Goal: Task Accomplishment & Management: Use online tool/utility

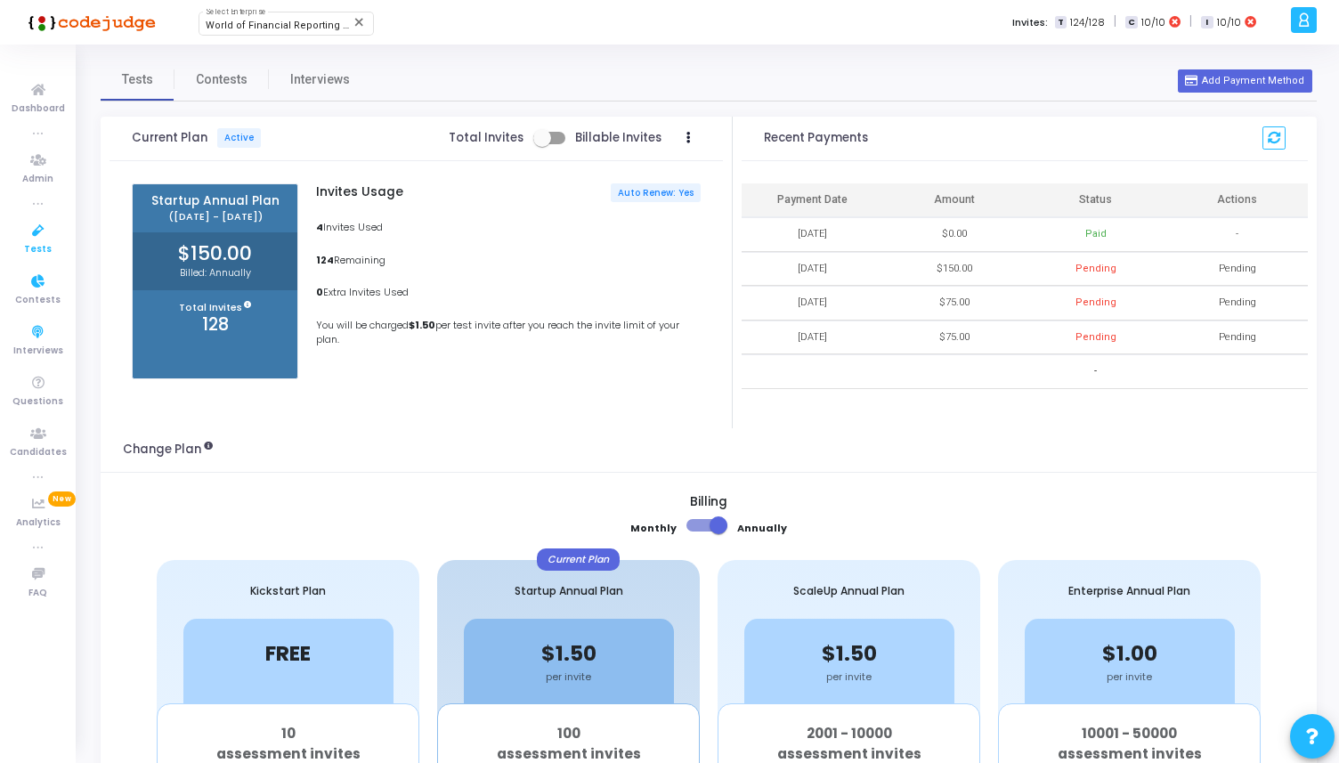
click at [49, 235] on icon at bounding box center [38, 231] width 37 height 22
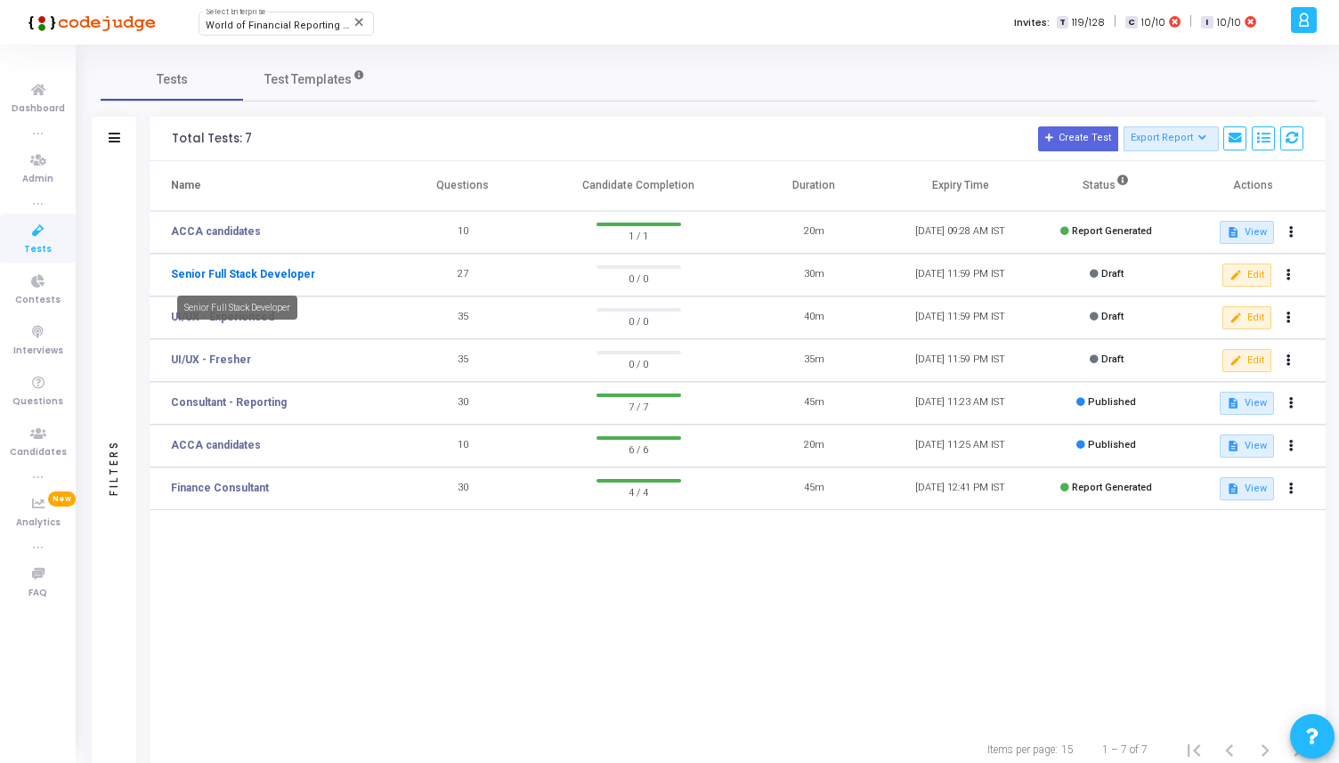
click at [234, 273] on link "Senior Full Stack Developer" at bounding box center [243, 274] width 144 height 16
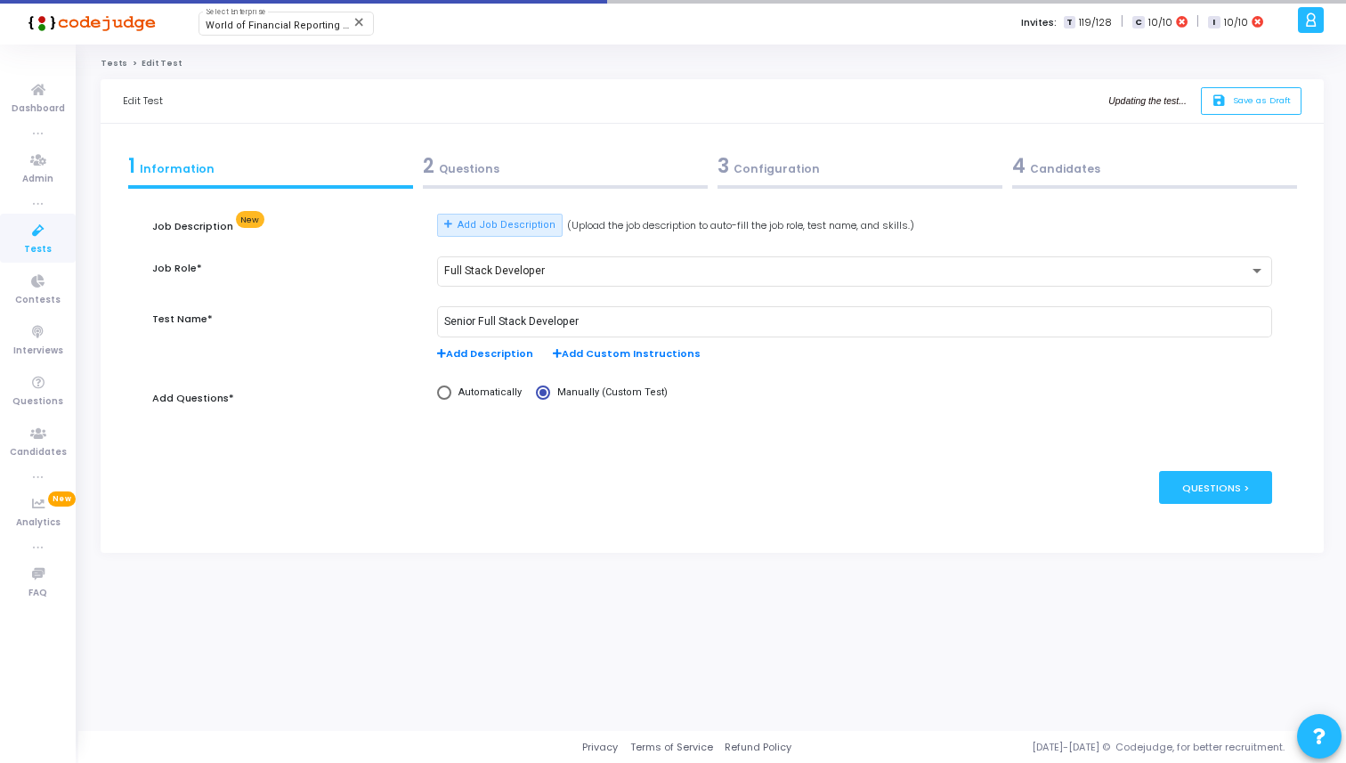
click at [525, 163] on div "2 Questions" at bounding box center [565, 165] width 285 height 29
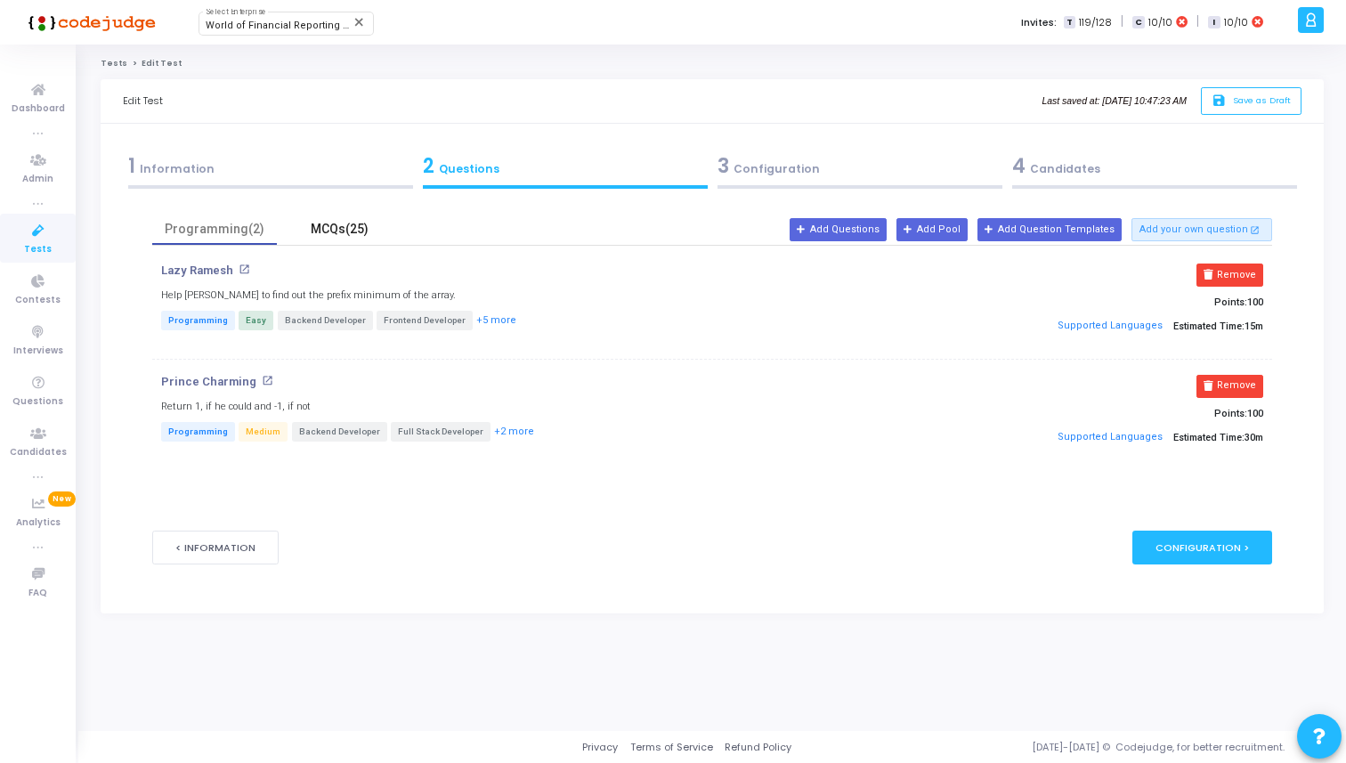
click at [344, 229] on div "MCQs(25)" at bounding box center [339, 229] width 103 height 19
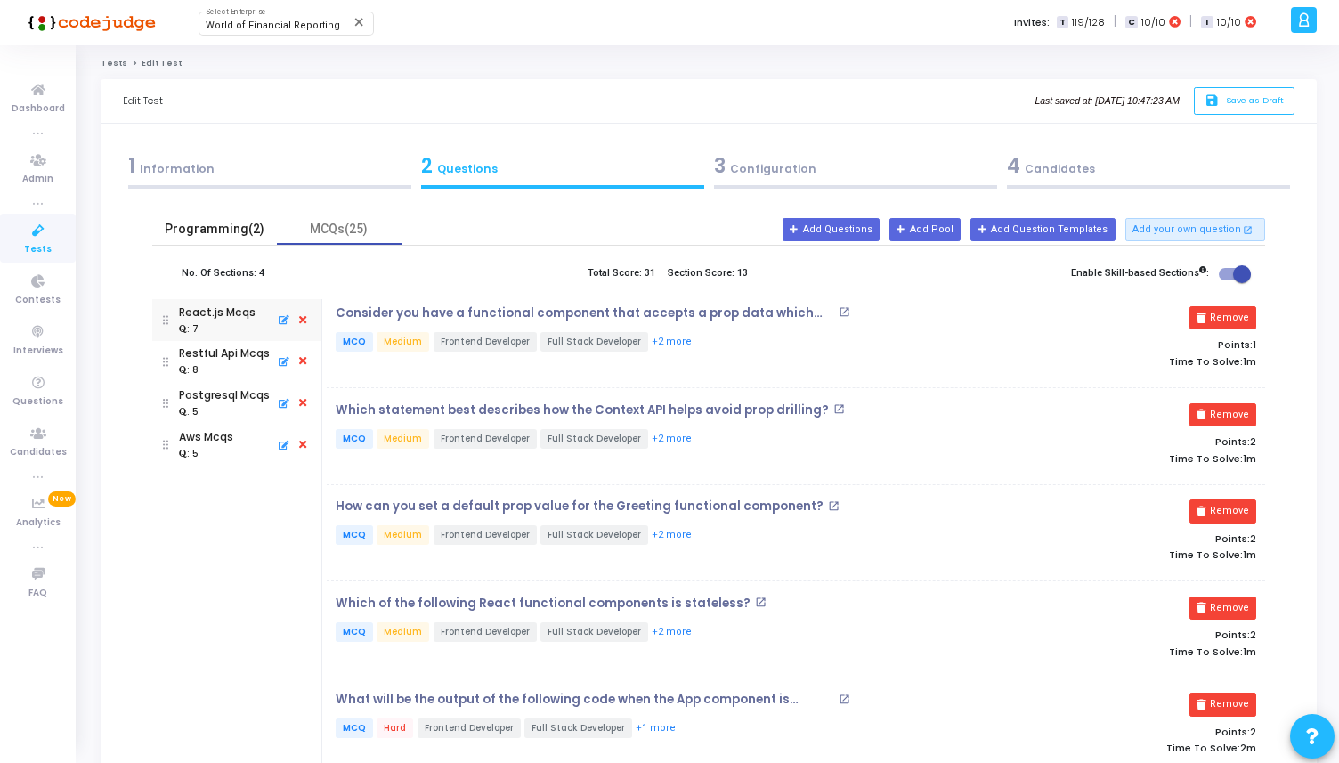
click at [260, 222] on div "Programming(2)" at bounding box center [214, 229] width 103 height 19
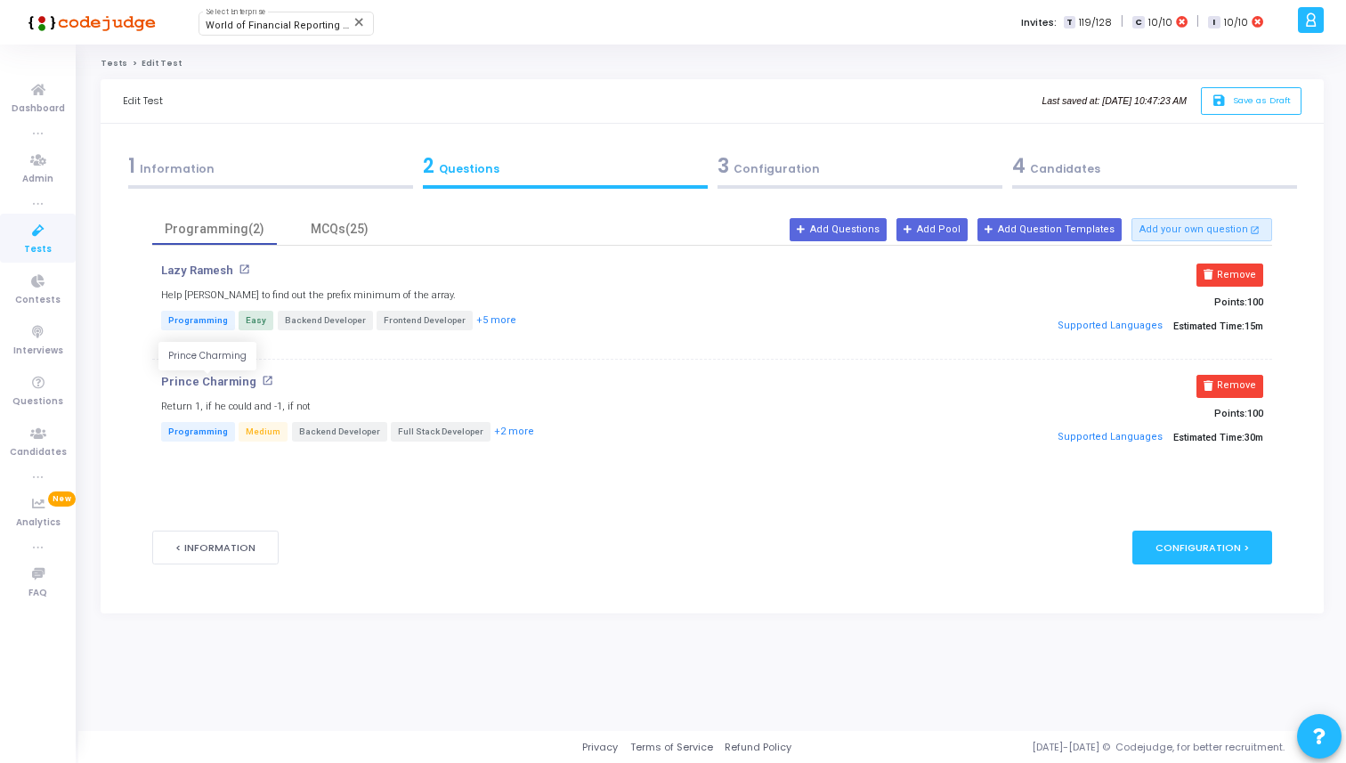
click at [214, 386] on p "Prince Charming" at bounding box center [208, 382] width 95 height 14
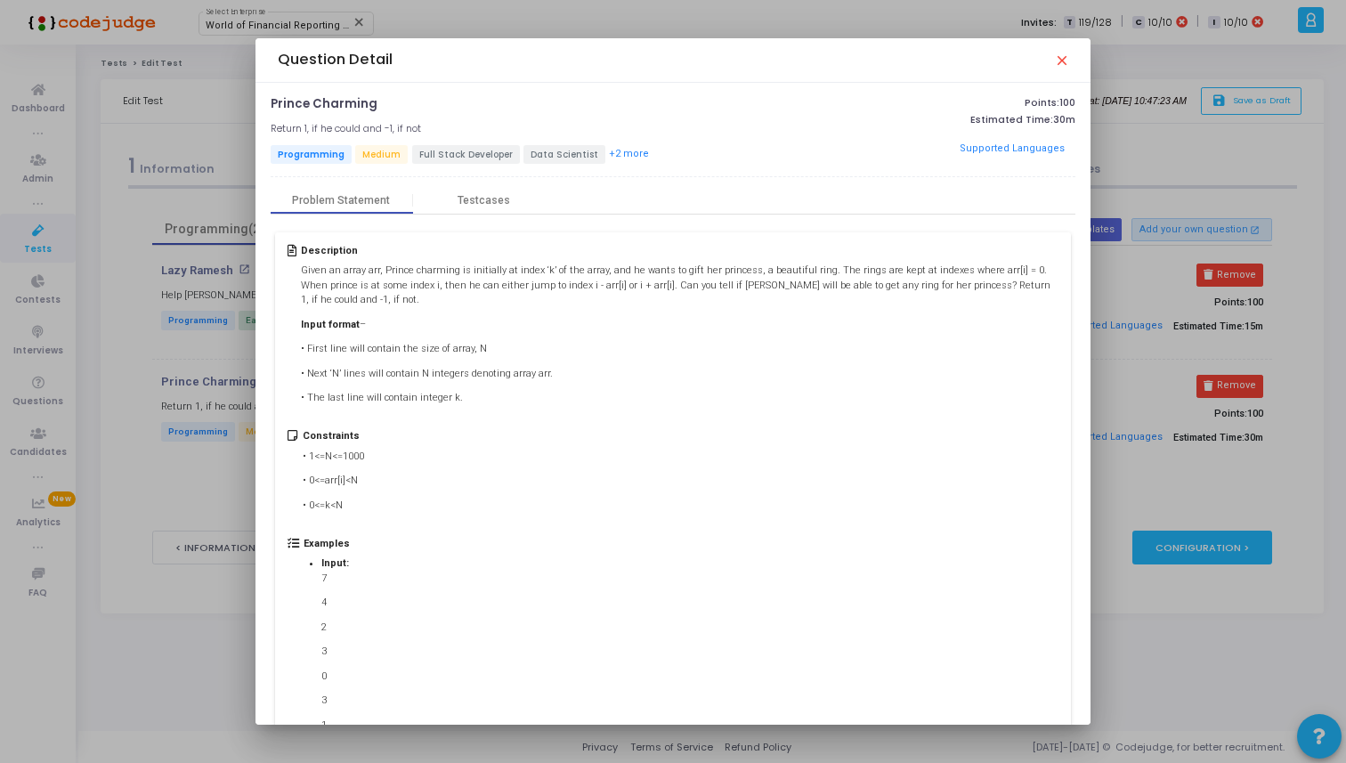
click at [1066, 65] on mat-icon "close" at bounding box center [1061, 60] width 14 height 14
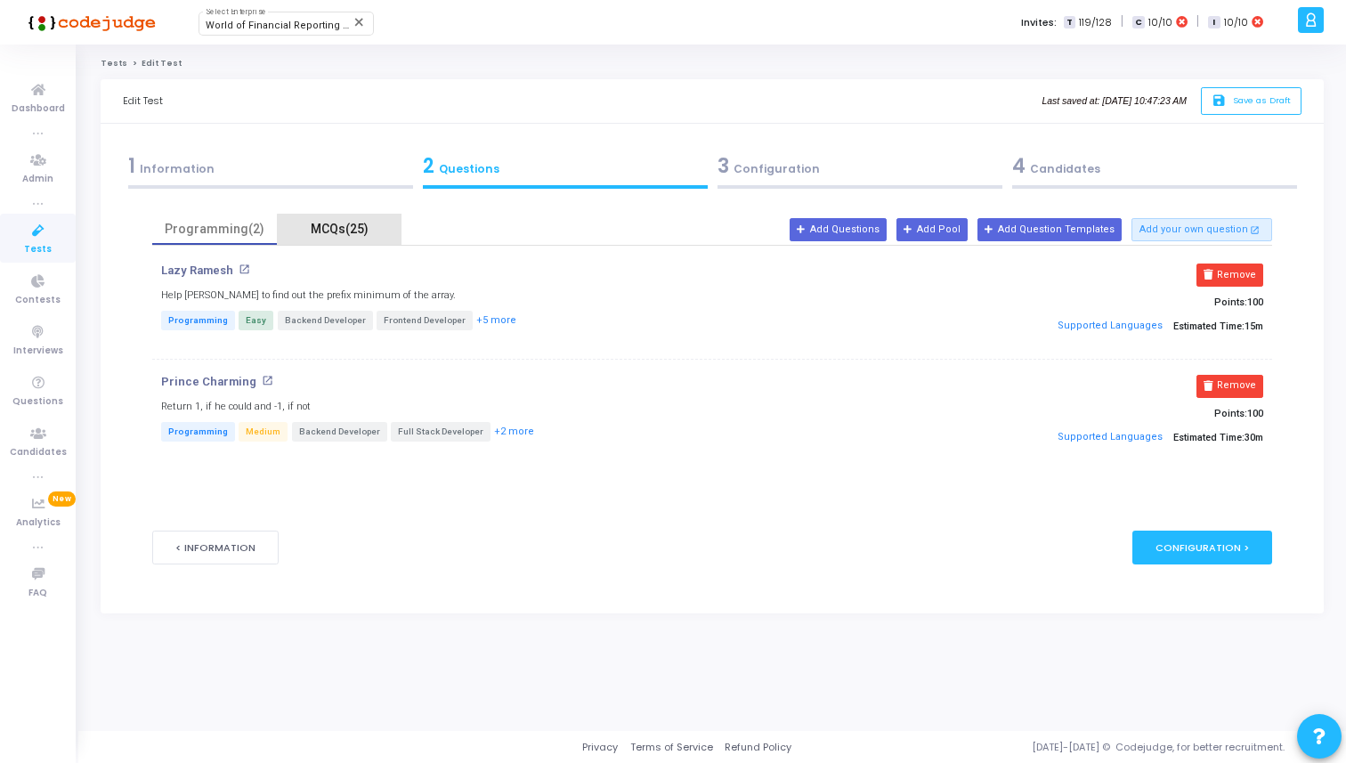
click at [358, 235] on div "MCQs(25)" at bounding box center [339, 229] width 103 height 19
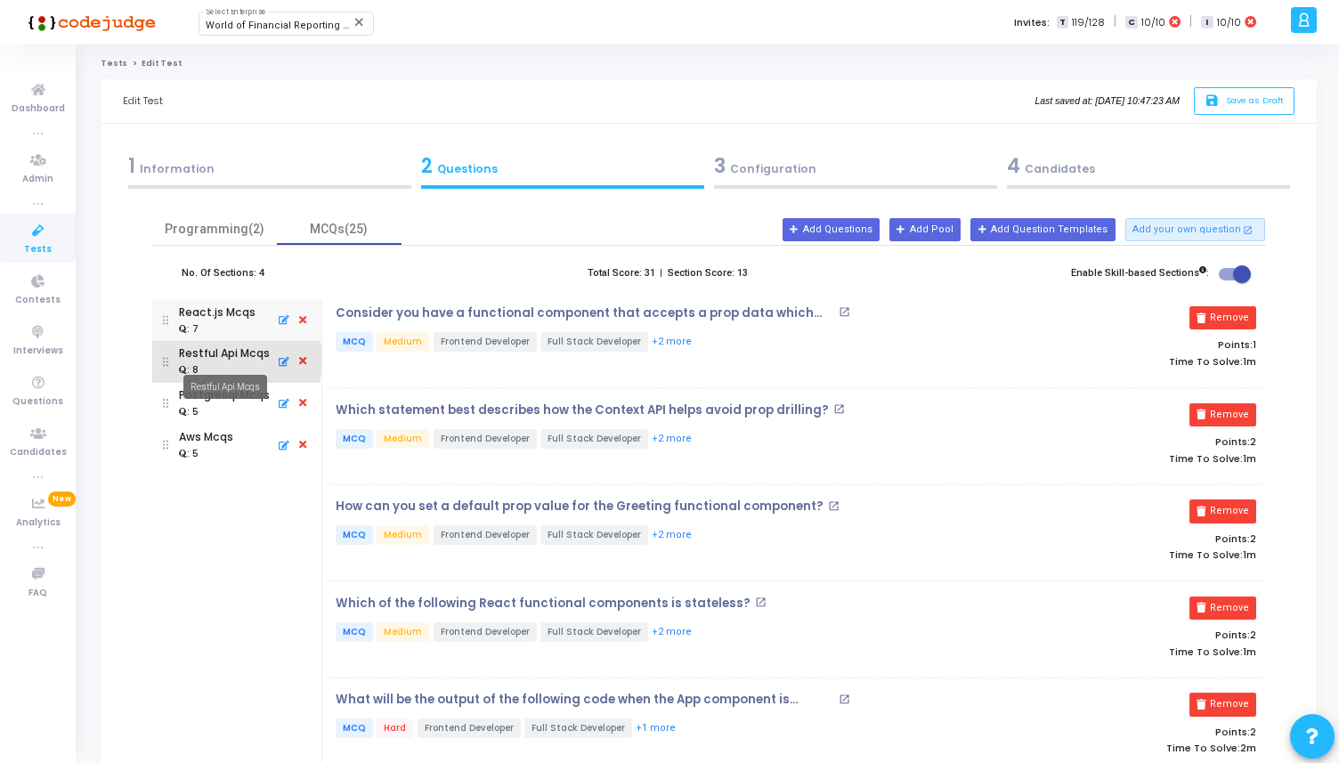
click at [216, 360] on div "Restful Api Mcqs" at bounding box center [224, 354] width 91 height 16
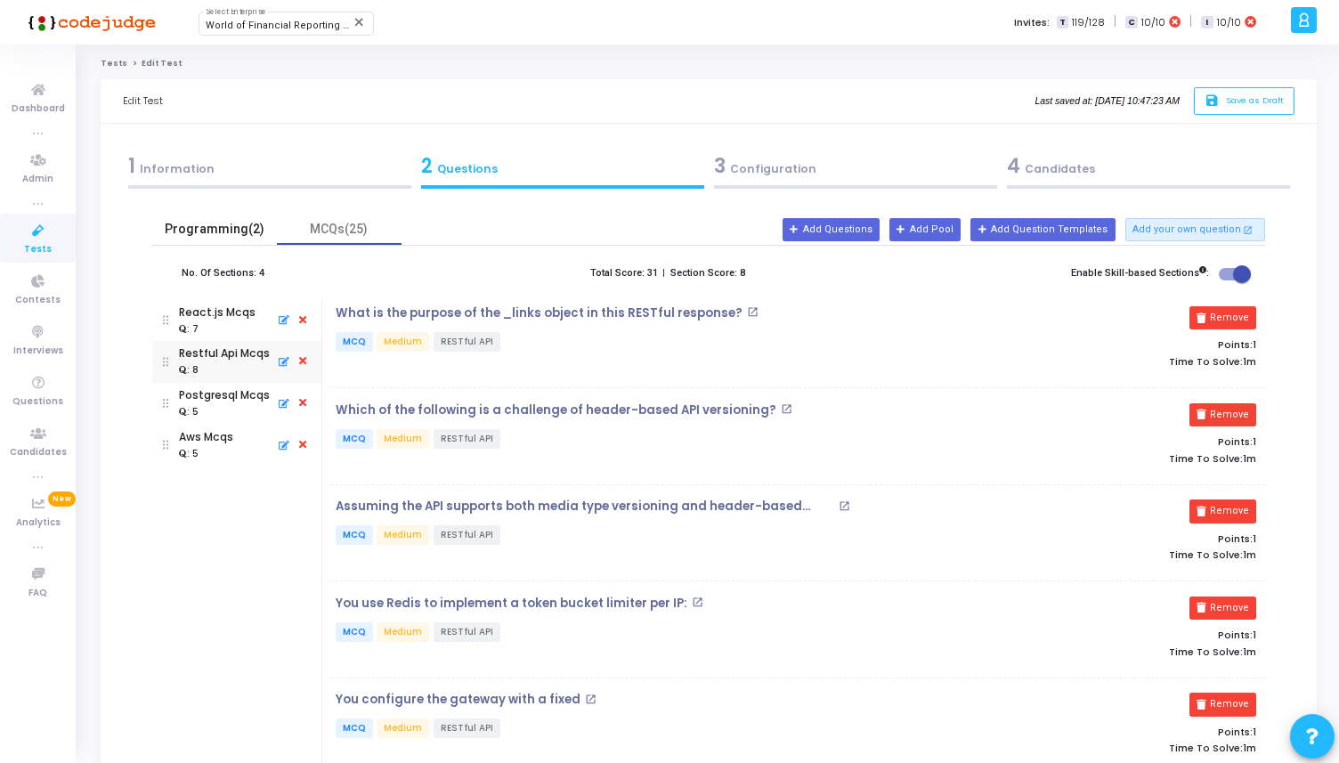
click at [225, 242] on div "Programming(2)" at bounding box center [214, 229] width 125 height 31
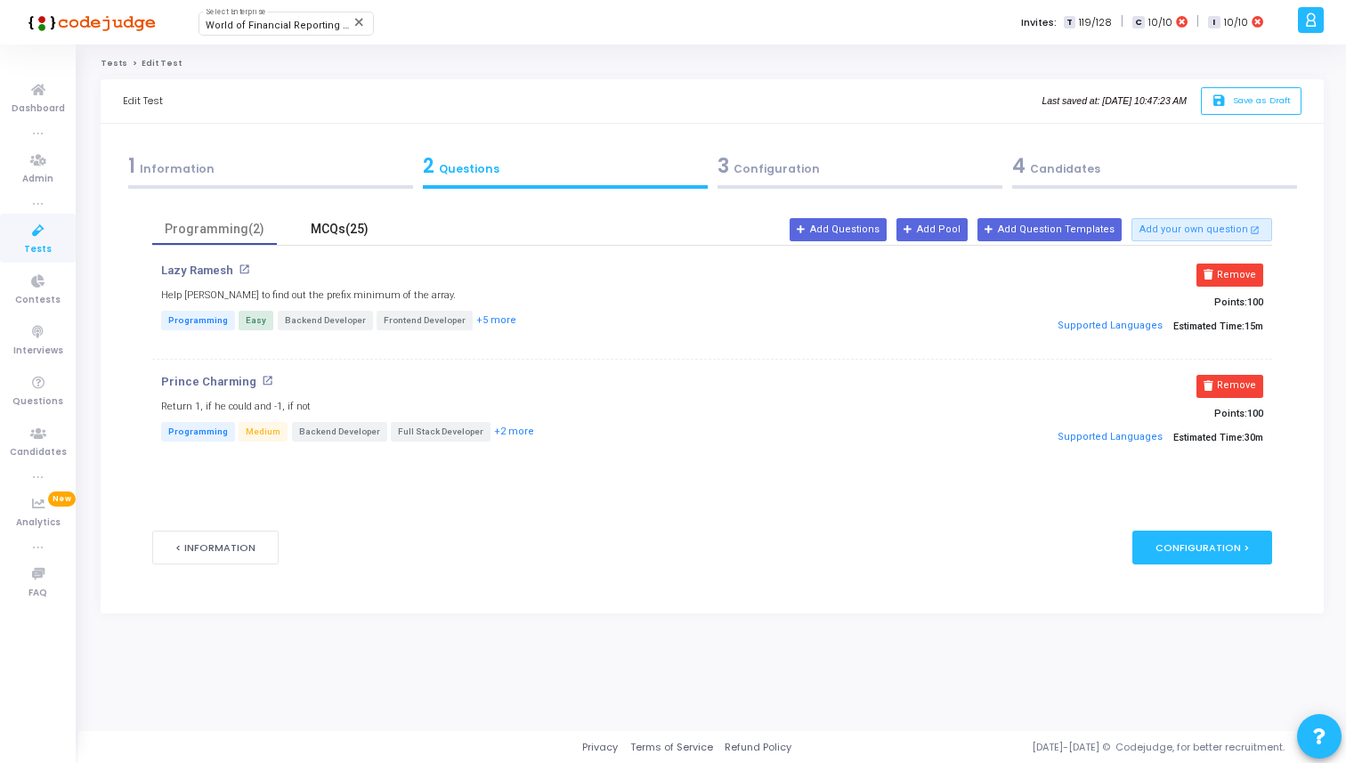
click at [330, 237] on div "MCQs(25)" at bounding box center [339, 229] width 103 height 19
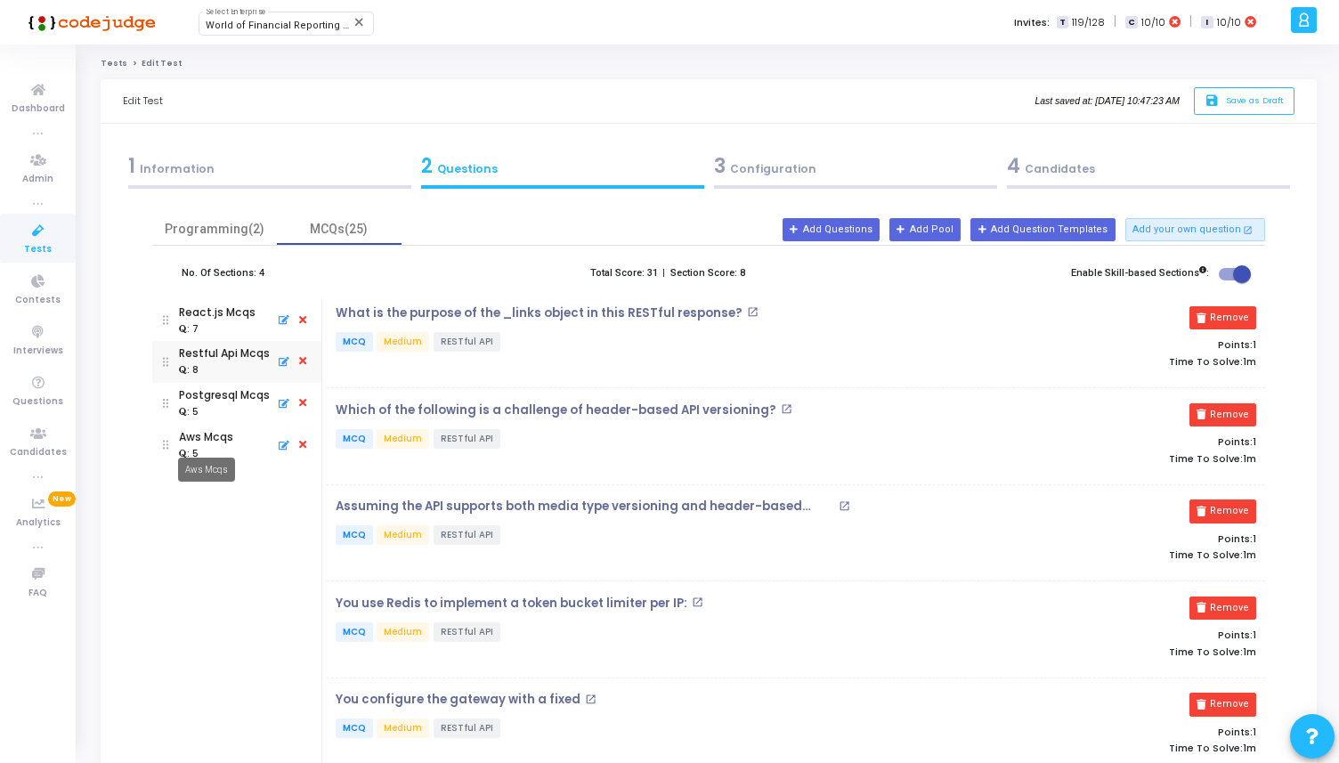
click at [207, 448] on mat-tooltip-component "Aws Mcqs" at bounding box center [207, 469] width 82 height 49
click at [218, 434] on div "Aws Mcqs" at bounding box center [206, 437] width 54 height 16
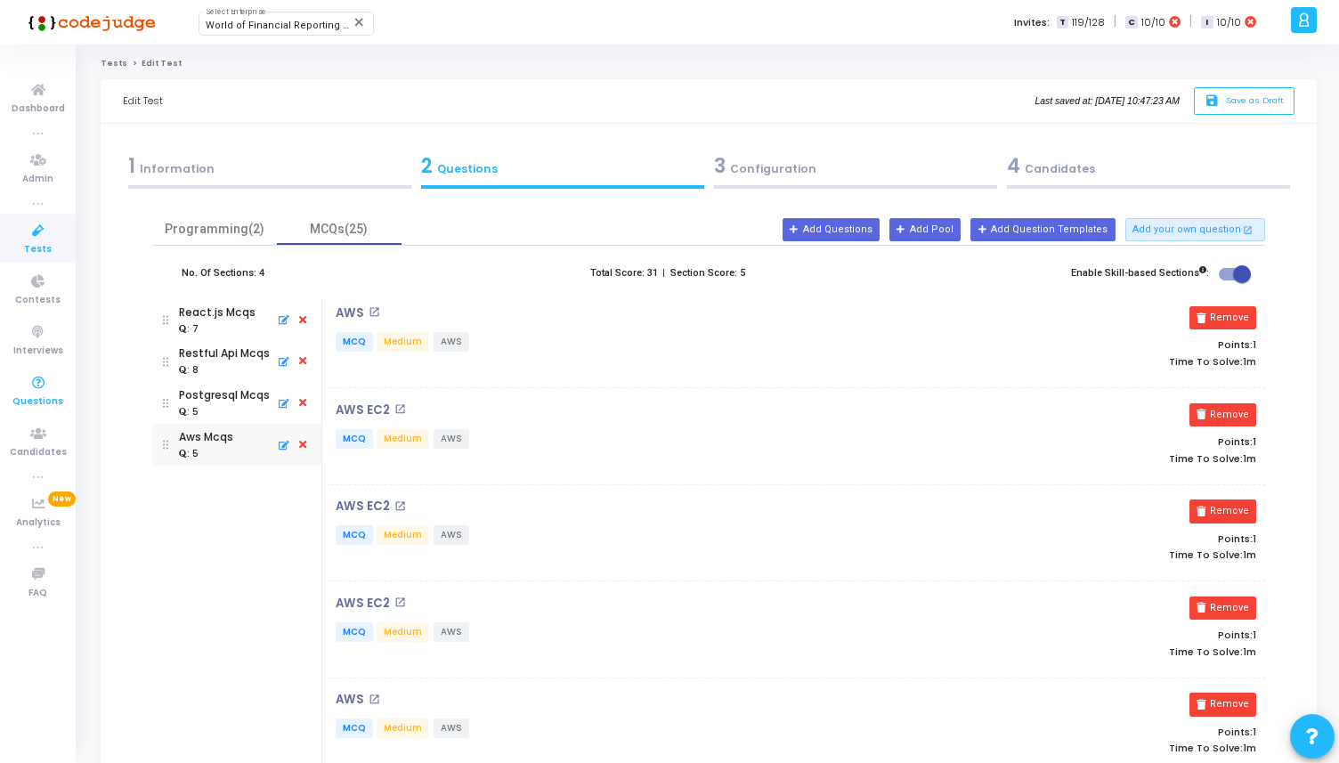
click at [58, 391] on link "Questions" at bounding box center [38, 390] width 76 height 49
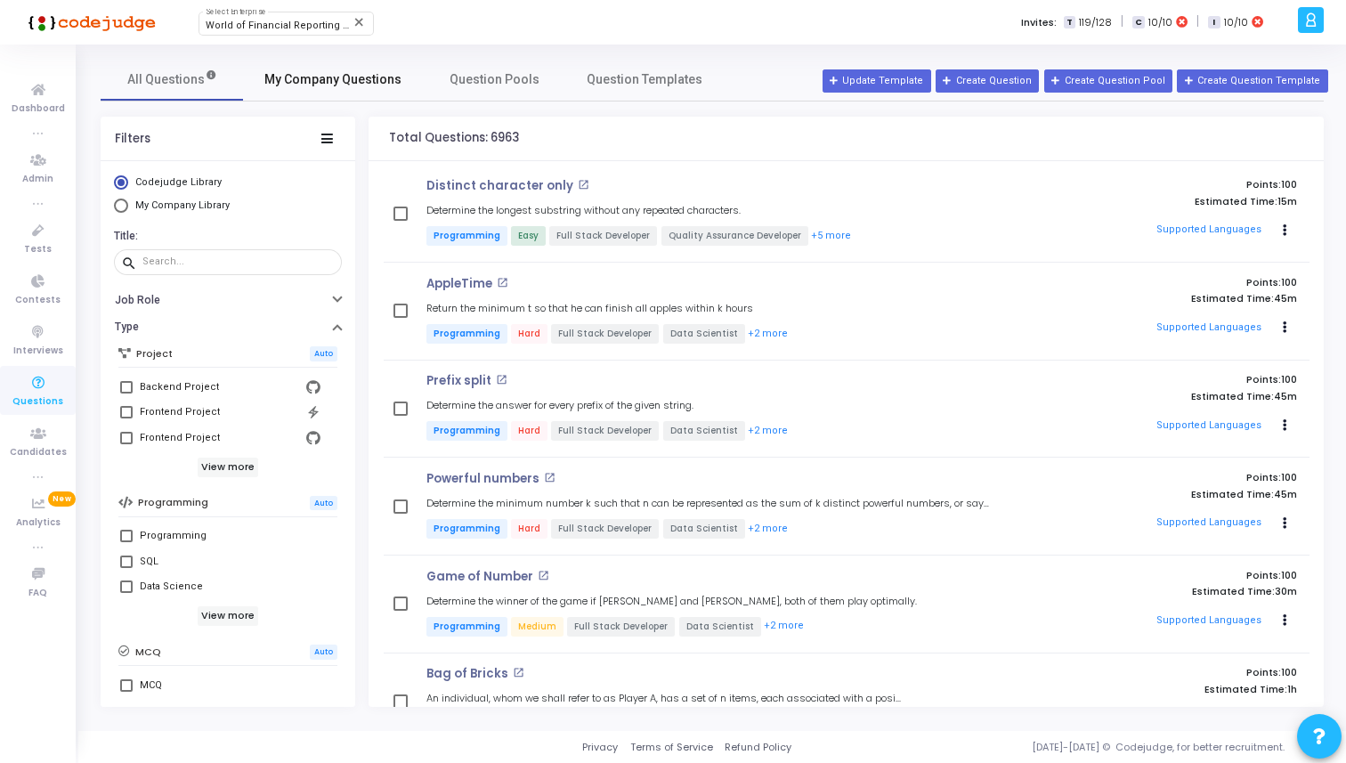
click at [330, 81] on span "My Company Questions" at bounding box center [332, 79] width 137 height 19
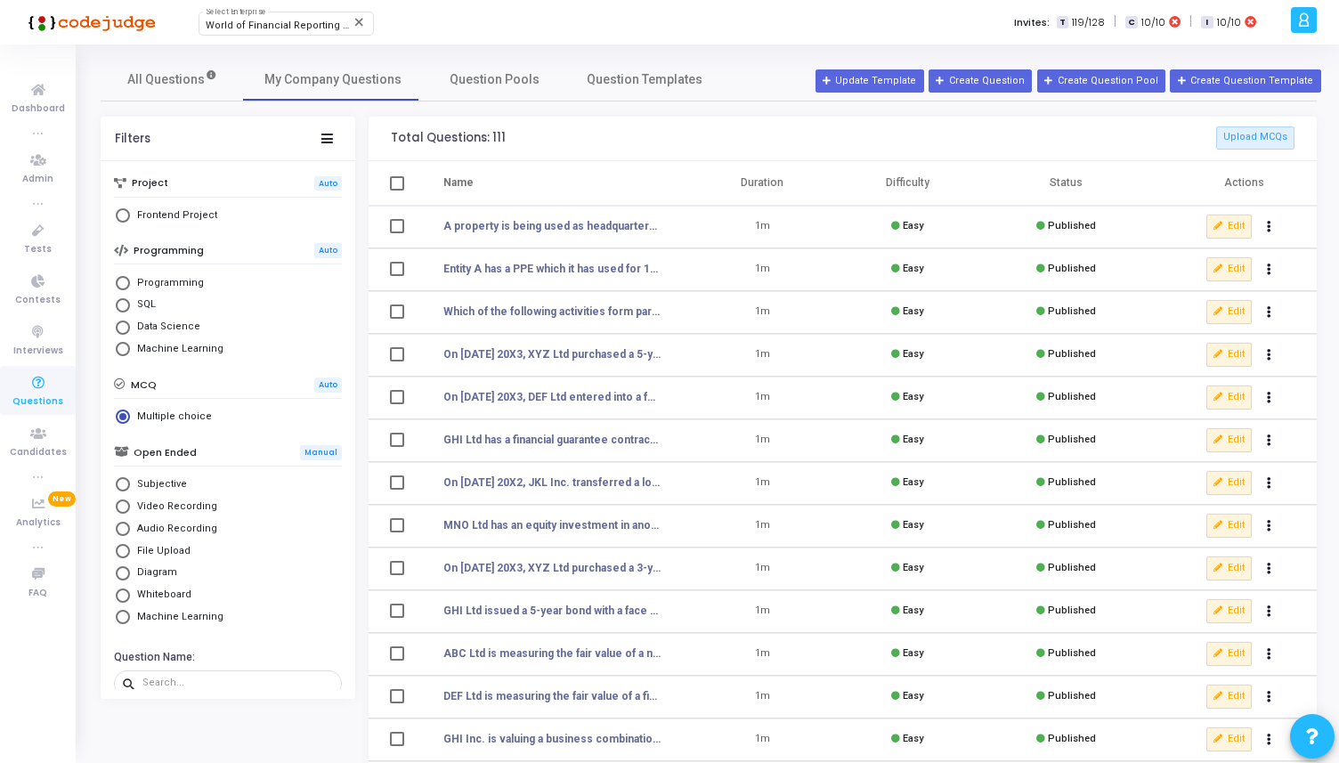
click at [36, 387] on icon at bounding box center [38, 383] width 37 height 22
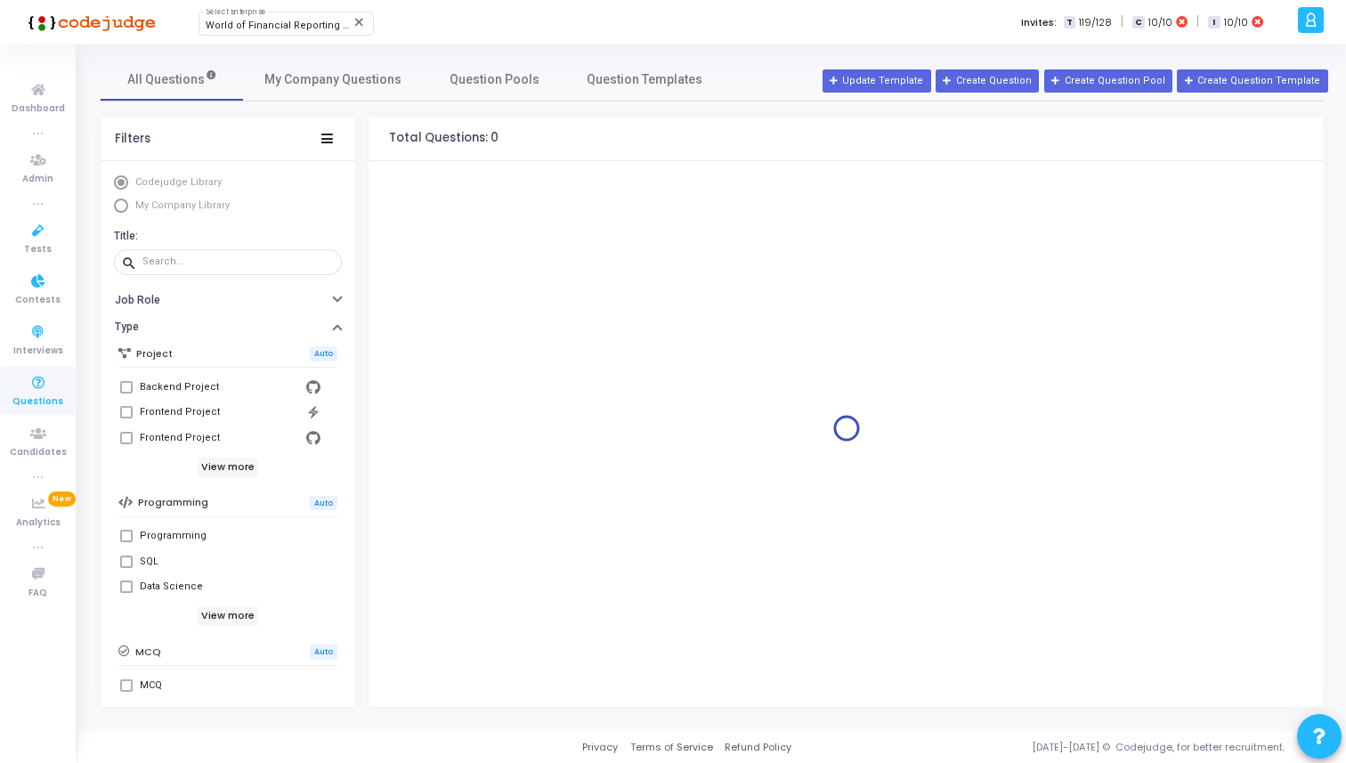
click at [51, 209] on li "true" at bounding box center [38, 203] width 76 height 18
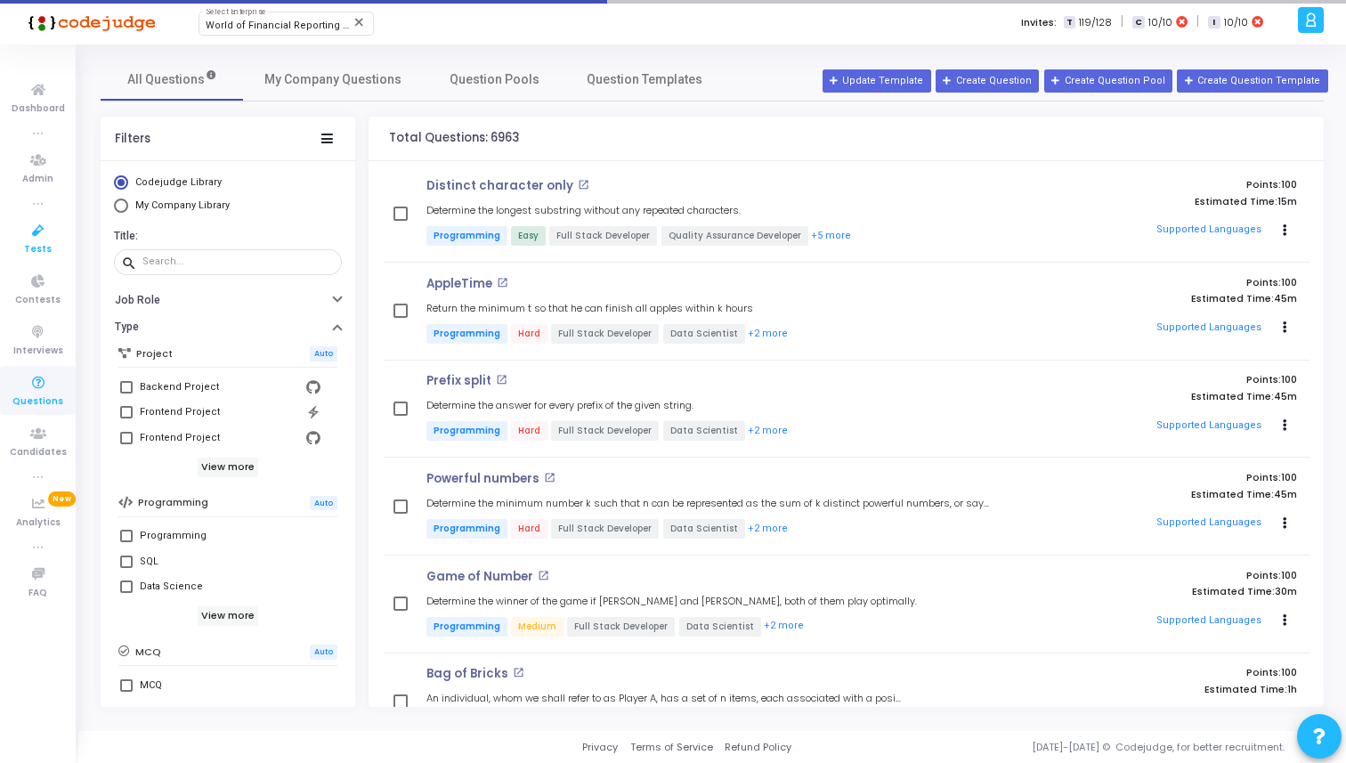
click at [45, 234] on icon at bounding box center [38, 231] width 37 height 22
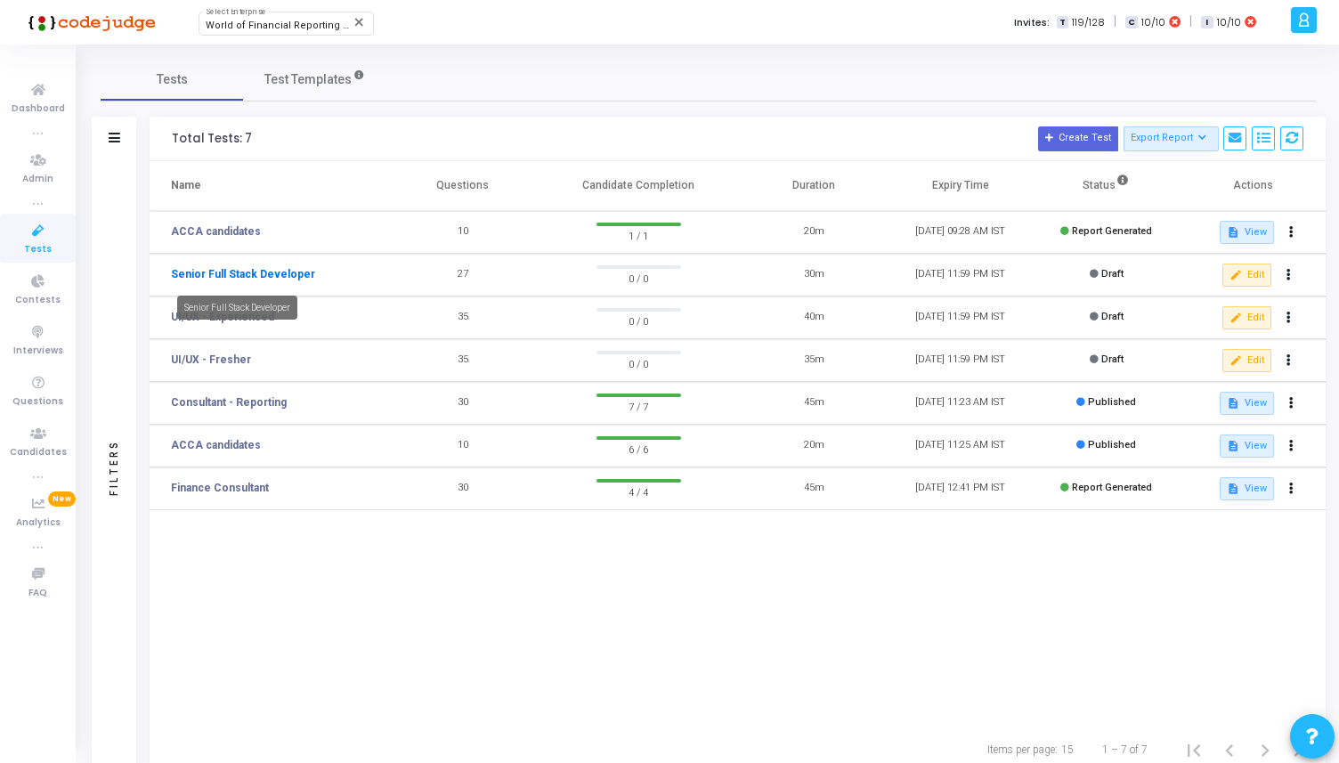
click at [250, 269] on link "Senior Full Stack Developer" at bounding box center [243, 274] width 144 height 16
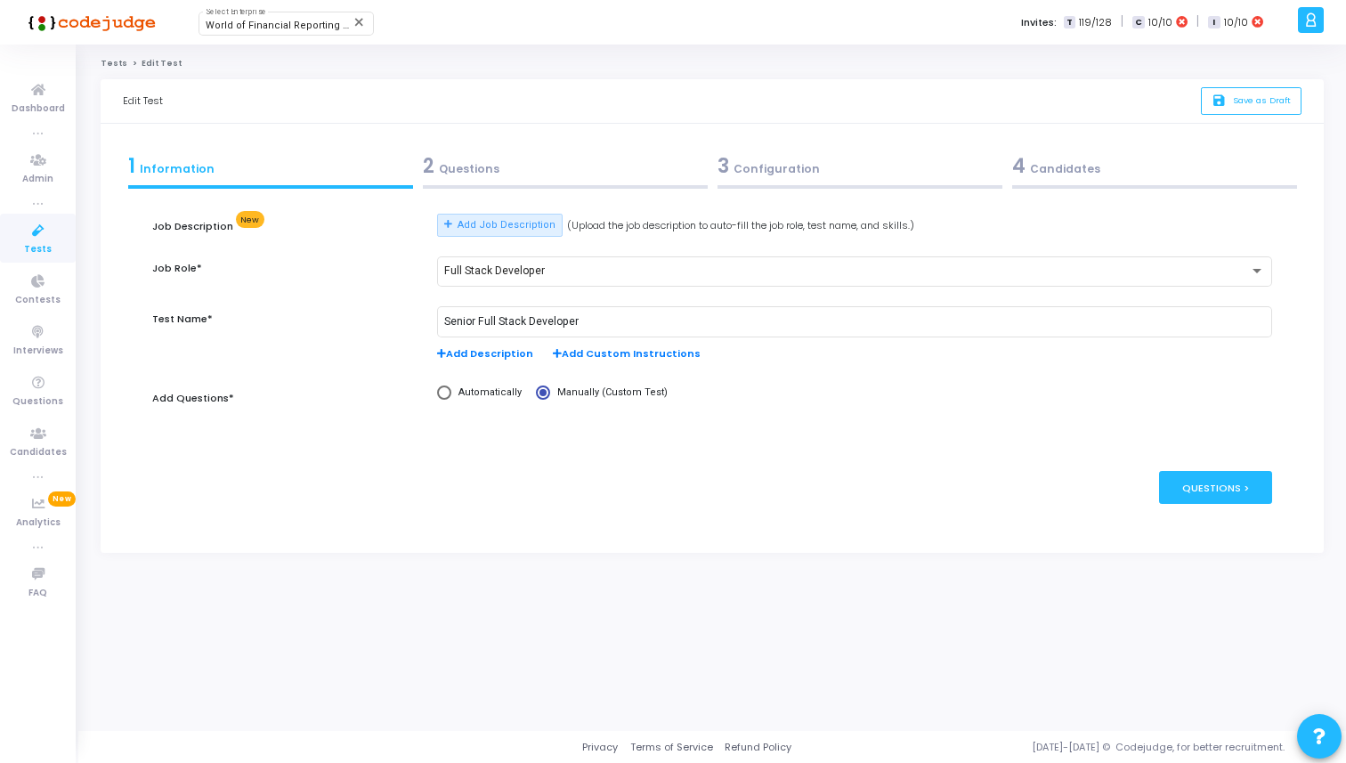
click at [476, 190] on div "2 Questions" at bounding box center [565, 170] width 295 height 48
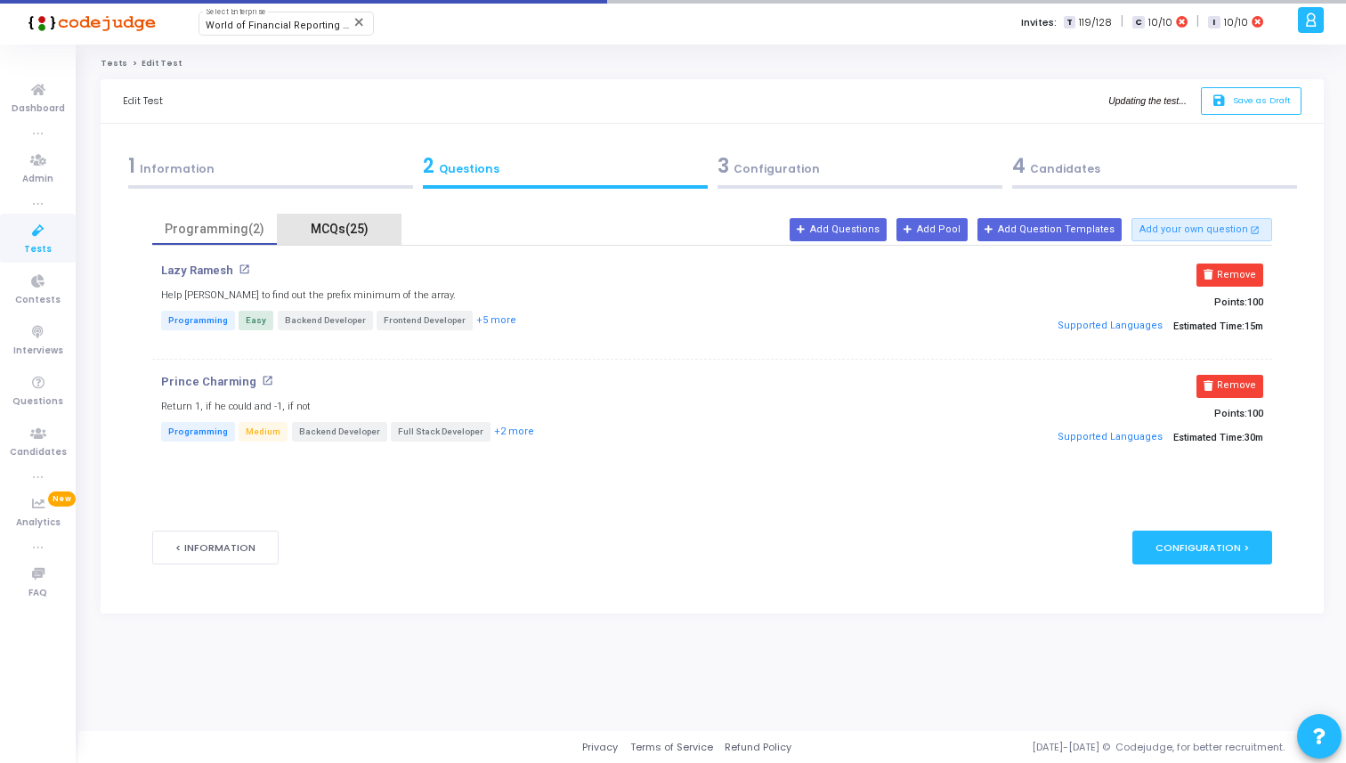
click at [311, 239] on div "MCQs(25)" at bounding box center [339, 229] width 125 height 31
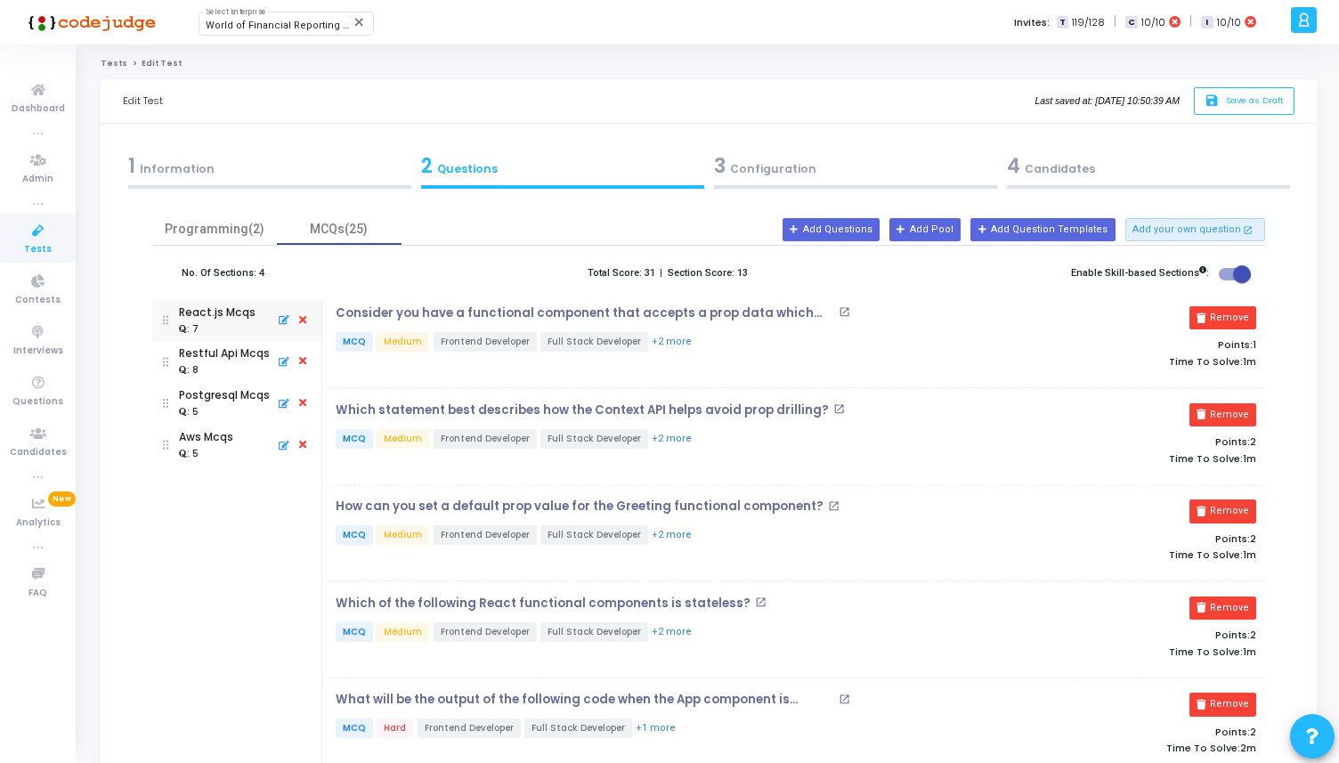
click at [227, 408] on div ": 5" at bounding box center [224, 411] width 91 height 16
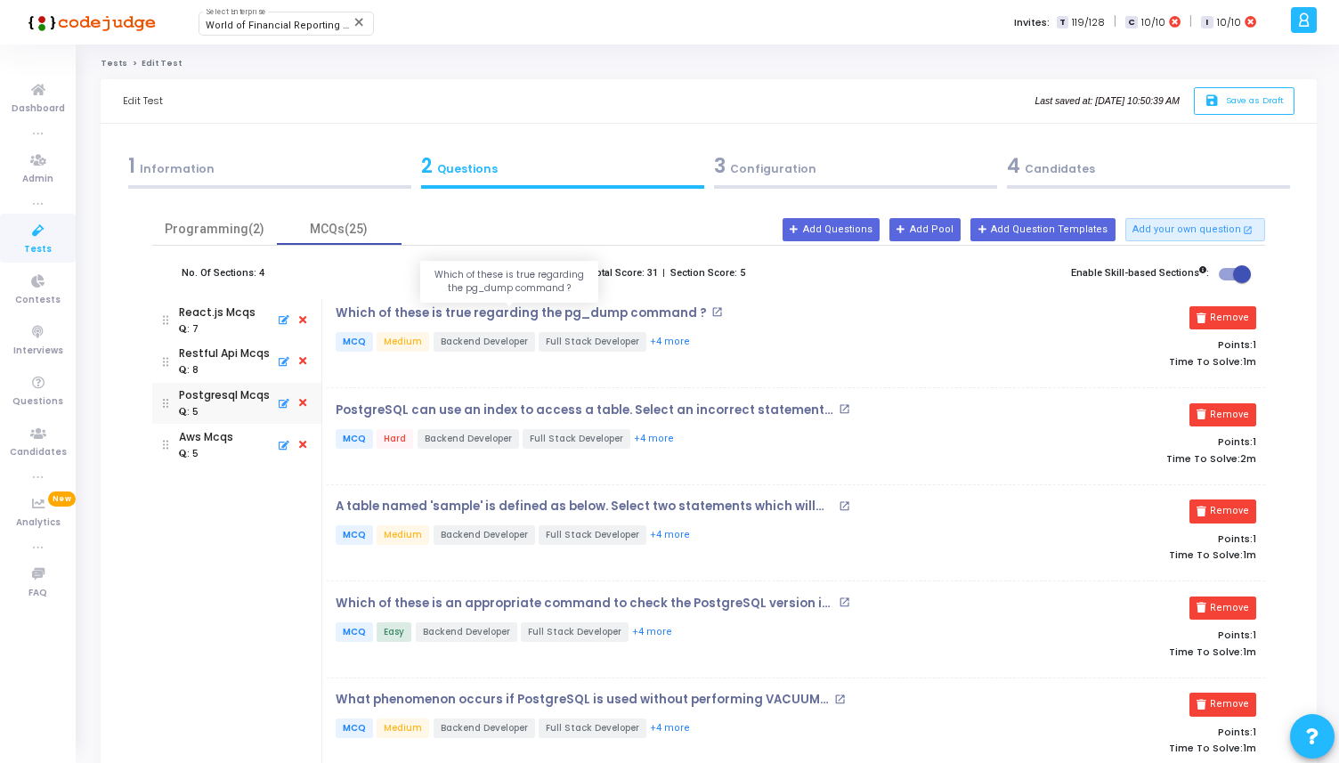
click at [508, 317] on p "Which of these is true regarding the pg_dump command ?" at bounding box center [521, 313] width 371 height 14
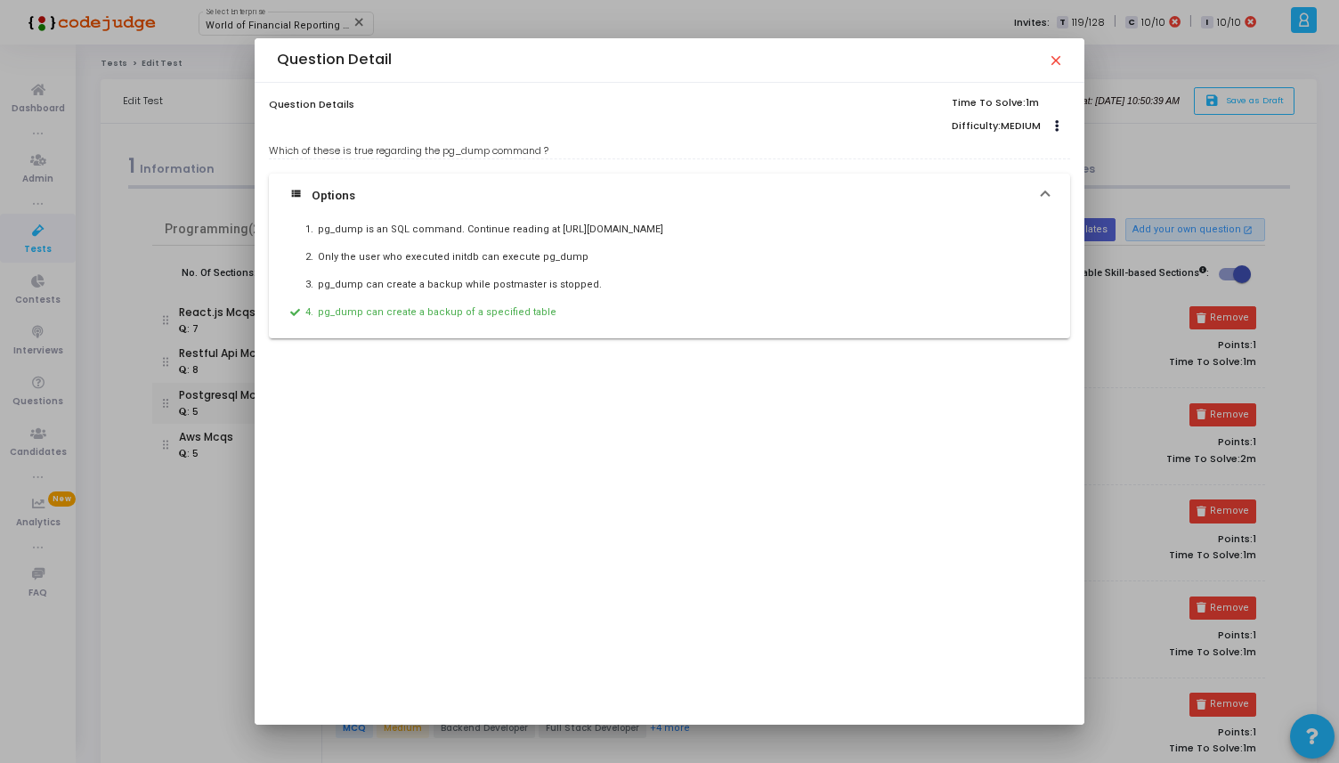
click at [1056, 60] on mat-icon "close" at bounding box center [1055, 60] width 14 height 14
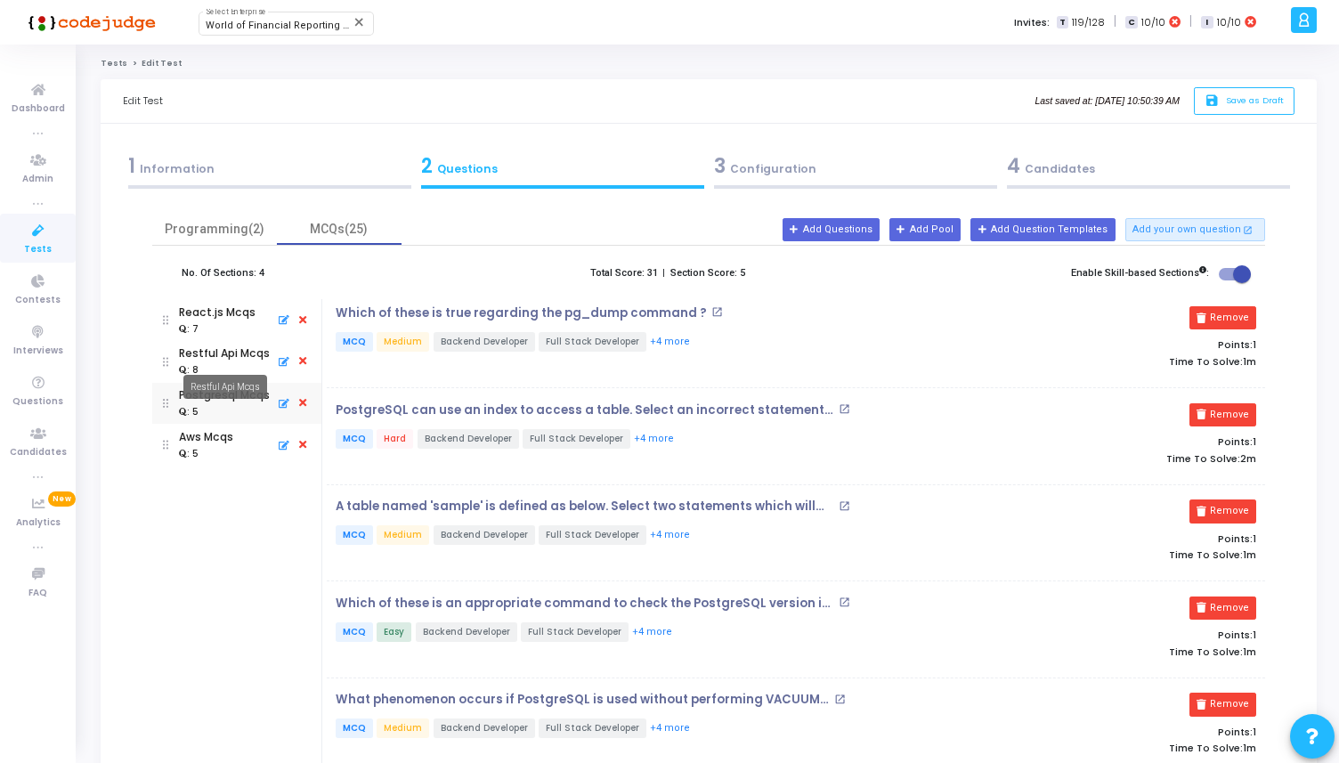
click at [219, 354] on div "Restful Api Mcqs" at bounding box center [224, 354] width 91 height 16
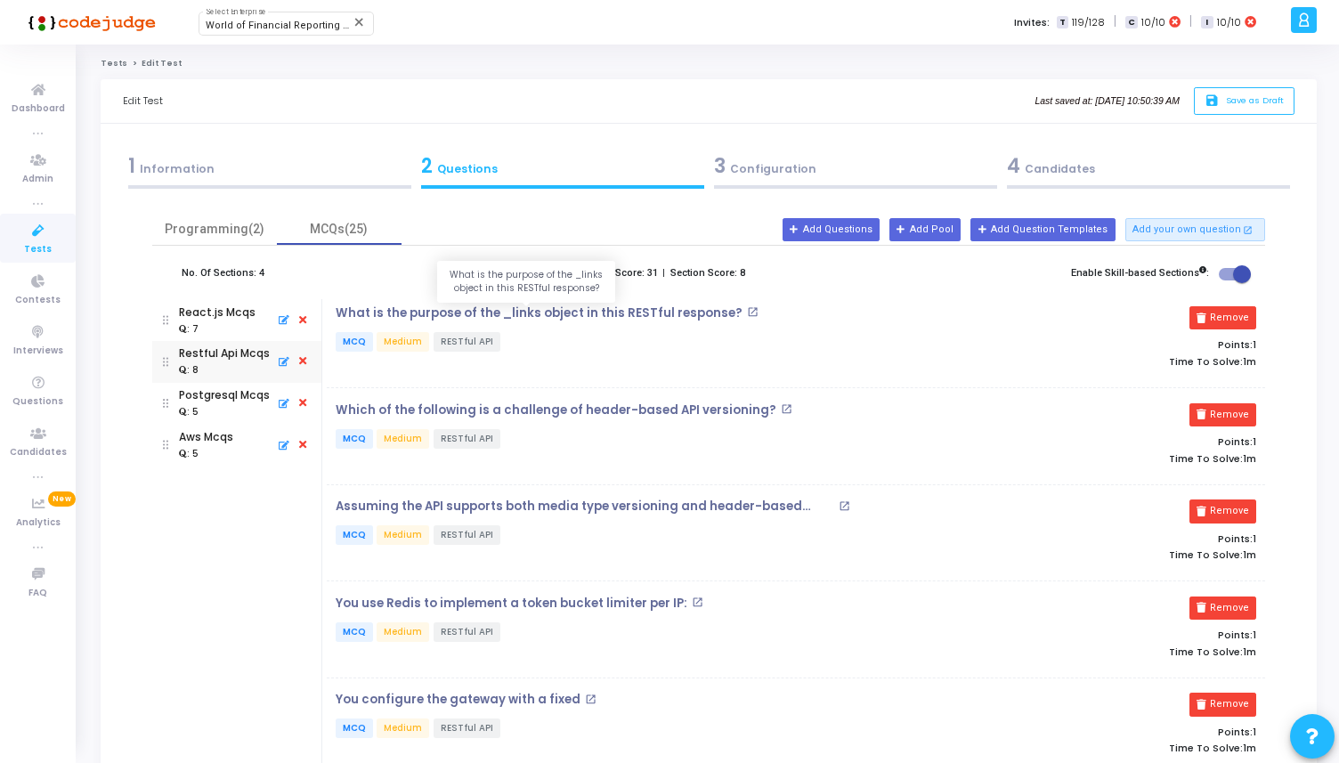
click at [585, 314] on p "What is the purpose of the _links object in this RESTful response?" at bounding box center [539, 313] width 407 height 14
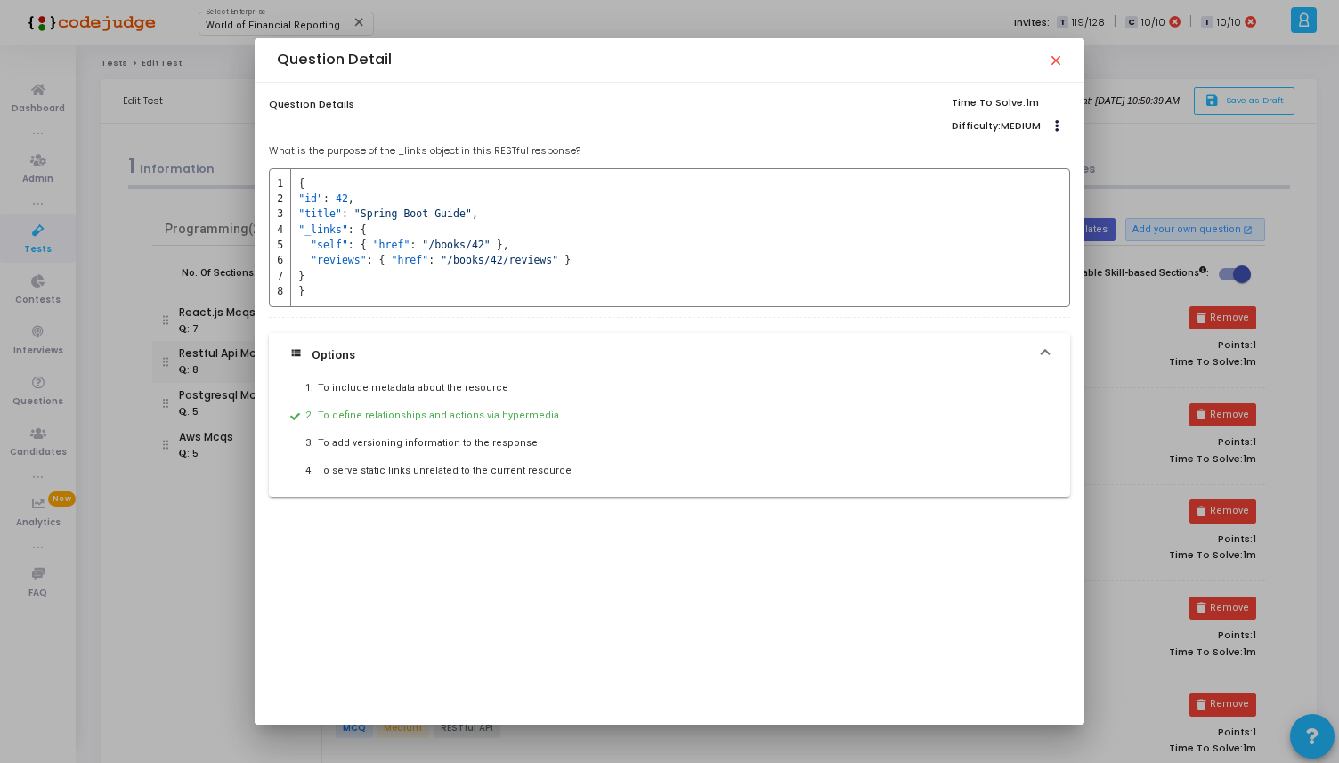
click at [1062, 61] on mat-icon "close" at bounding box center [1055, 60] width 14 height 14
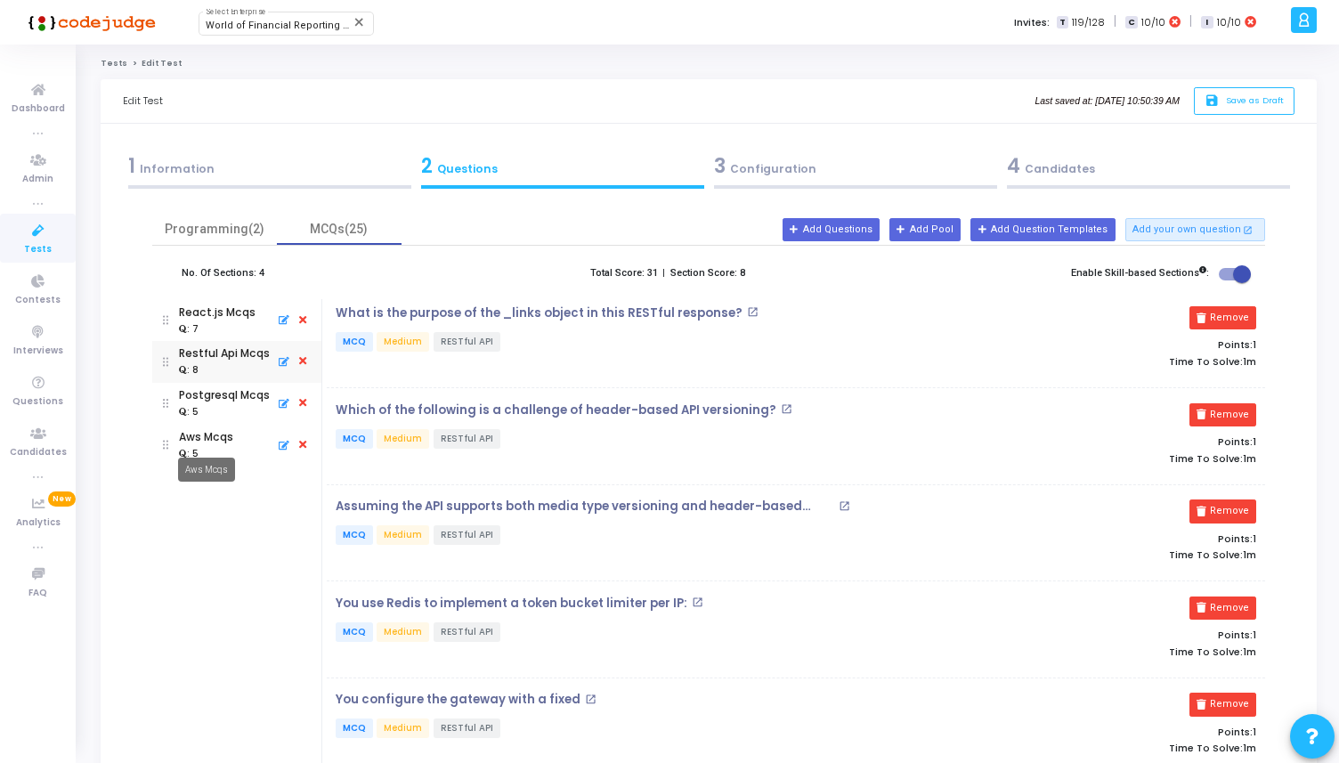
click at [191, 440] on div "Aws Mcqs" at bounding box center [206, 437] width 54 height 16
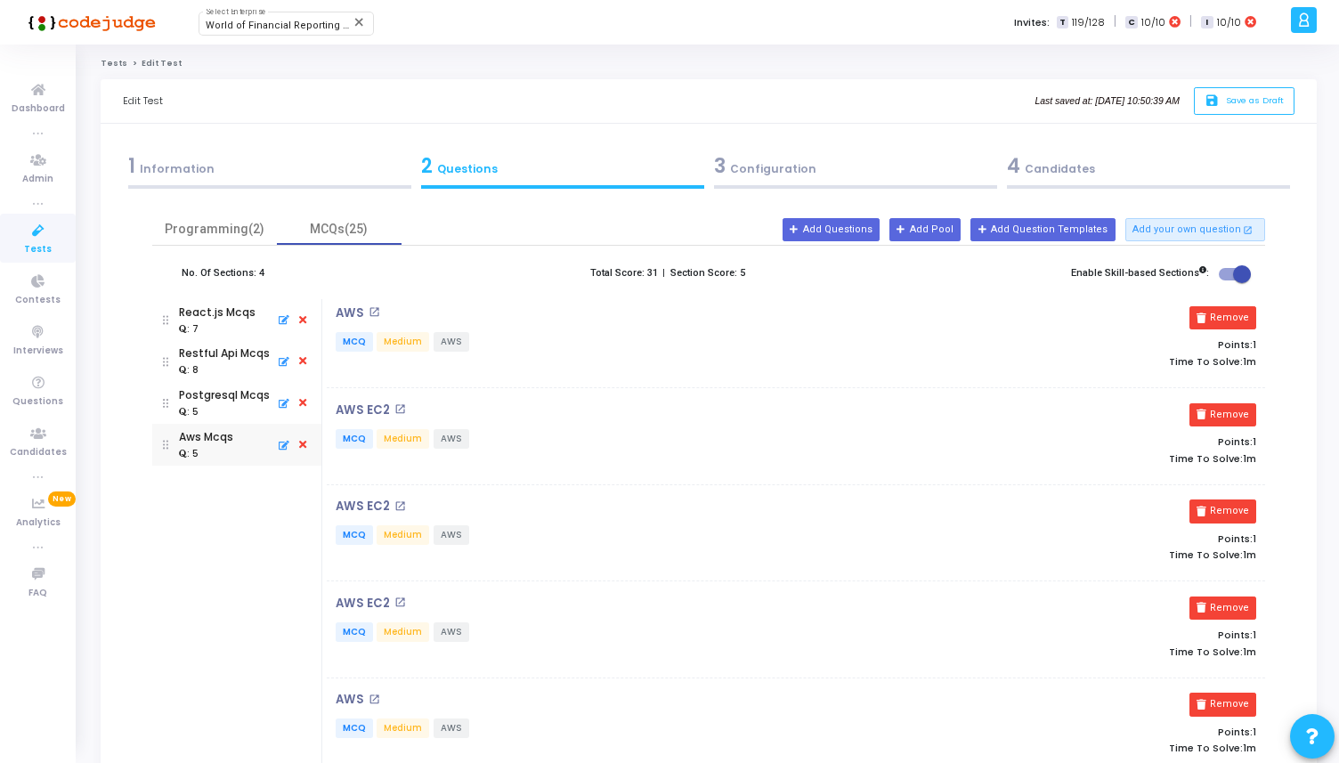
click at [208, 411] on div ": 5" at bounding box center [224, 411] width 91 height 16
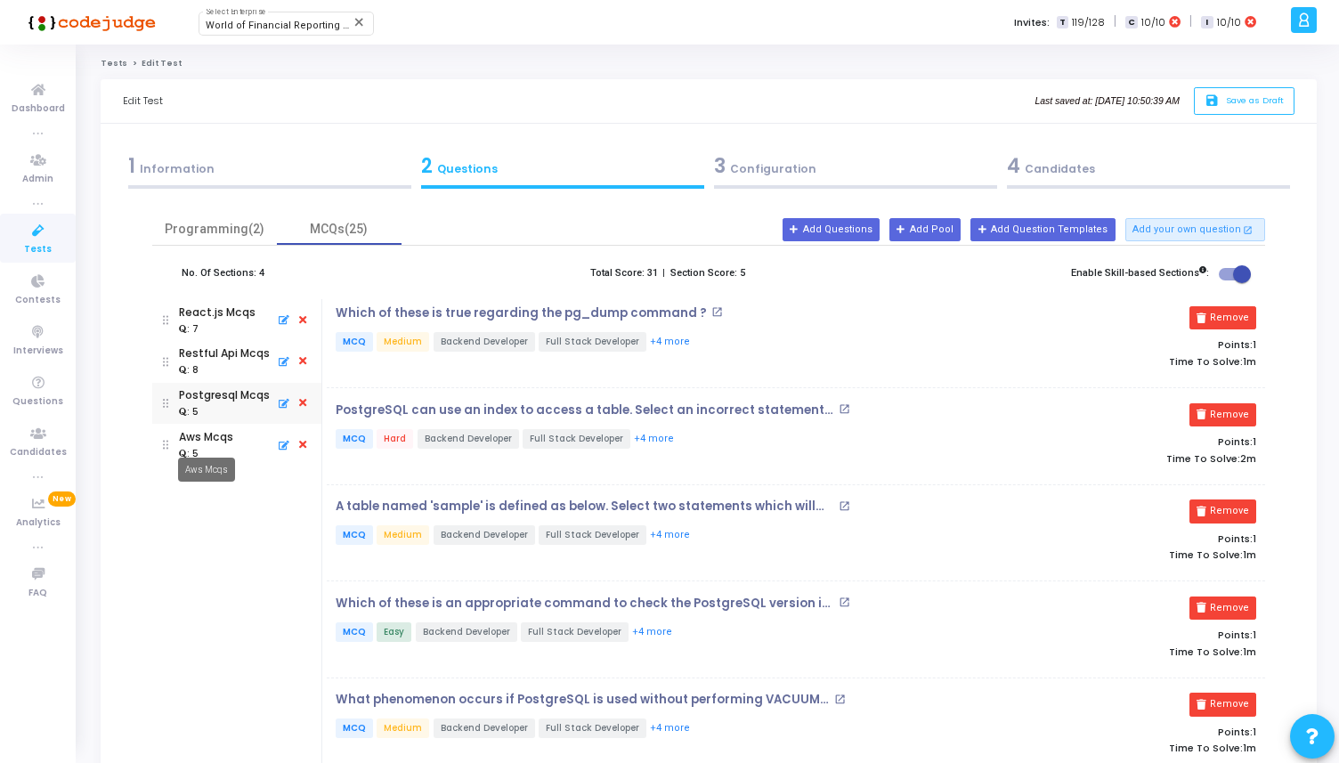
click at [214, 468] on div "Aws Mcqs" at bounding box center [206, 470] width 57 height 24
click at [216, 451] on mat-tooltip-component "Aws Mcqs" at bounding box center [207, 469] width 82 height 49
click at [223, 443] on div "Aws Mcqs" at bounding box center [206, 437] width 54 height 16
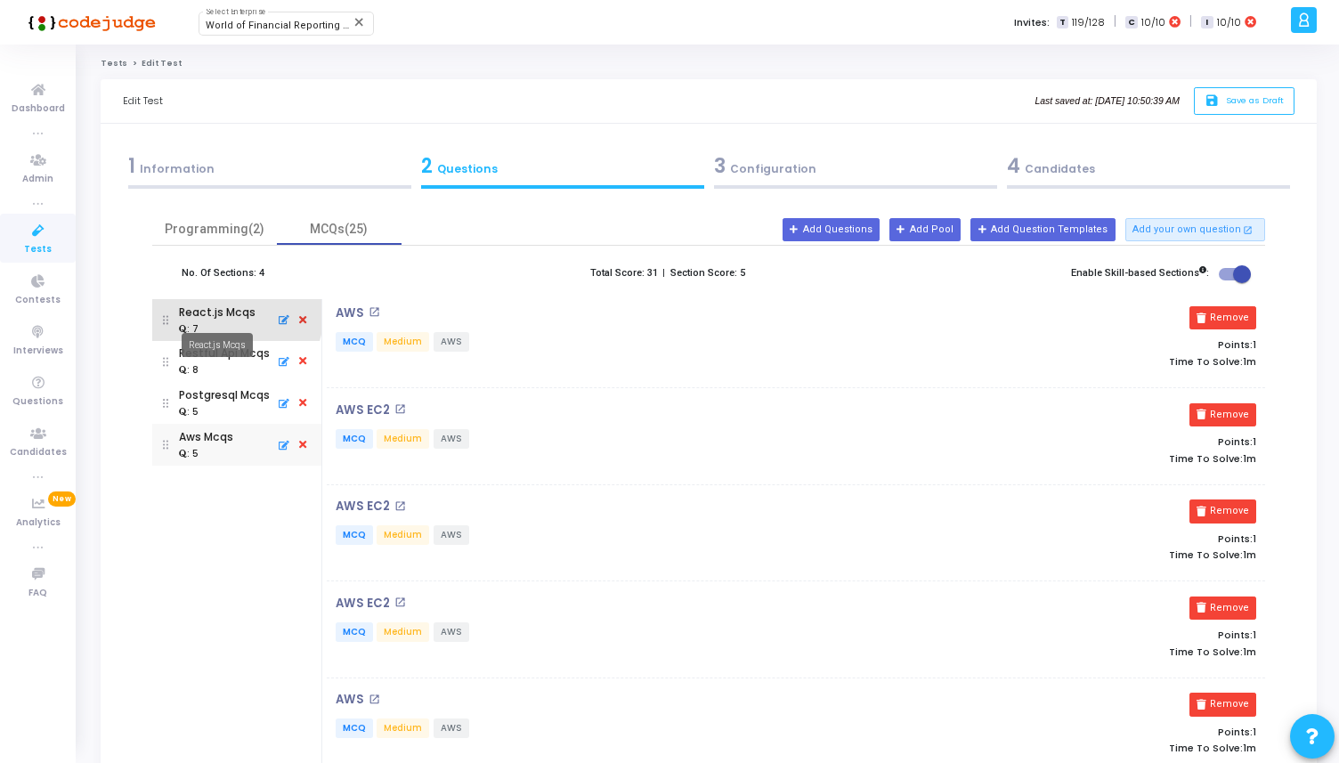
click at [222, 312] on div "React.js Mcqs" at bounding box center [217, 313] width 77 height 16
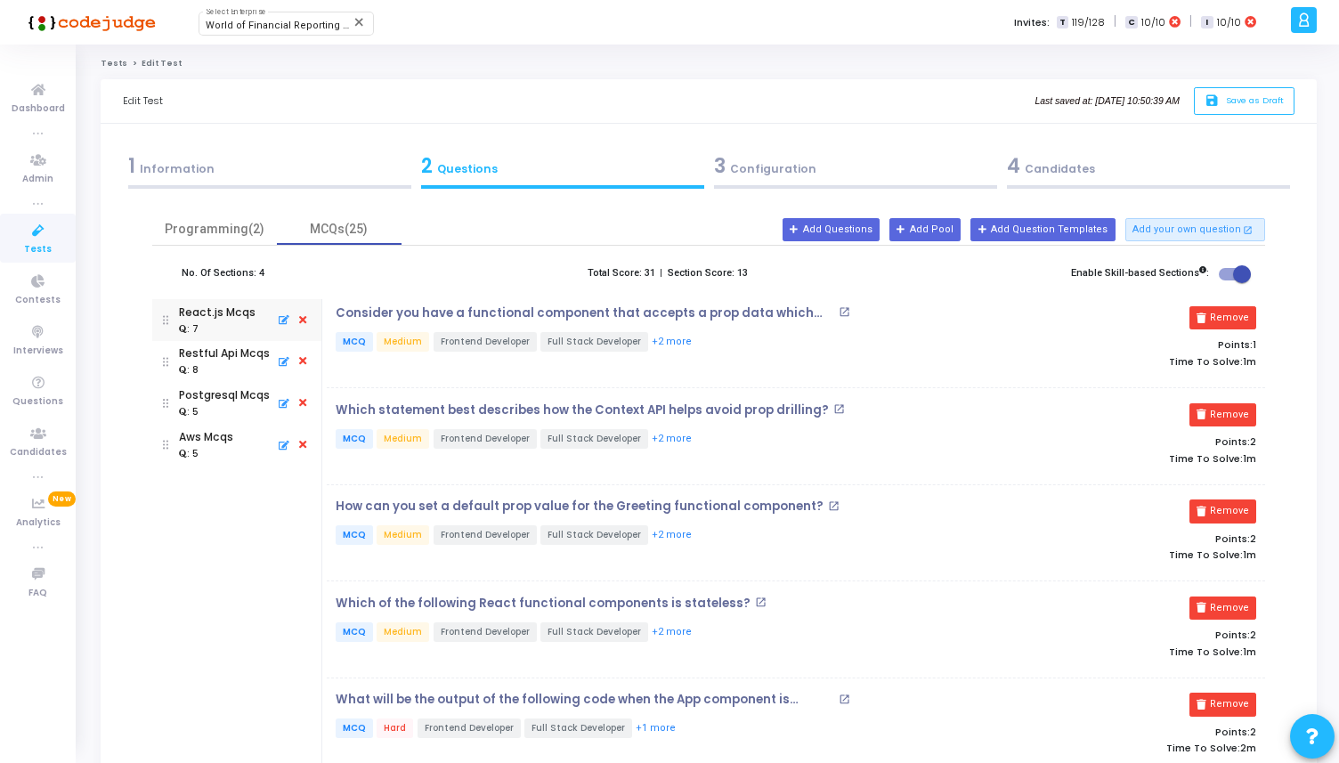
click at [698, 337] on p "MCQ Medium Frontend Developer Full Stack Developer +2 more" at bounding box center [640, 343] width 608 height 22
click at [698, 316] on p "Consider you have a functional component that accepts a prop data which can be …" at bounding box center [585, 313] width 499 height 14
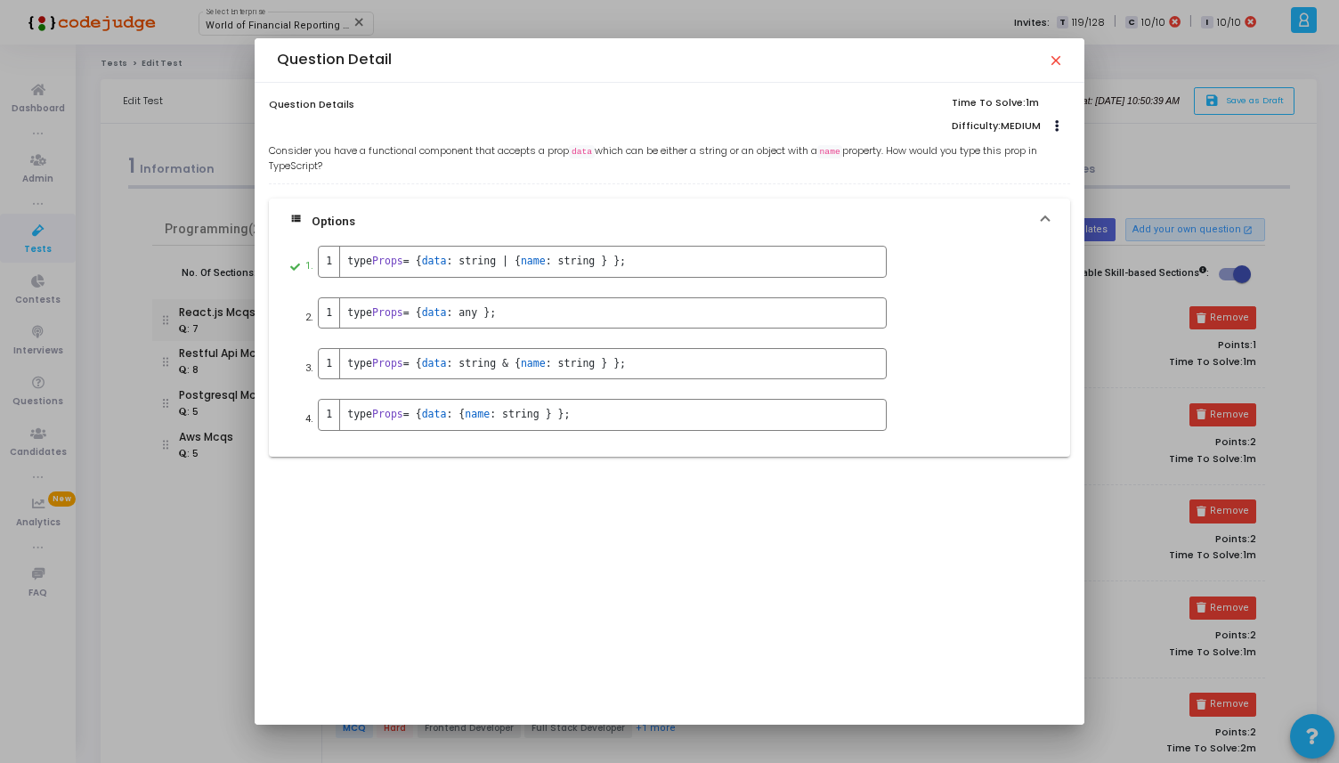
click at [1059, 72] on div "Question Detail close" at bounding box center [669, 60] width 785 height 44
click at [1056, 59] on mat-icon "close" at bounding box center [1055, 60] width 14 height 14
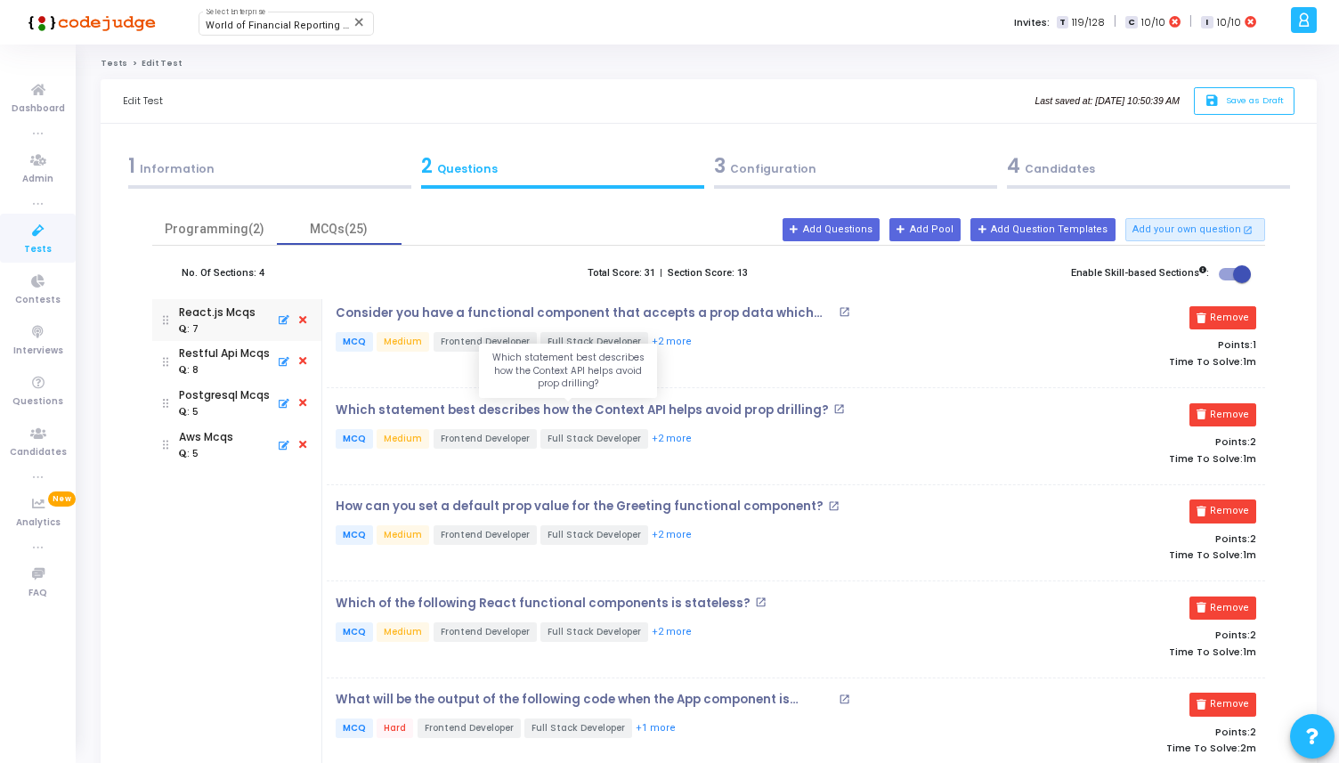
click at [610, 410] on p "Which statement best describes how the Context API helps avoid prop drilling?" at bounding box center [582, 410] width 493 height 14
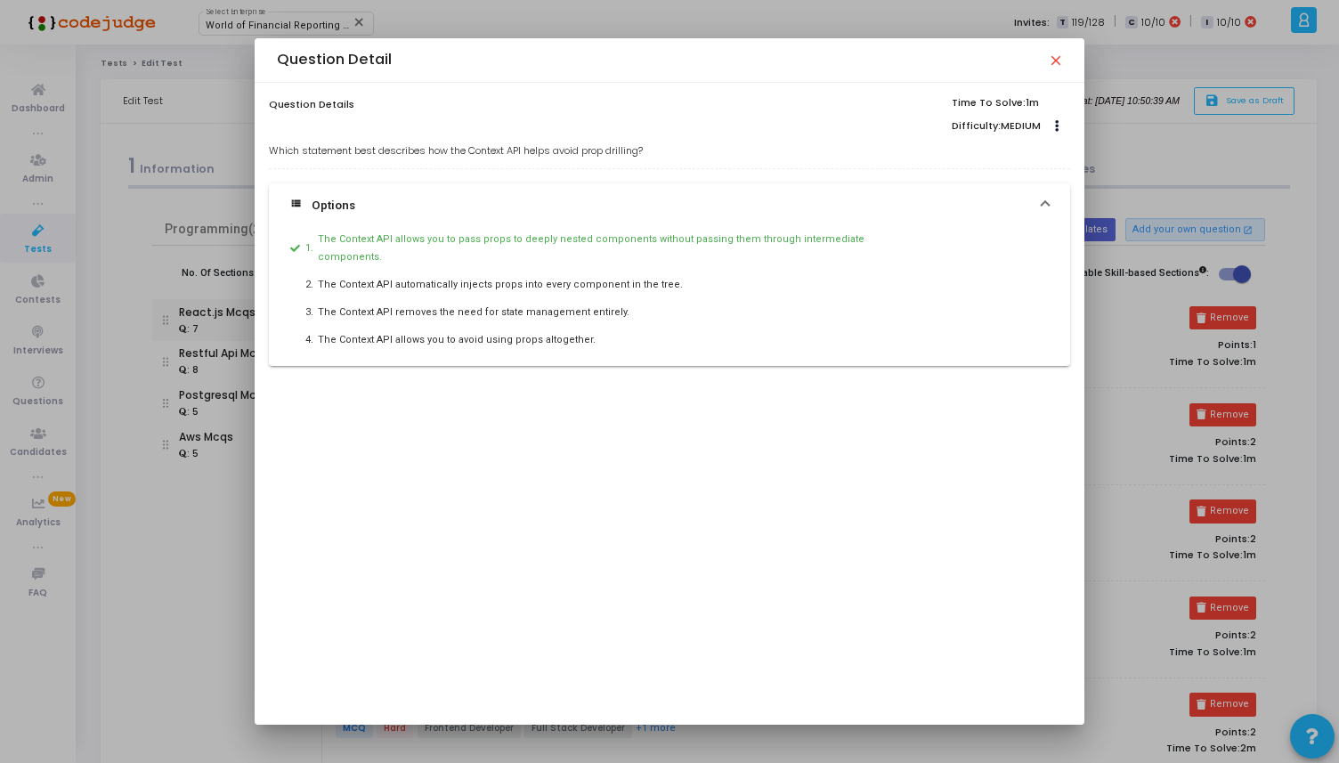
click at [1060, 65] on mat-icon "close" at bounding box center [1055, 60] width 14 height 14
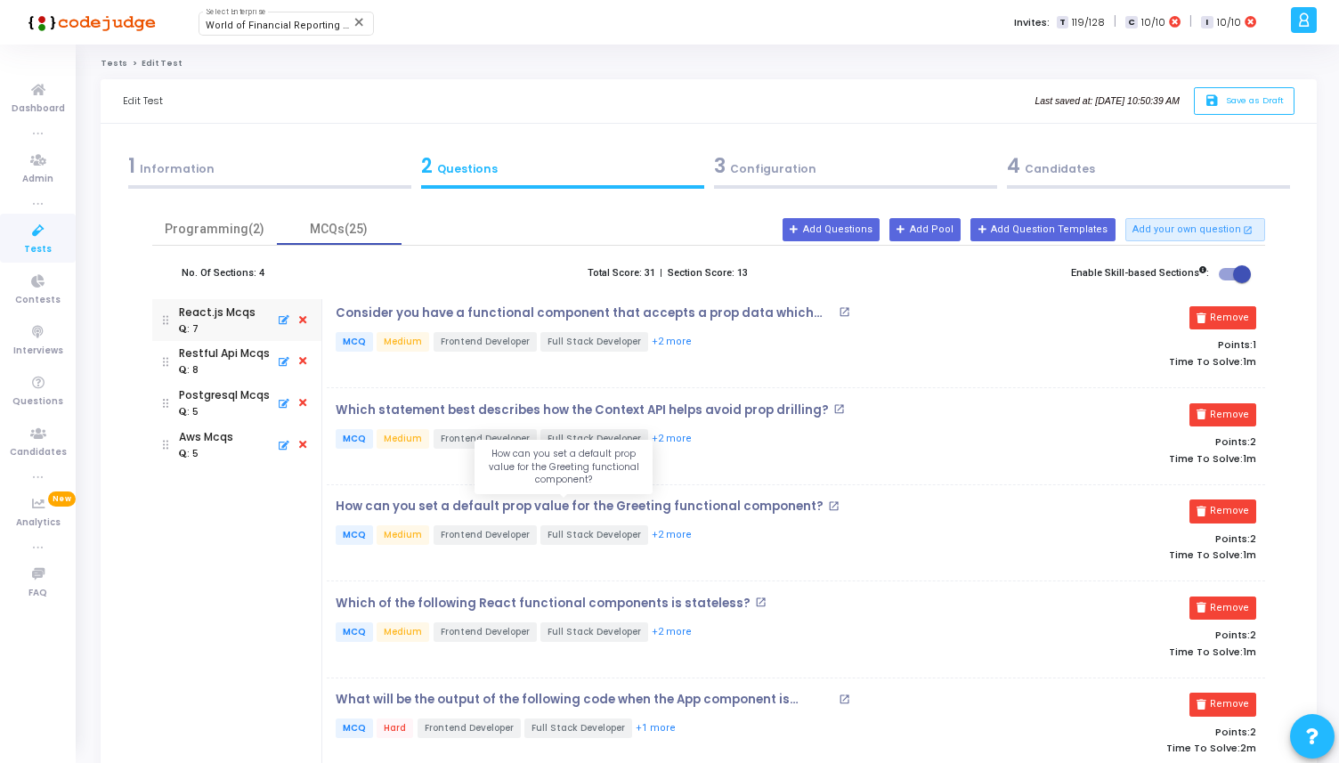
click at [725, 508] on p "How can you set a default prop value for the Greeting functional component?" at bounding box center [580, 507] width 488 height 14
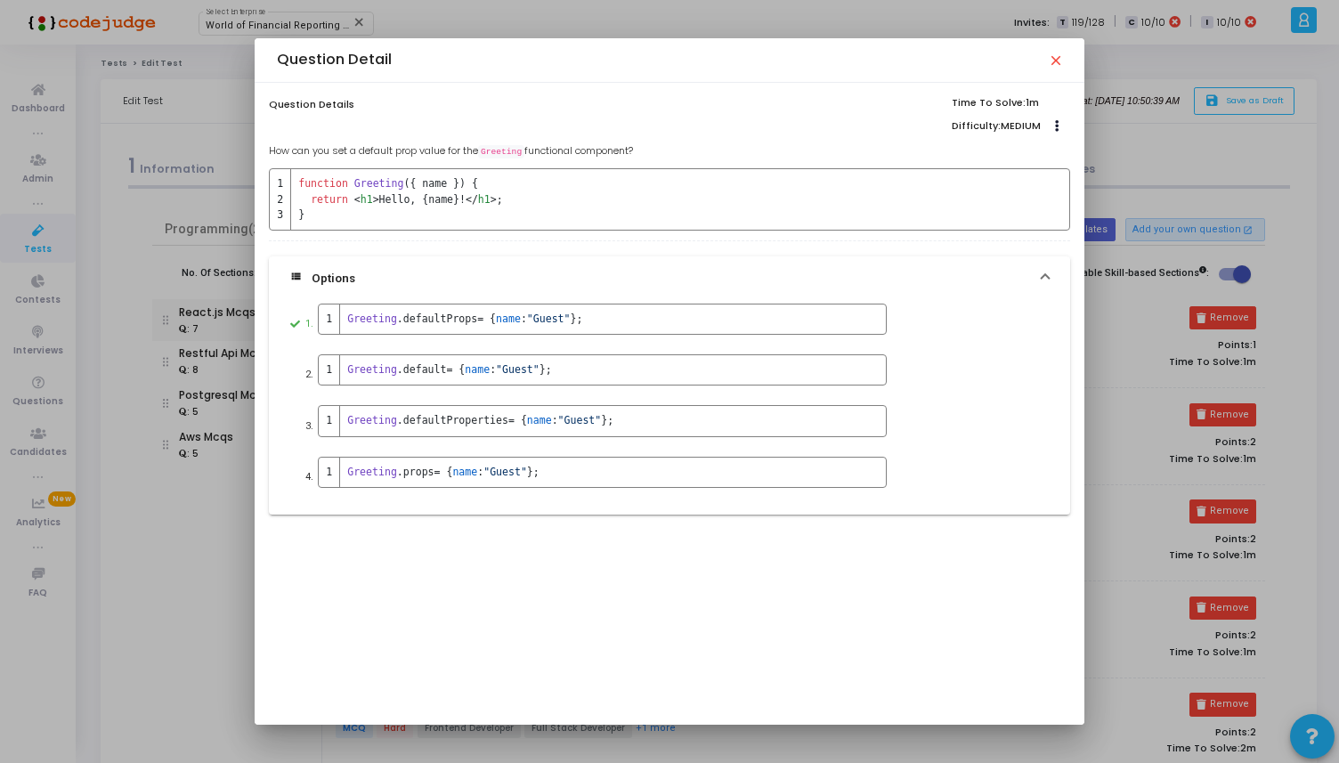
click at [1061, 57] on mat-icon "close" at bounding box center [1055, 60] width 14 height 14
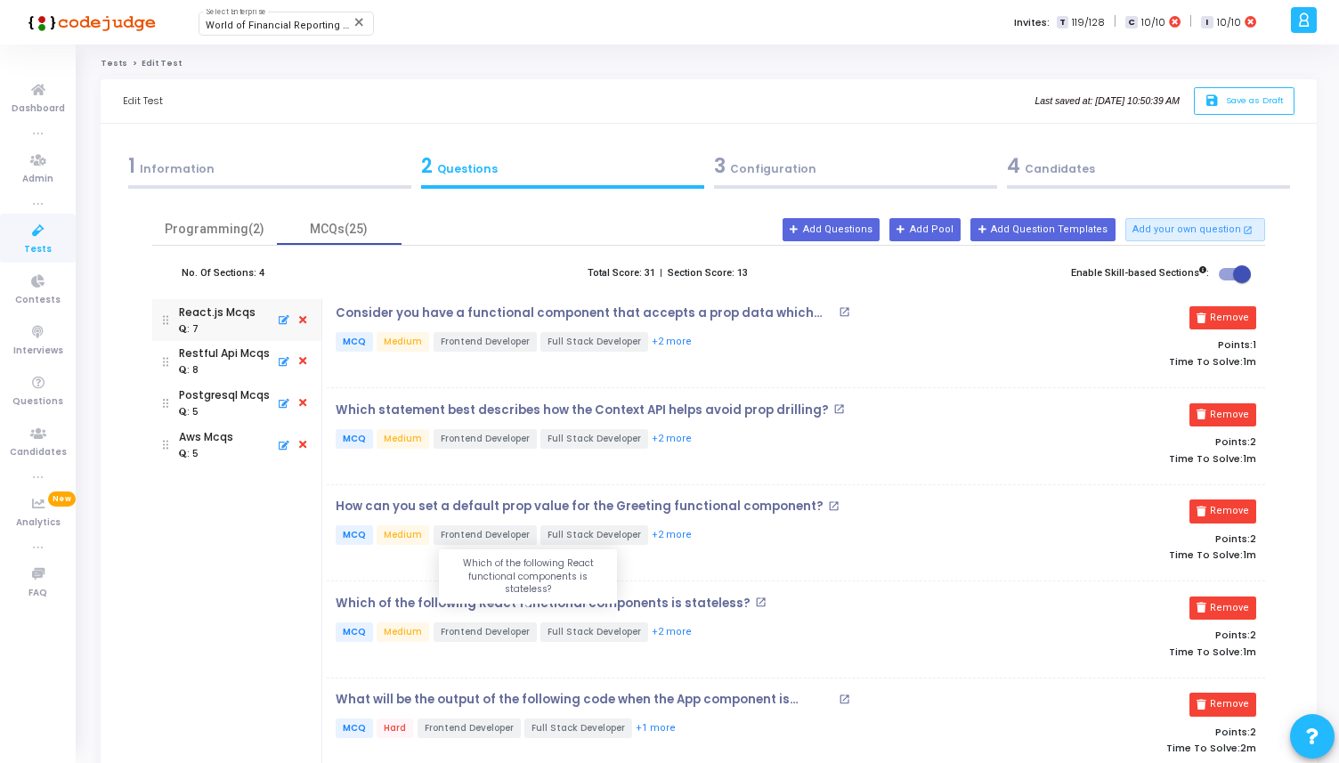
click at [700, 603] on p "Which of the following React functional components is stateless?" at bounding box center [543, 604] width 415 height 14
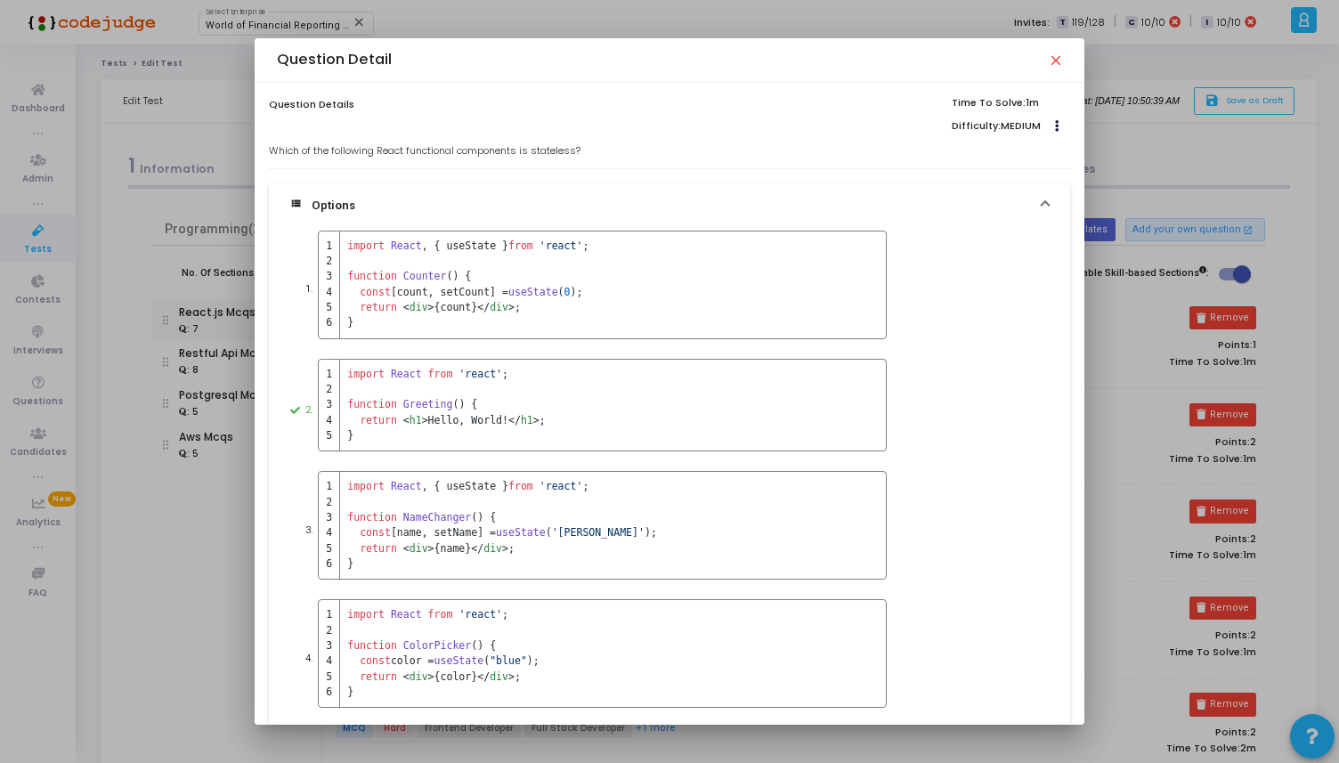
click at [1061, 58] on mat-icon "close" at bounding box center [1055, 60] width 14 height 14
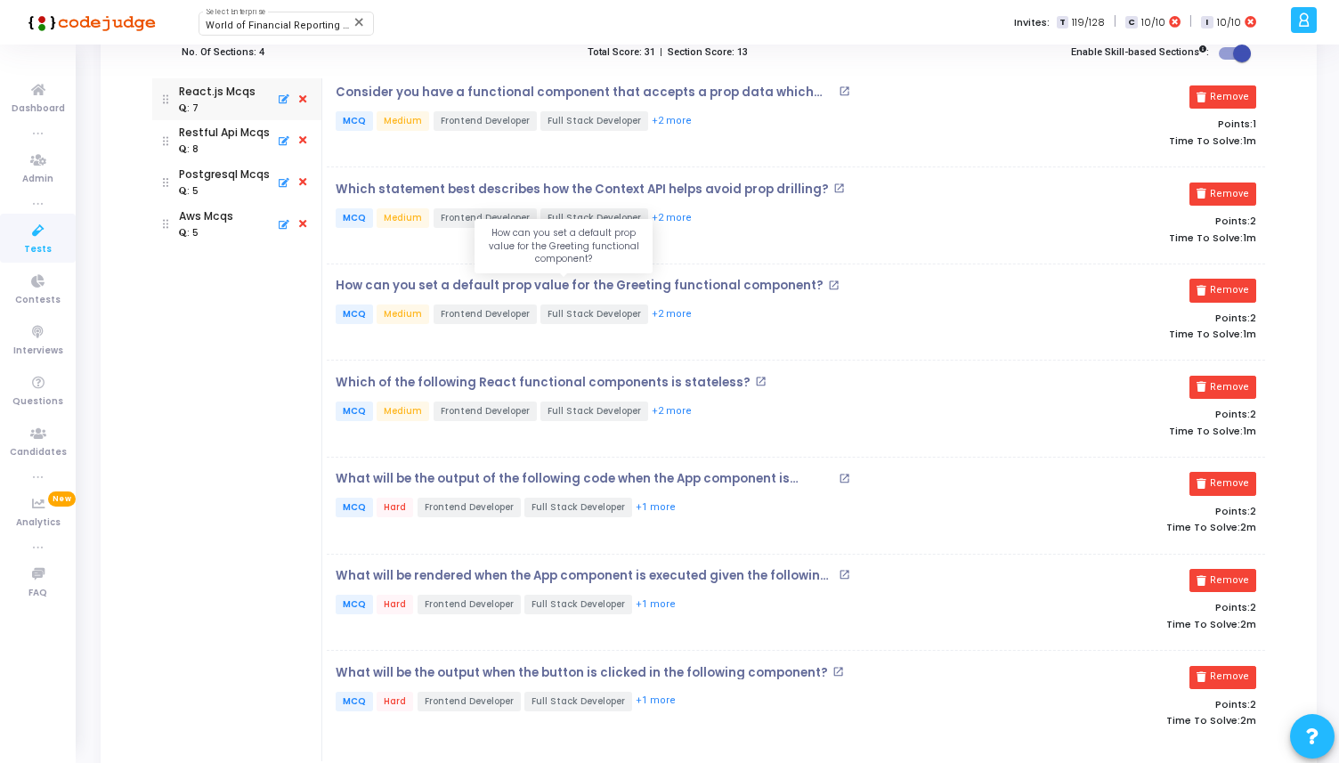
scroll to position [232, 0]
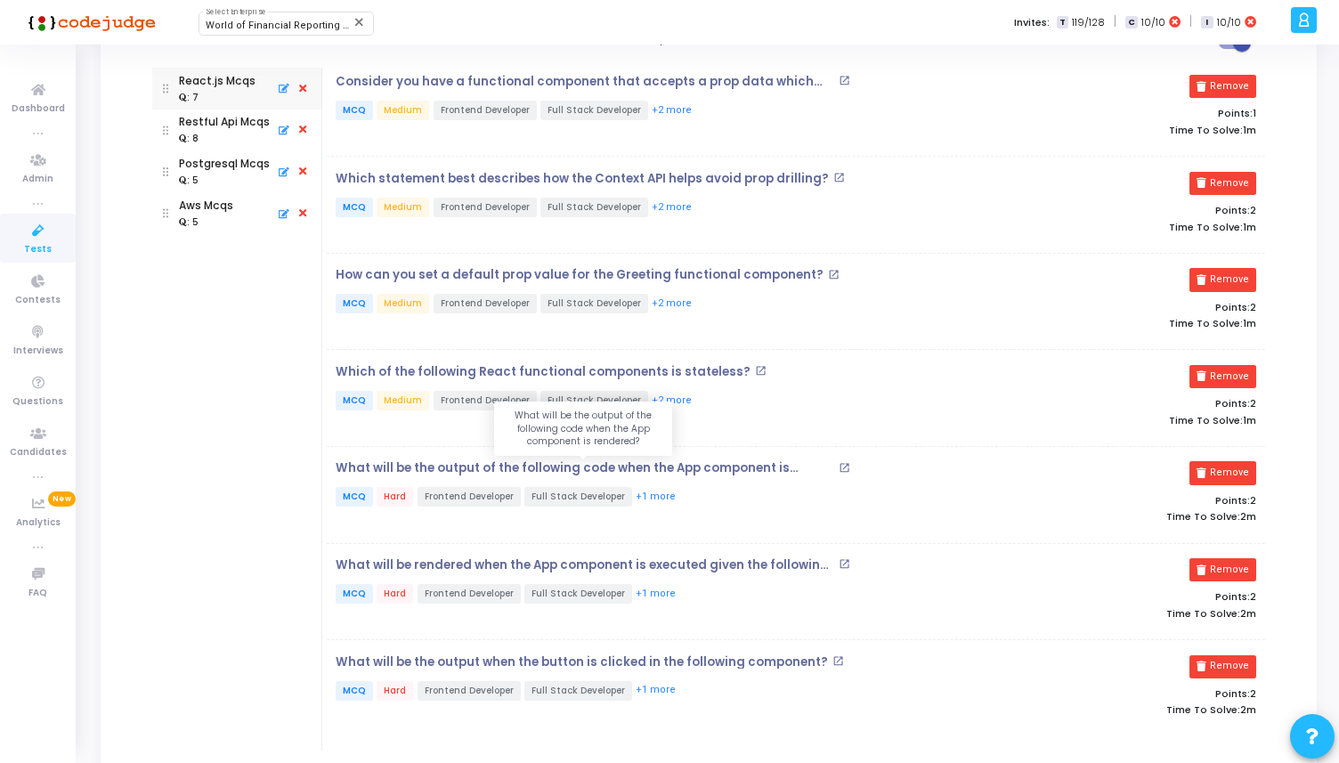
click at [681, 462] on p "What will be the output of the following code when the App component is rendere…" at bounding box center [585, 468] width 499 height 14
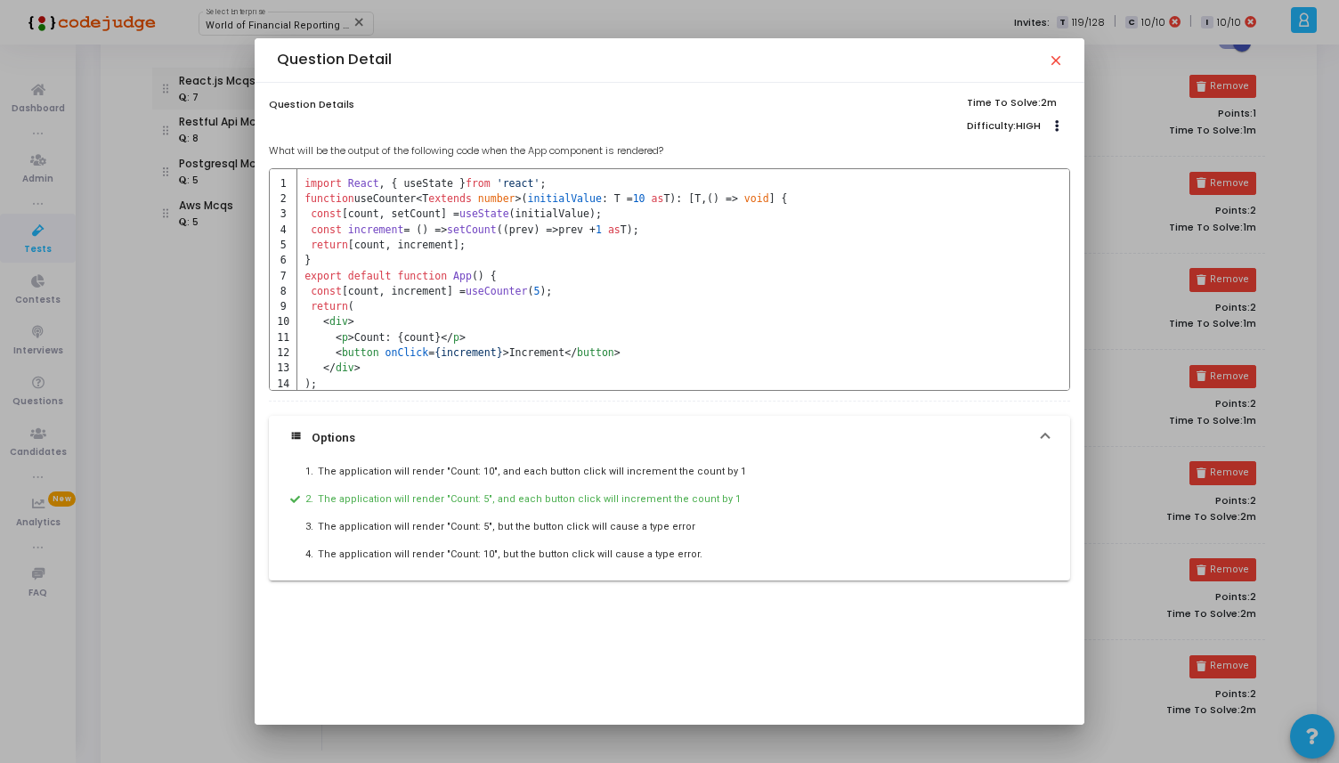
click at [1056, 57] on mat-icon "close" at bounding box center [1055, 60] width 14 height 14
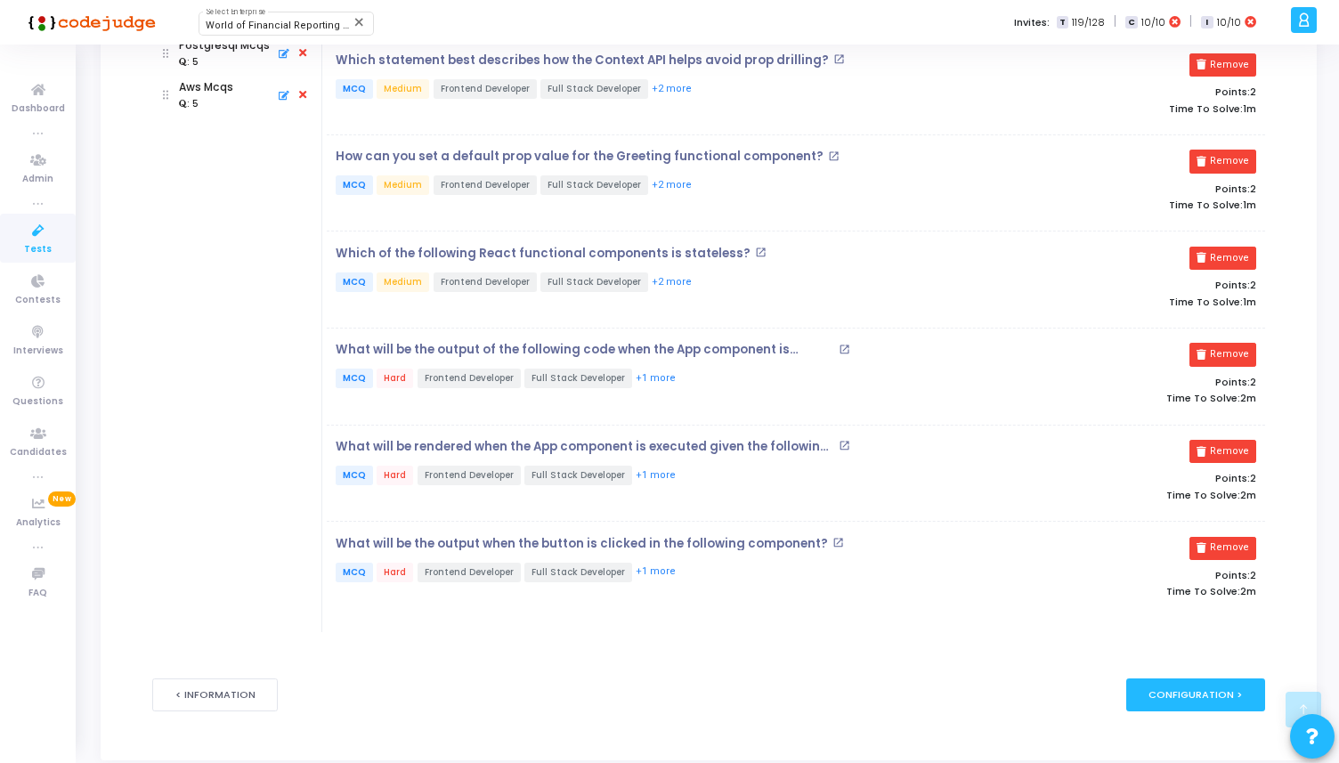
scroll to position [373, 0]
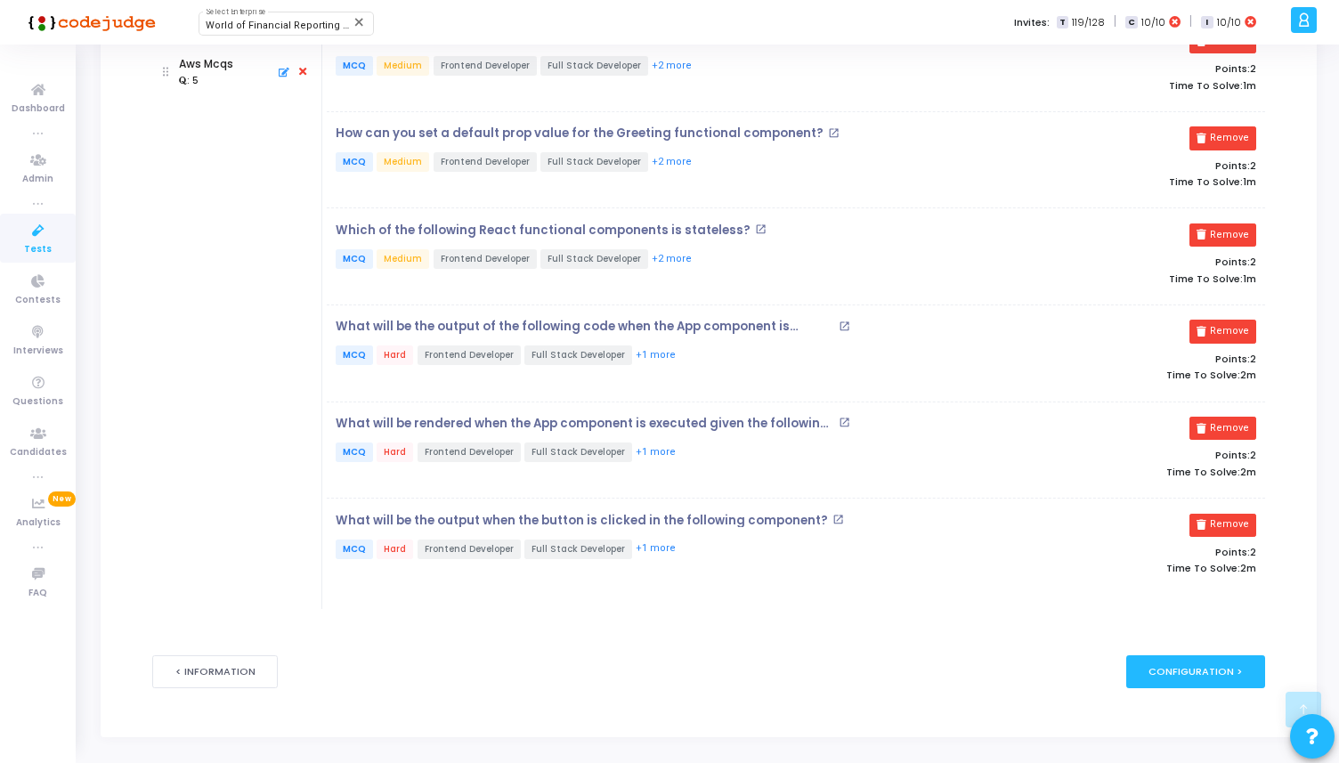
click at [704, 420] on p "What will be rendered when the App component is executed given the following co…" at bounding box center [585, 424] width 499 height 14
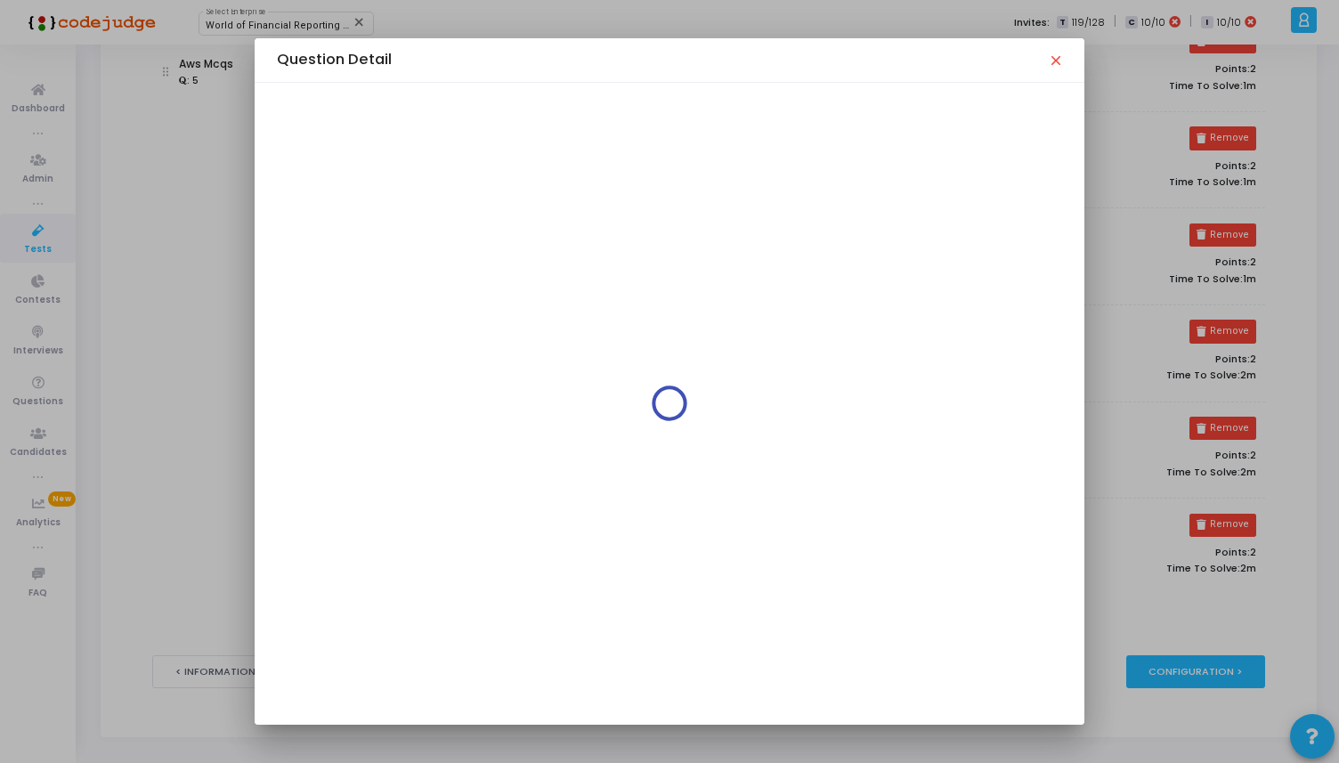
scroll to position [0, 0]
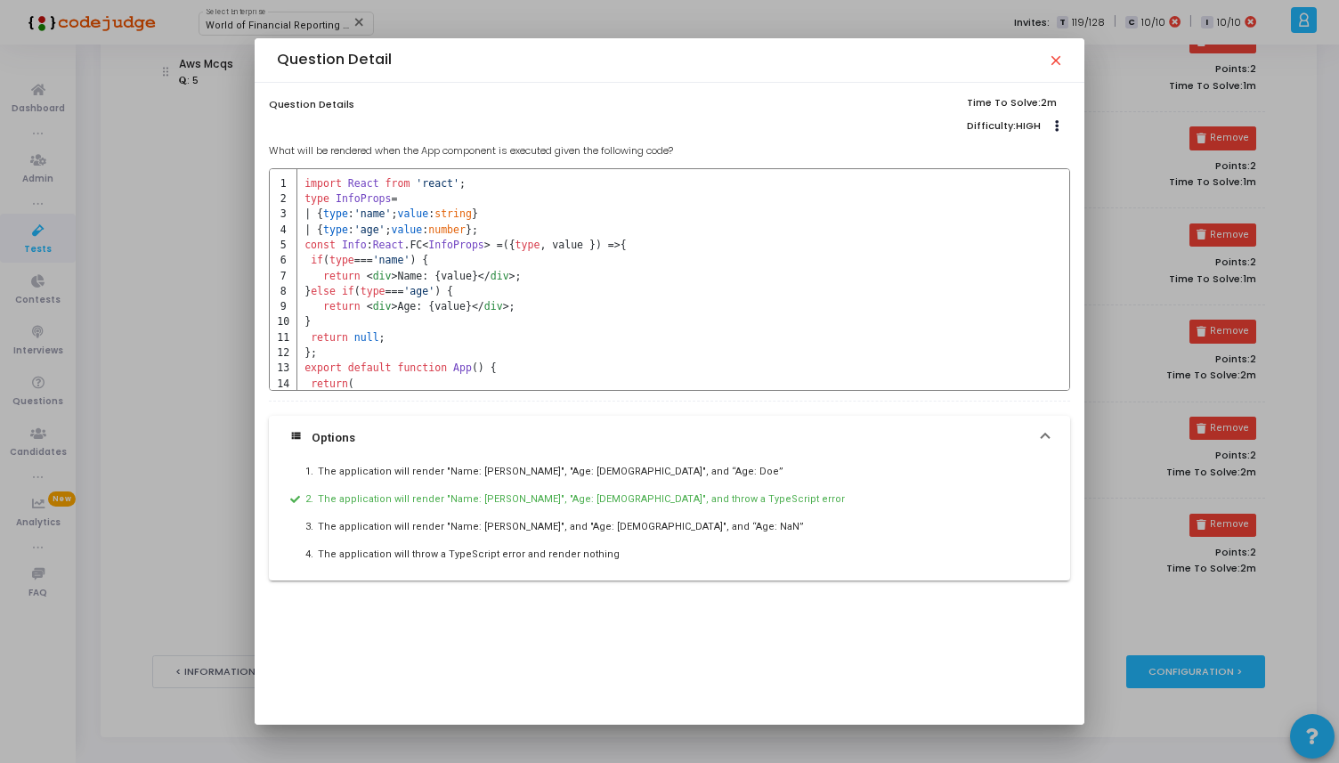
click at [1062, 59] on mat-icon "close" at bounding box center [1055, 60] width 14 height 14
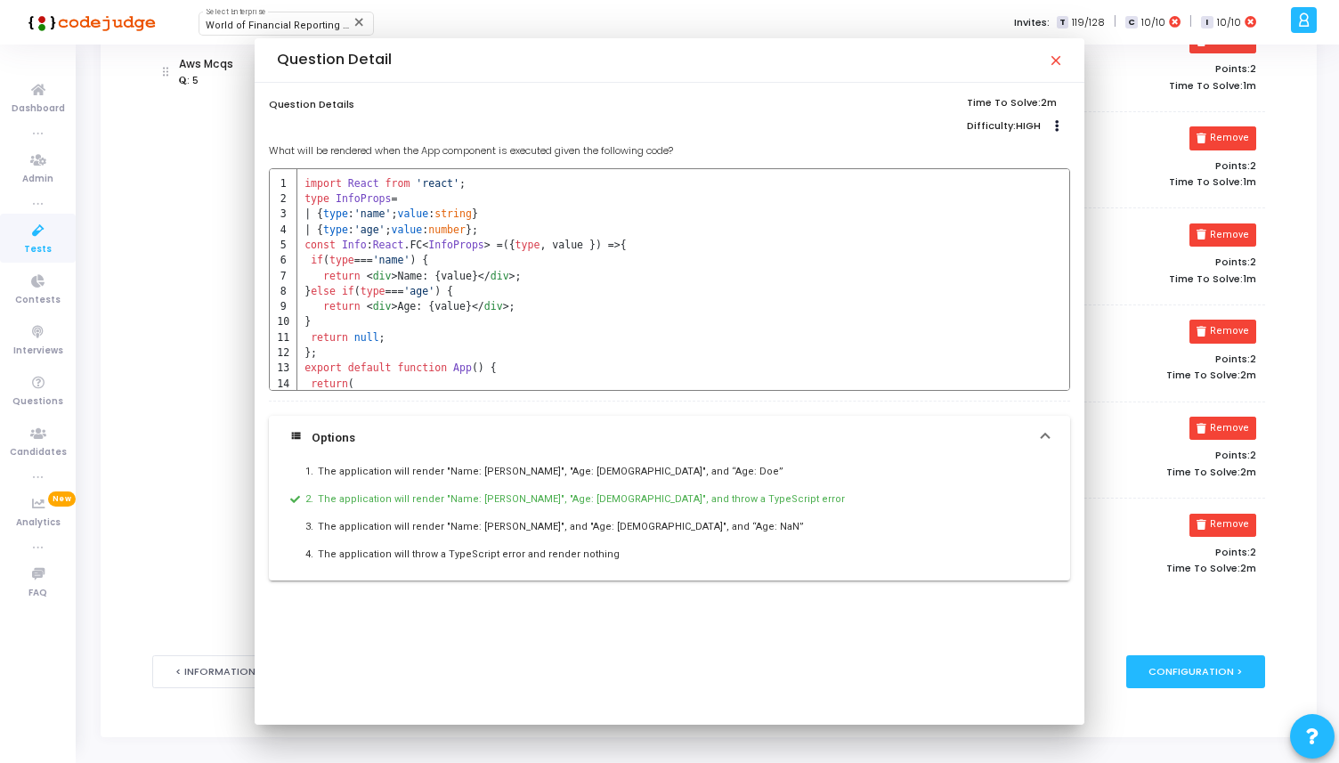
scroll to position [373, 0]
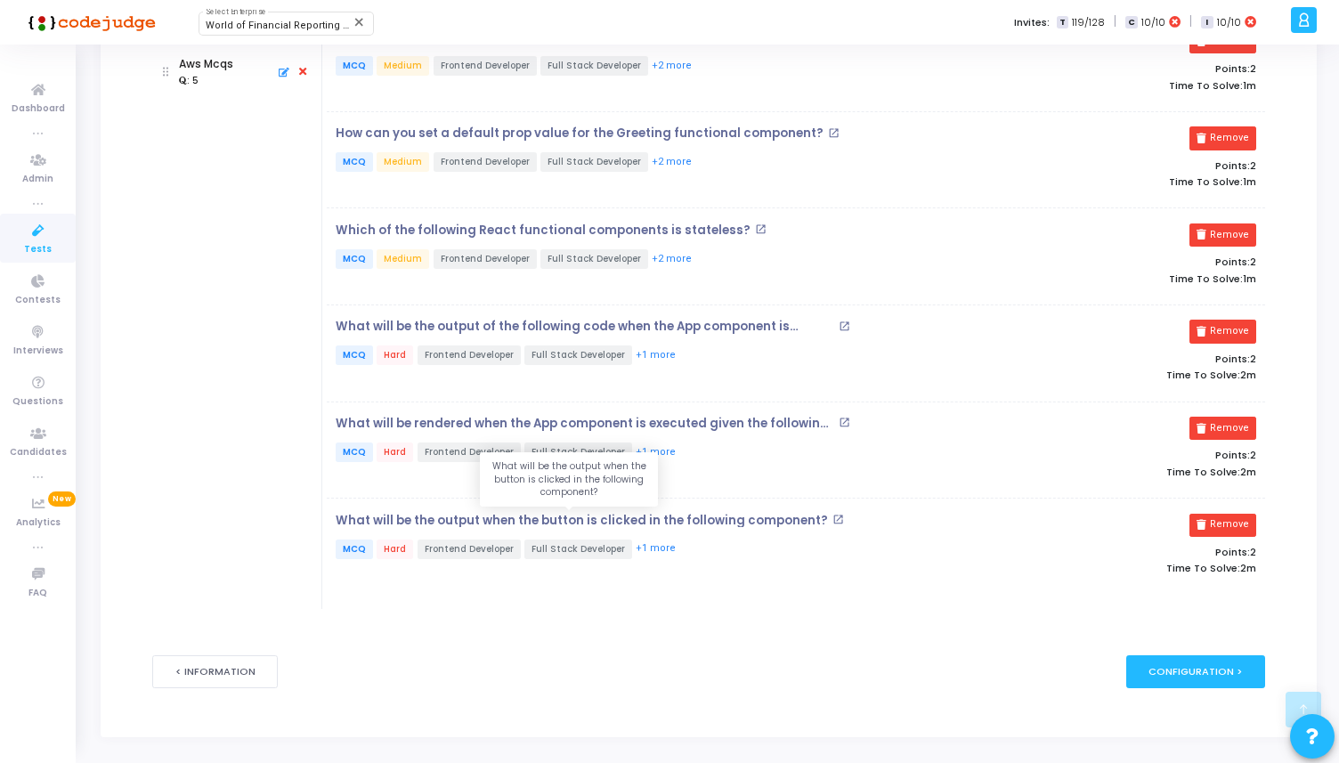
click at [706, 514] on p "What will be the output when the button is clicked in the following component?" at bounding box center [582, 521] width 492 height 14
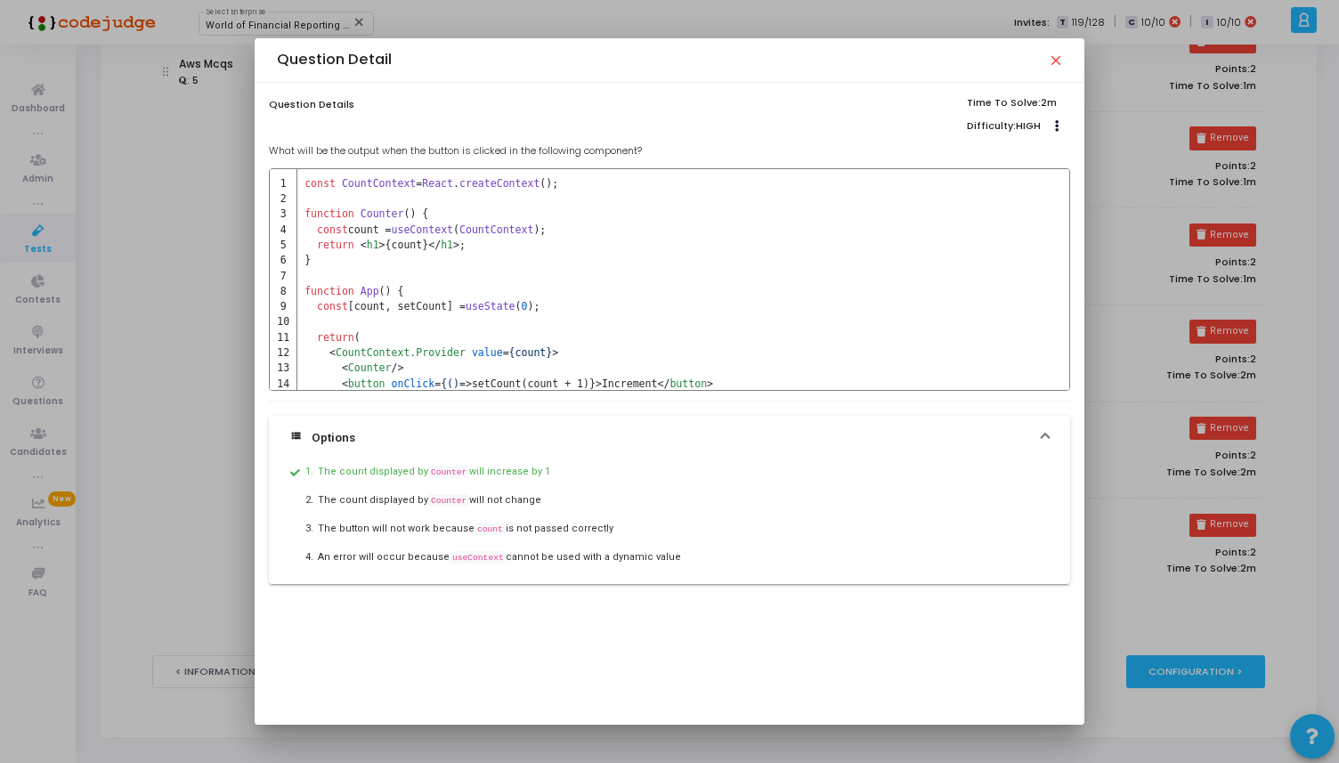
click at [1062, 58] on mat-icon "close" at bounding box center [1055, 60] width 14 height 14
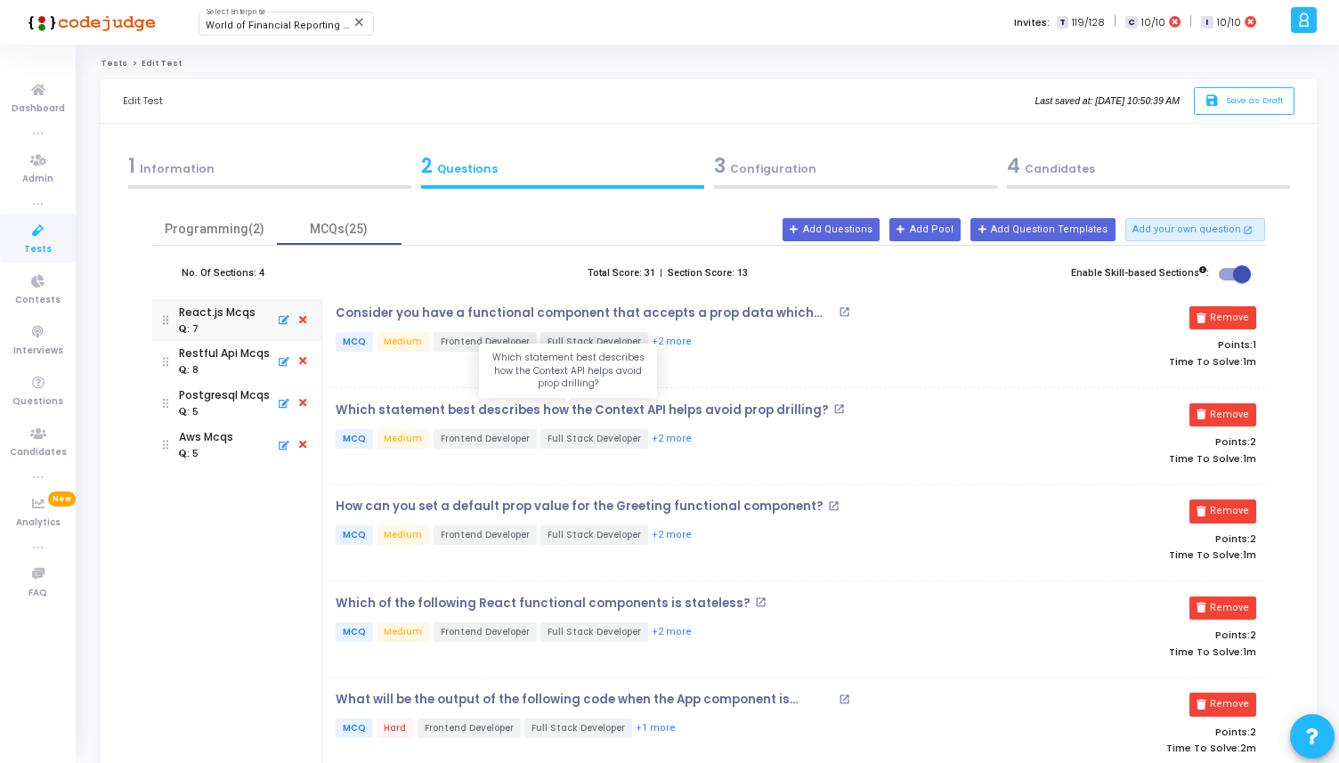
click at [696, 409] on p "Which statement best describes how the Context API helps avoid prop drilling?" at bounding box center [582, 410] width 493 height 14
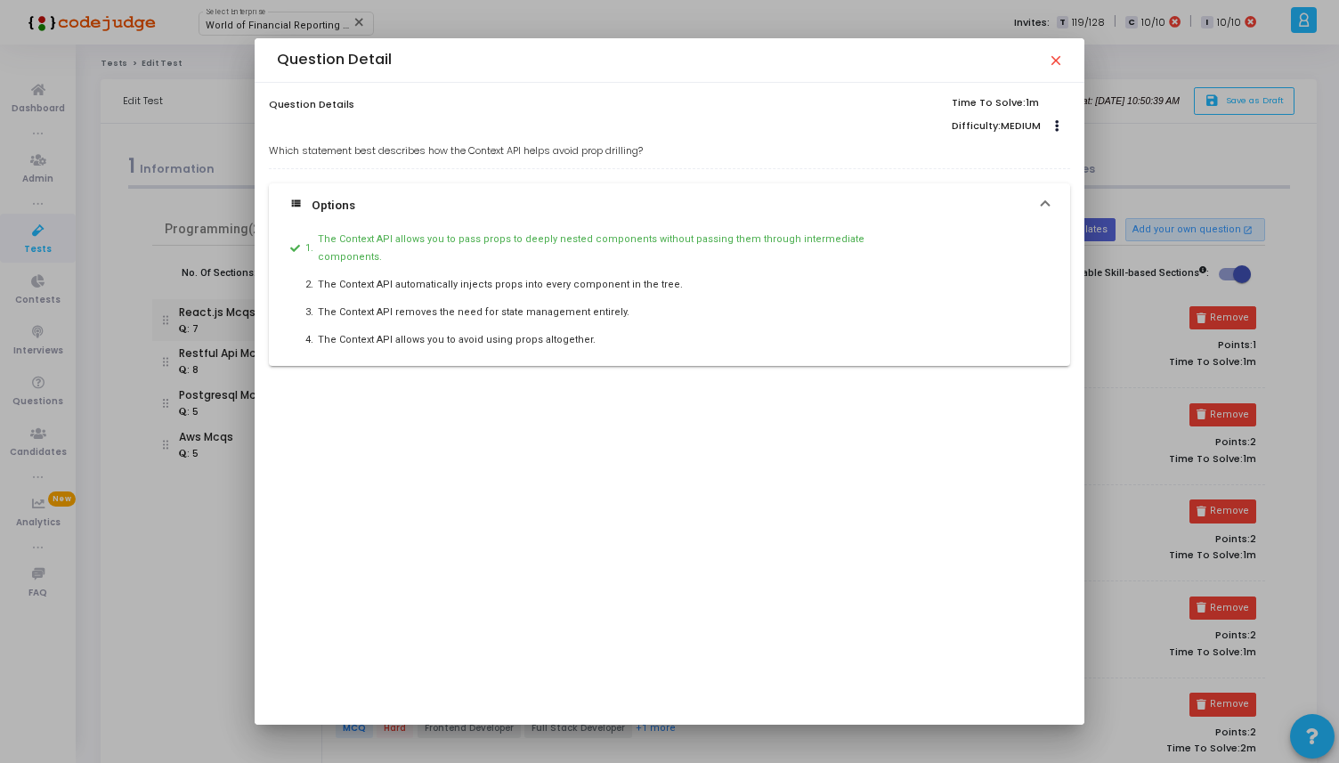
click at [1057, 59] on mat-icon "close" at bounding box center [1055, 60] width 14 height 14
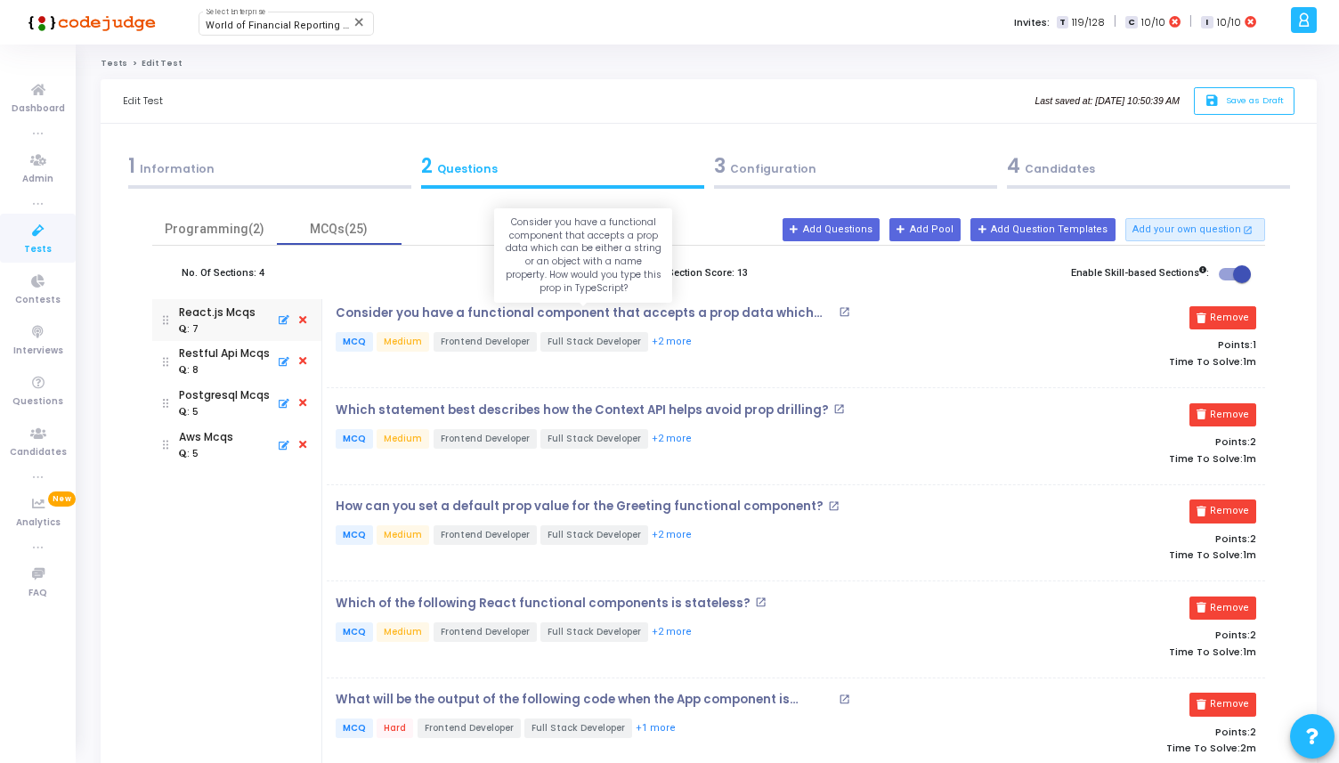
click at [456, 313] on p "Consider you have a functional component that accepts a prop data which can be …" at bounding box center [585, 313] width 499 height 14
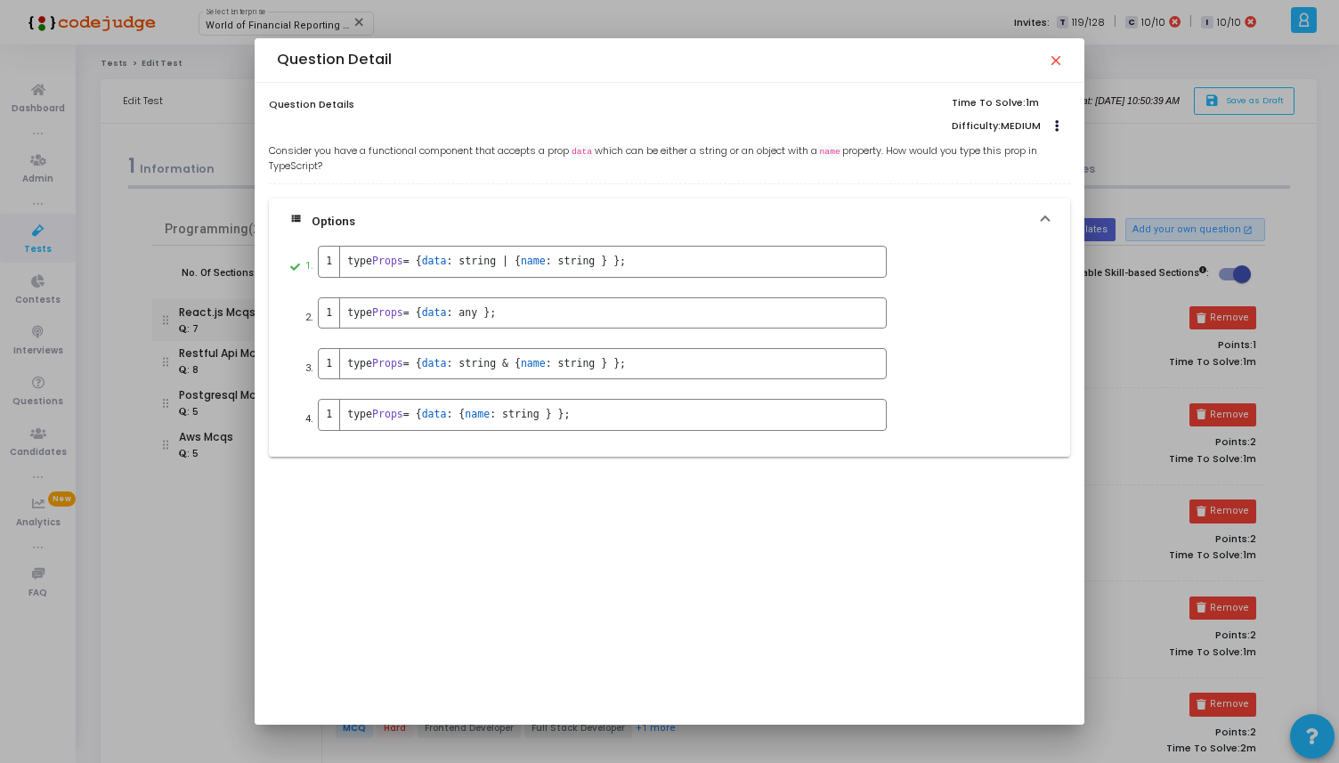
click at [1062, 61] on mat-icon "close" at bounding box center [1055, 60] width 14 height 14
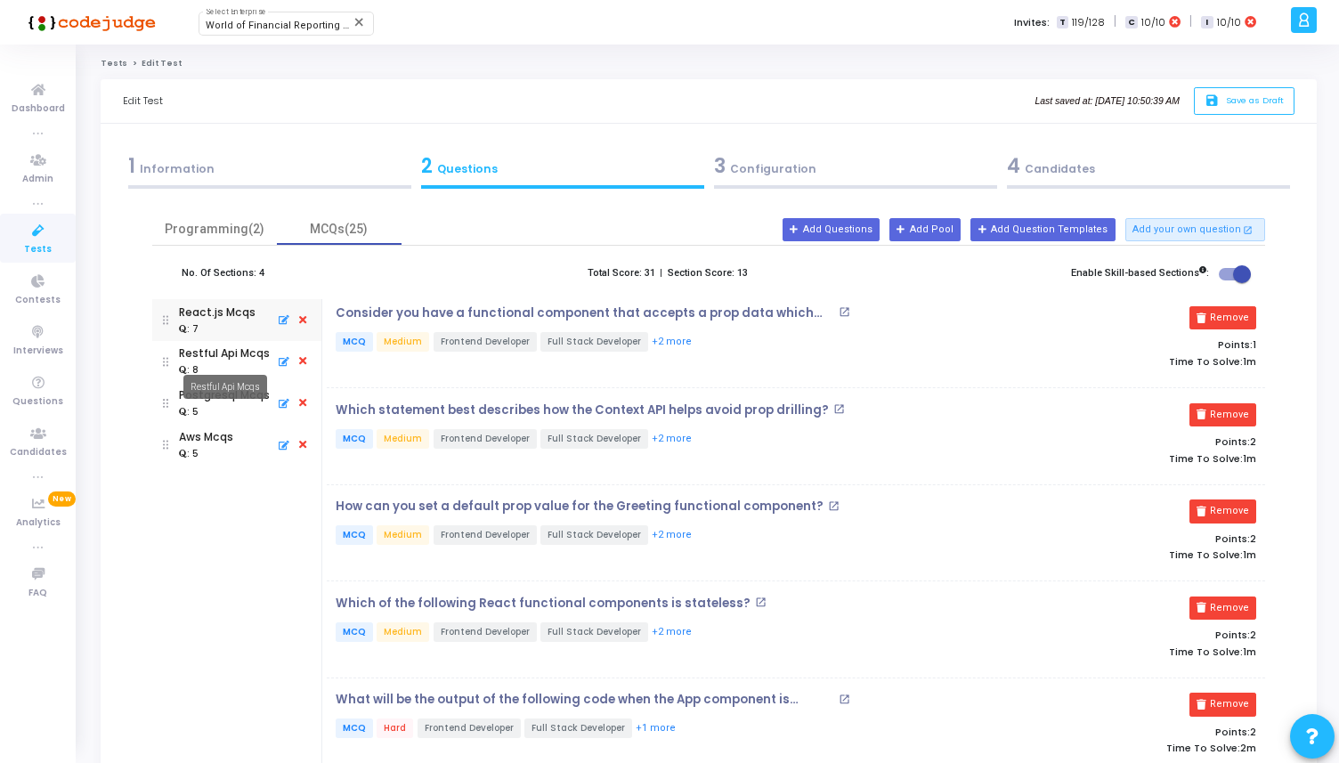
click at [224, 360] on div "Restful Api Mcqs" at bounding box center [224, 354] width 91 height 16
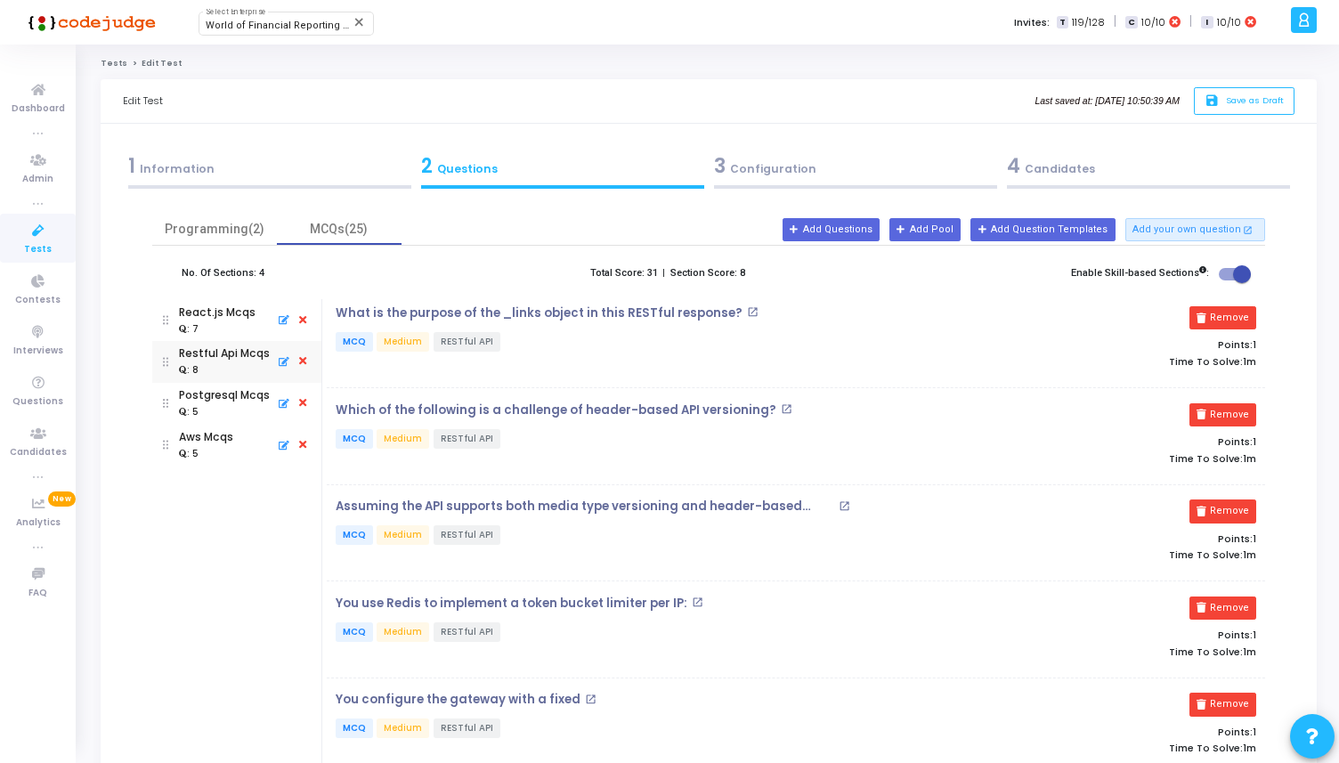
click at [531, 326] on div "What is the purpose of the _links object in this RESTful response? open_in_new …" at bounding box center [640, 339] width 626 height 67
click at [536, 313] on p "What is the purpose of the _links object in this RESTful response?" at bounding box center [539, 313] width 407 height 14
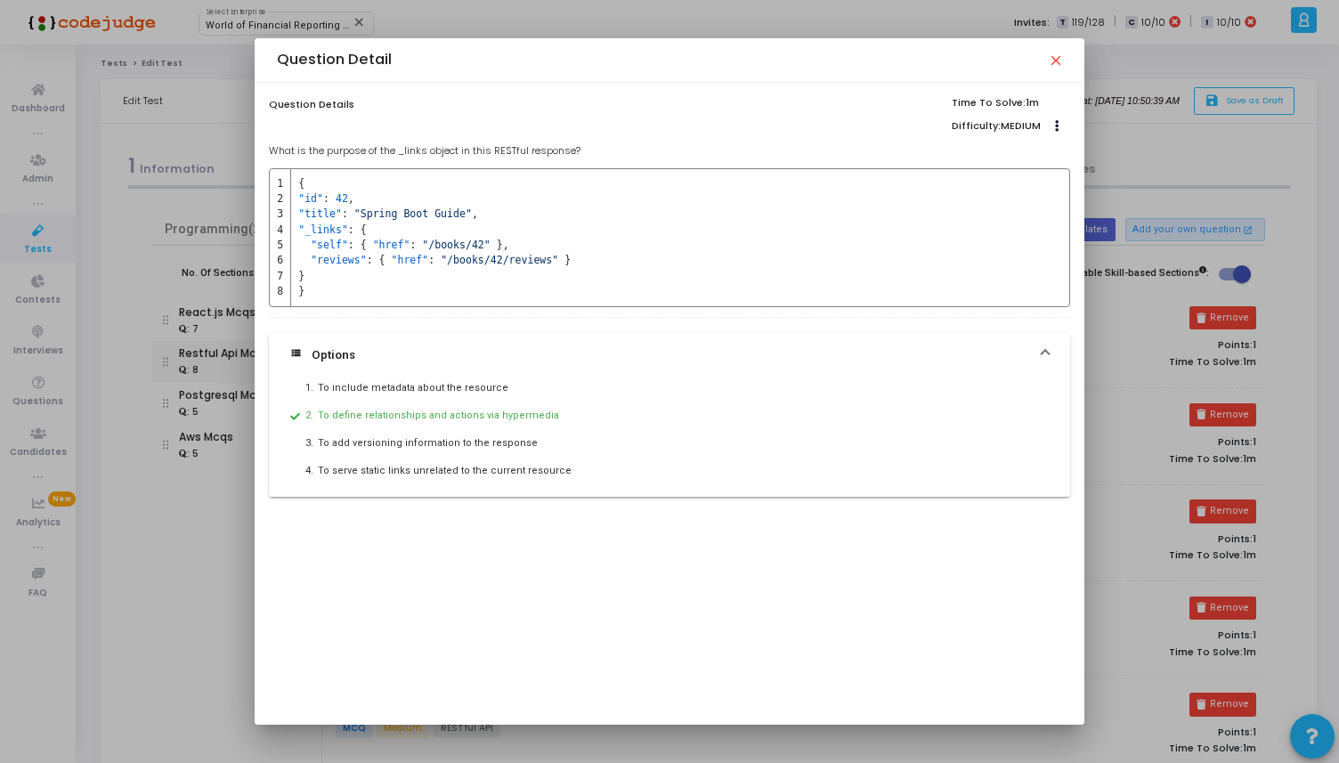
click at [1061, 59] on mat-icon "close" at bounding box center [1055, 60] width 14 height 14
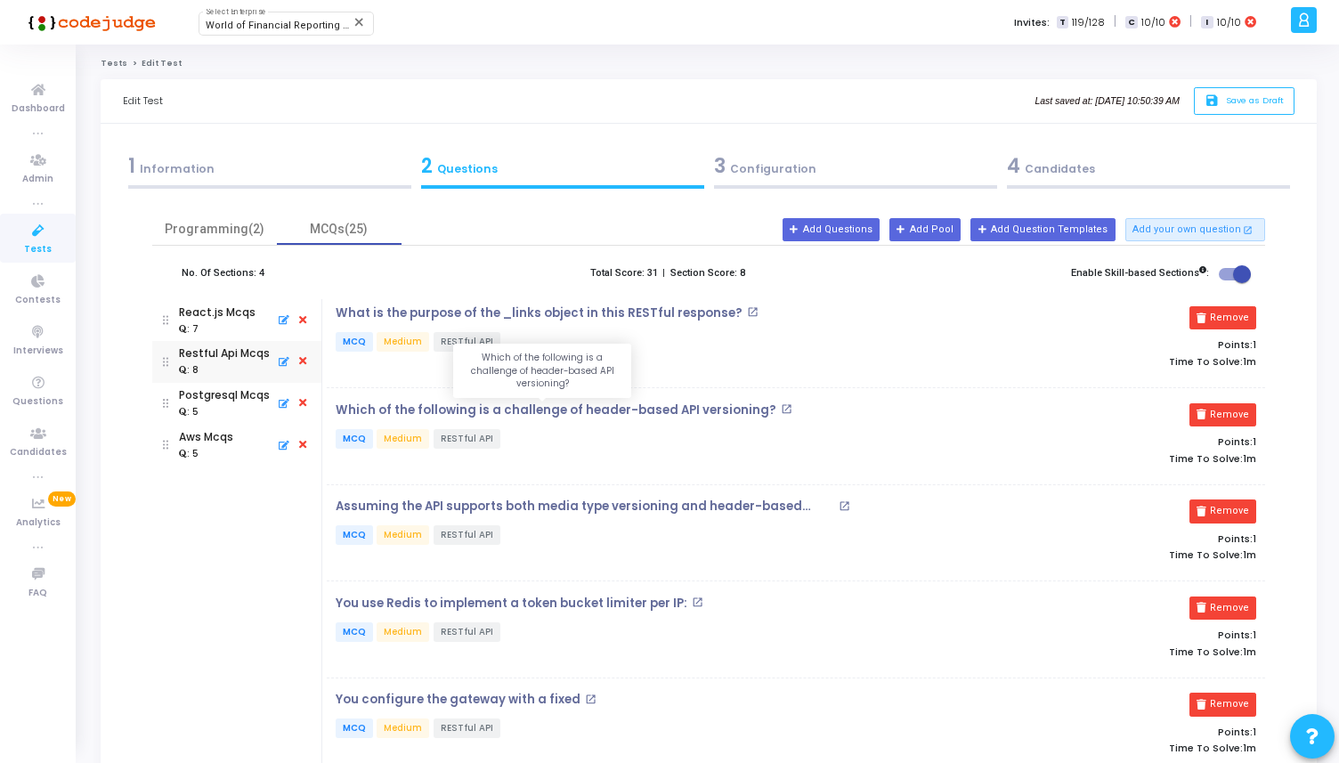
click at [594, 411] on p "Which of the following is a challenge of header-based API versioning?" at bounding box center [556, 410] width 441 height 14
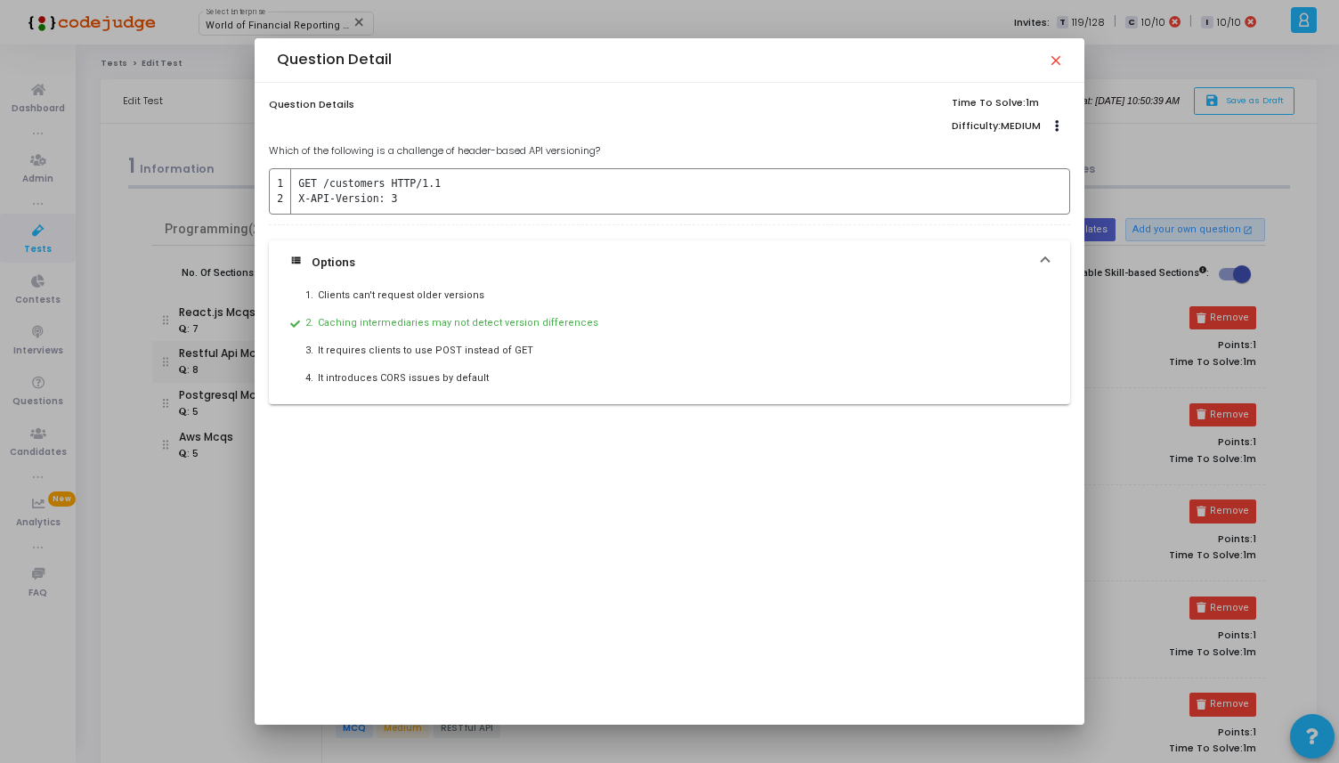
click at [1061, 60] on mat-icon "close" at bounding box center [1055, 60] width 14 height 14
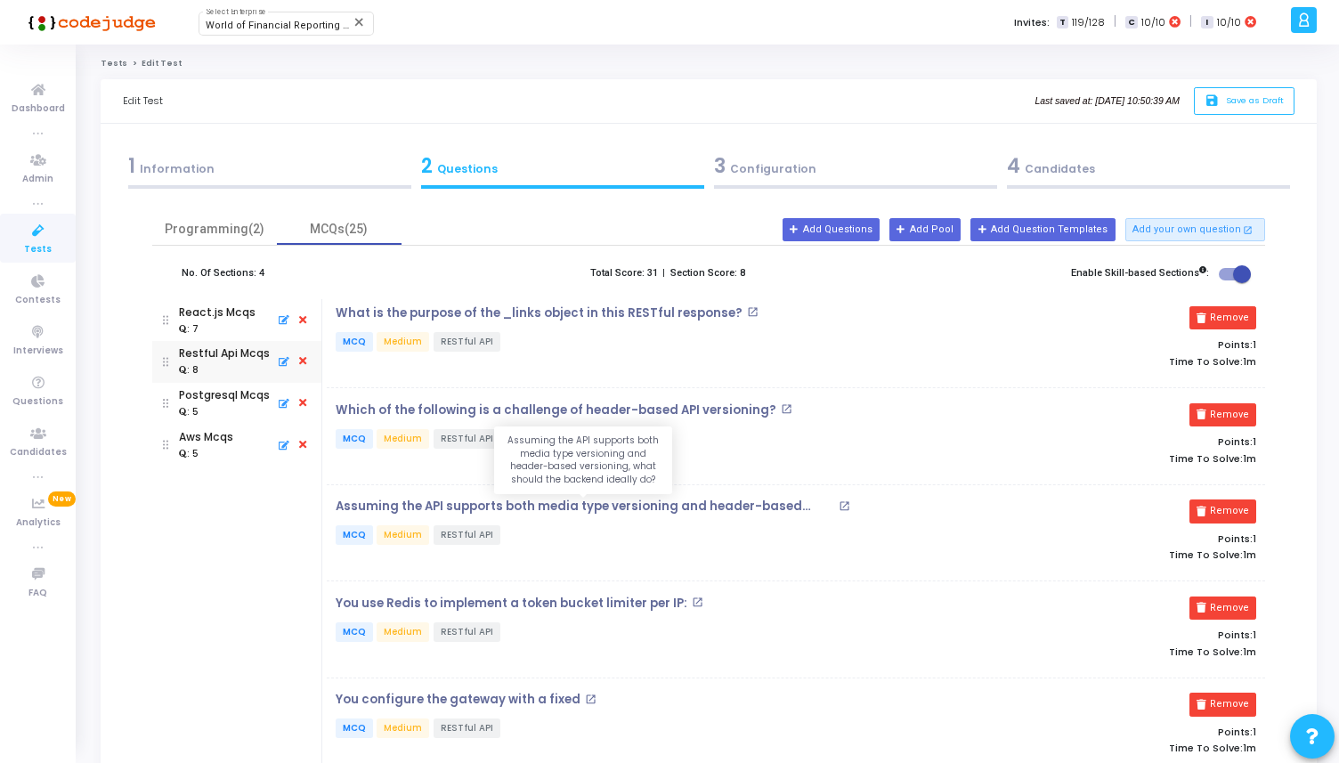
click at [555, 507] on p "Assuming the API supports both media type versioning and header-based versionin…" at bounding box center [585, 507] width 499 height 14
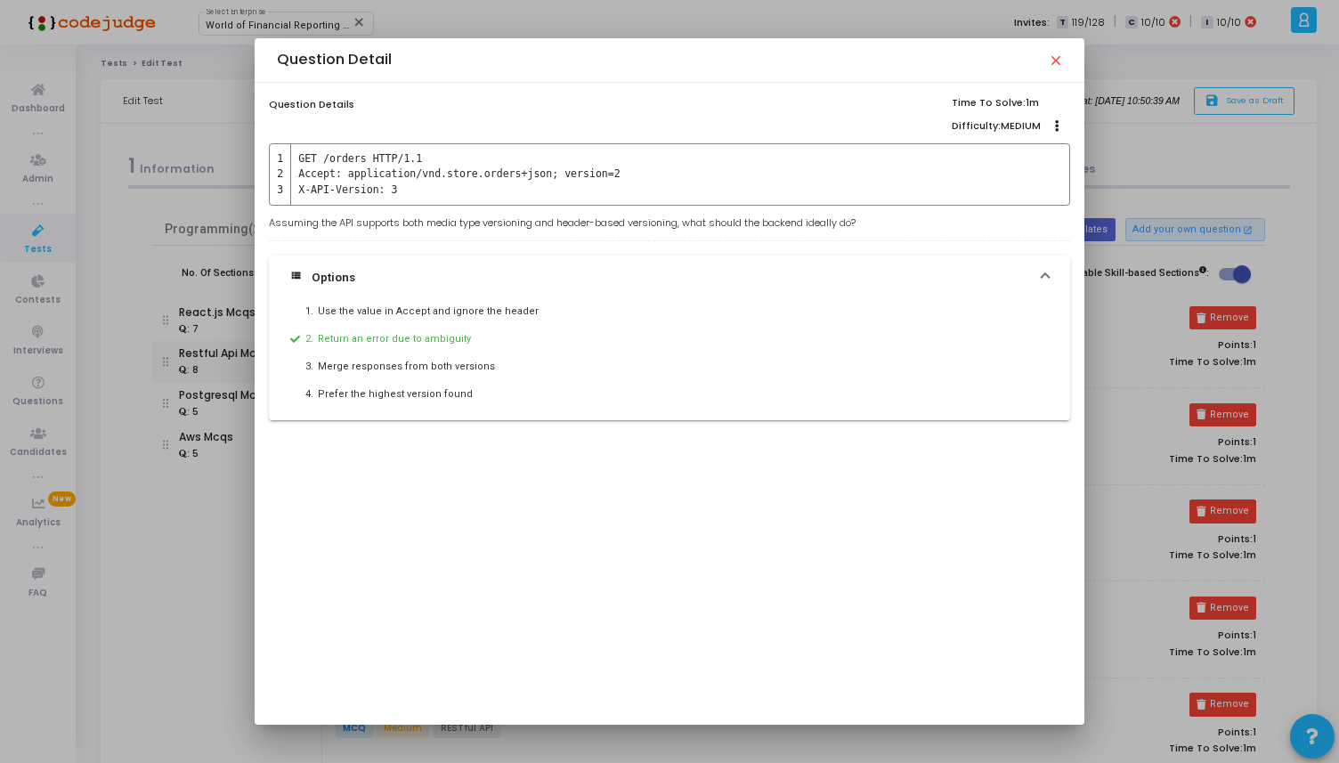
click at [1062, 57] on mat-icon "close" at bounding box center [1055, 60] width 14 height 14
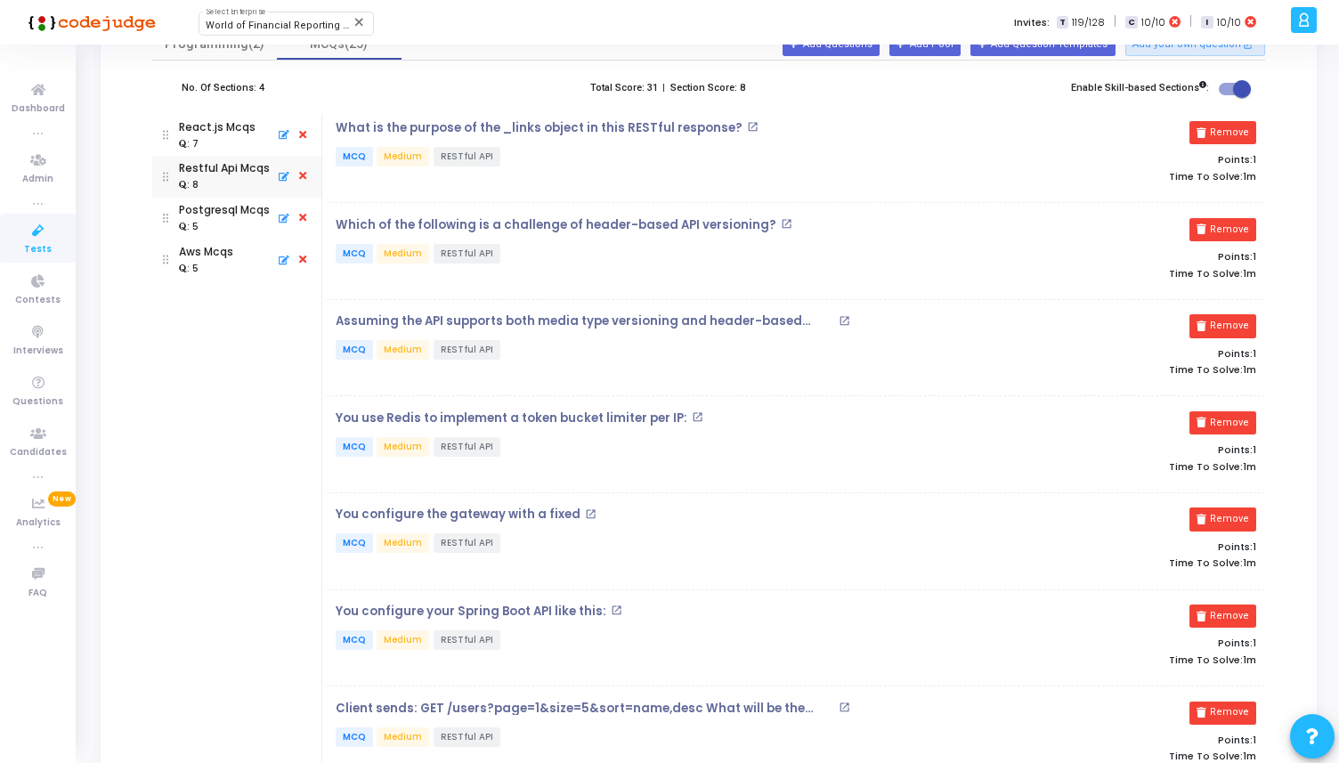
scroll to position [210, 0]
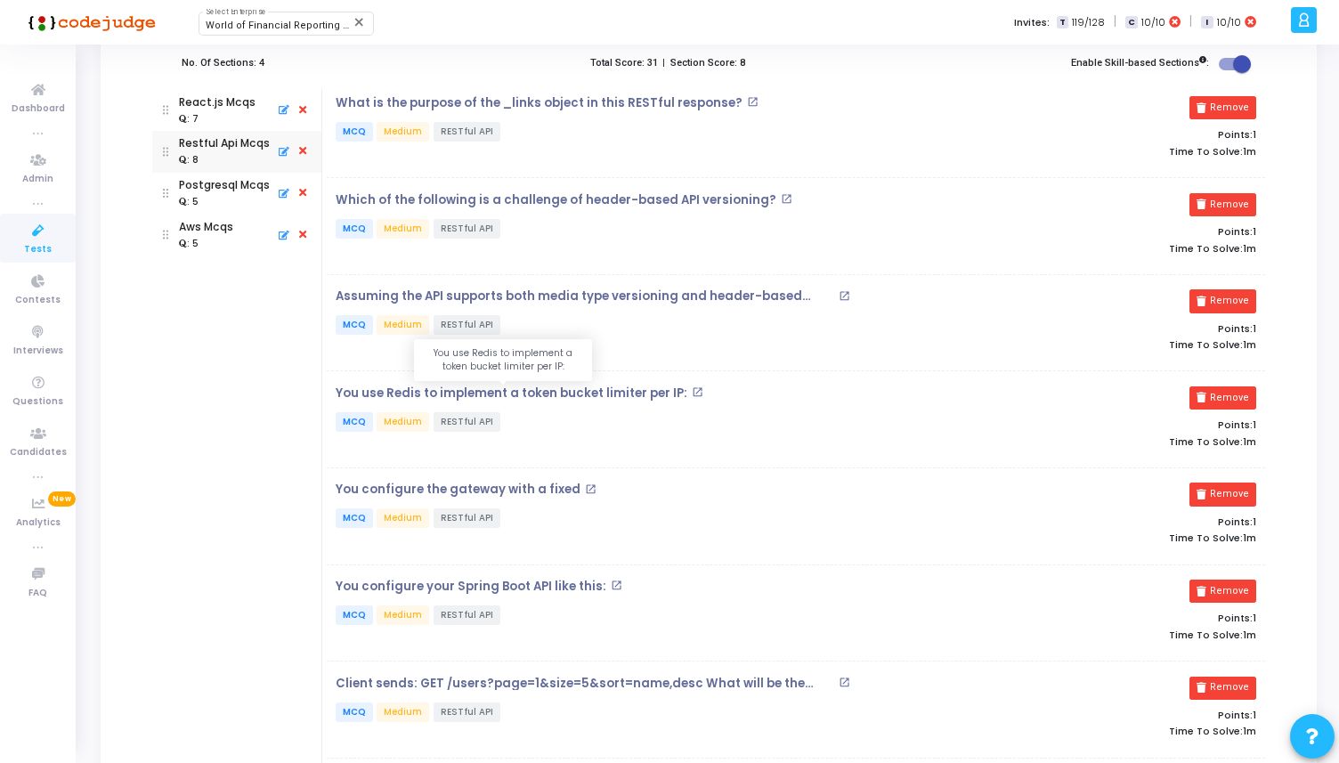
click at [580, 386] on p "You use Redis to implement a token bucket limiter per IP:" at bounding box center [512, 393] width 352 height 14
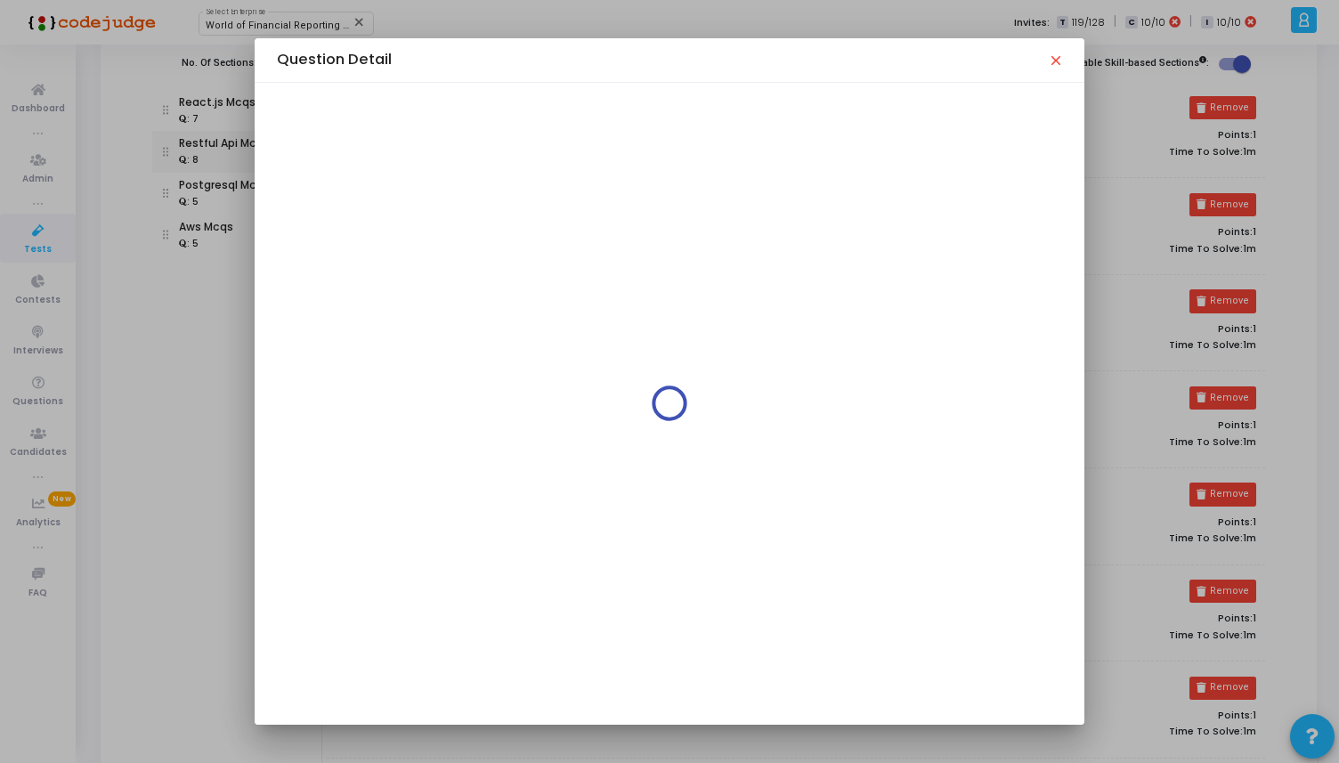
scroll to position [0, 0]
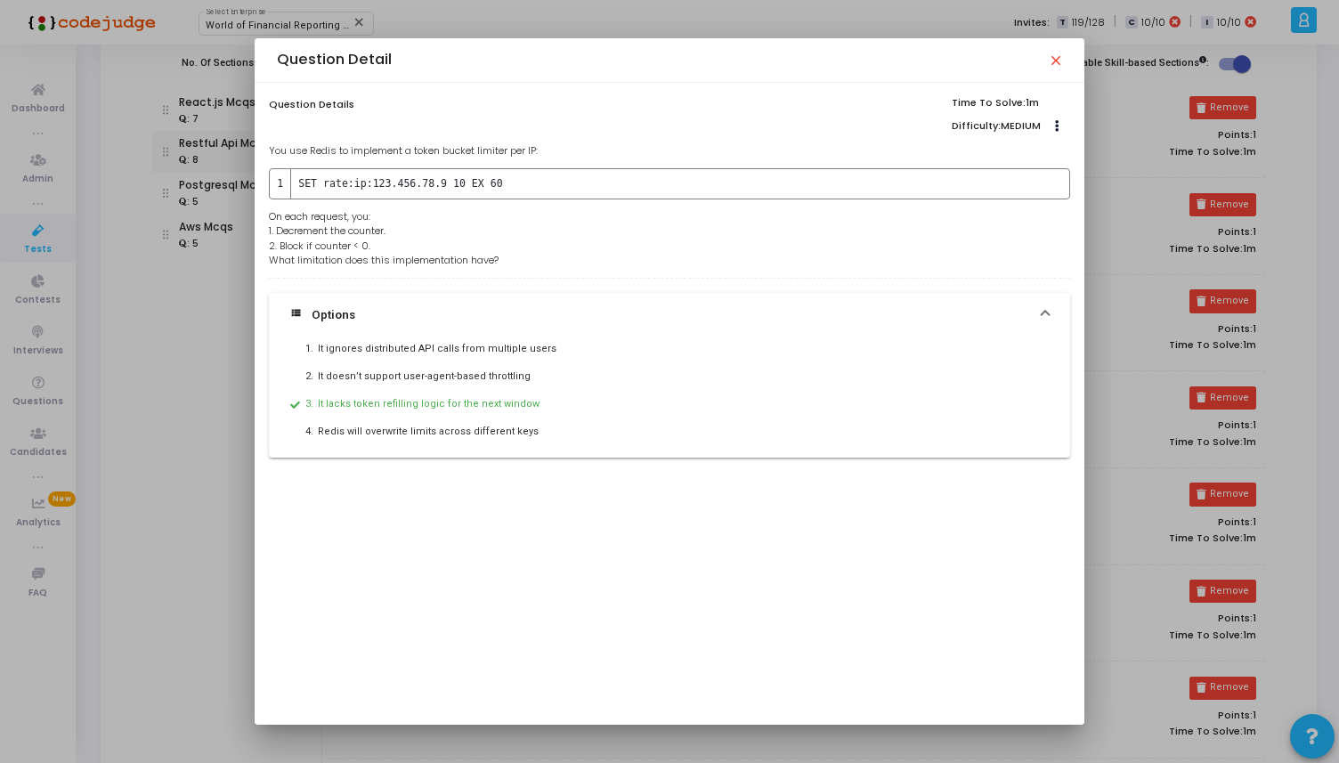
click at [1058, 61] on mat-icon "close" at bounding box center [1055, 60] width 14 height 14
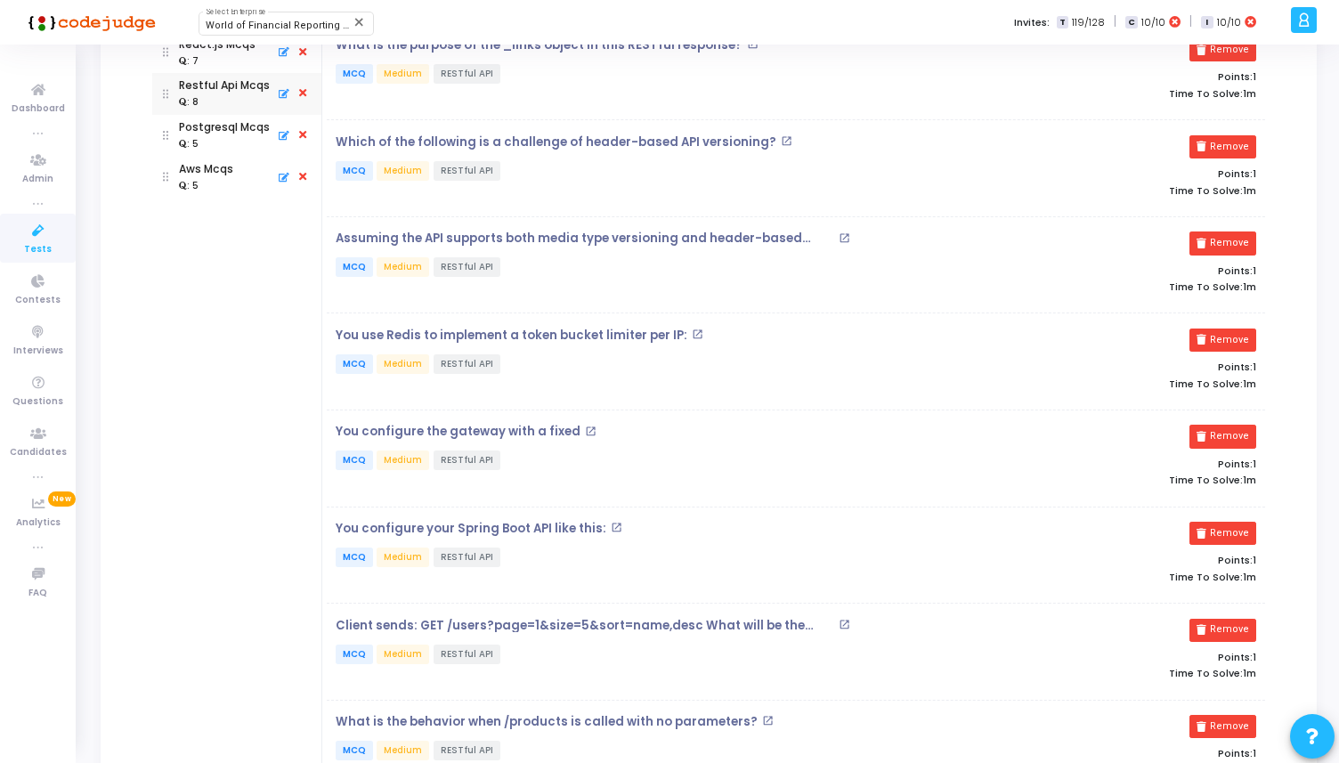
scroll to position [305, 0]
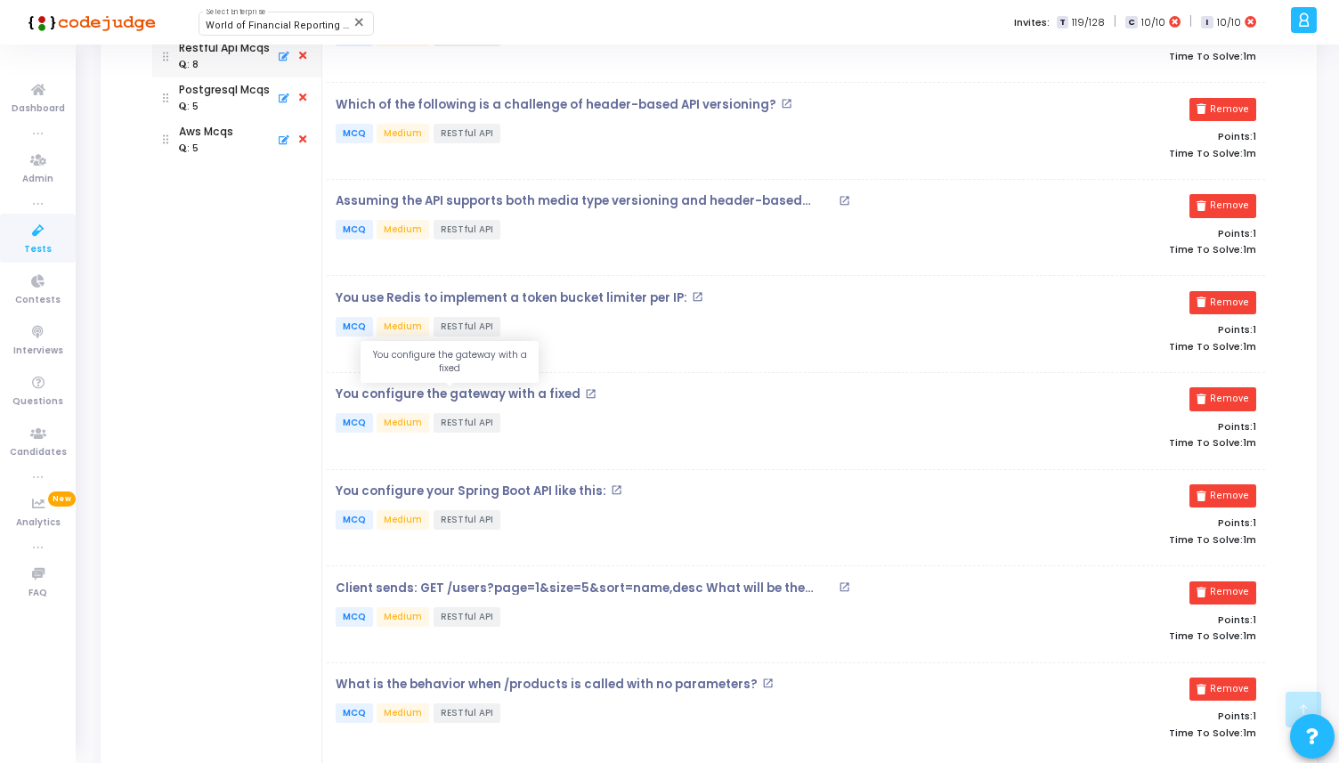
click at [506, 395] on p "You configure the gateway with a fixed" at bounding box center [458, 394] width 245 height 14
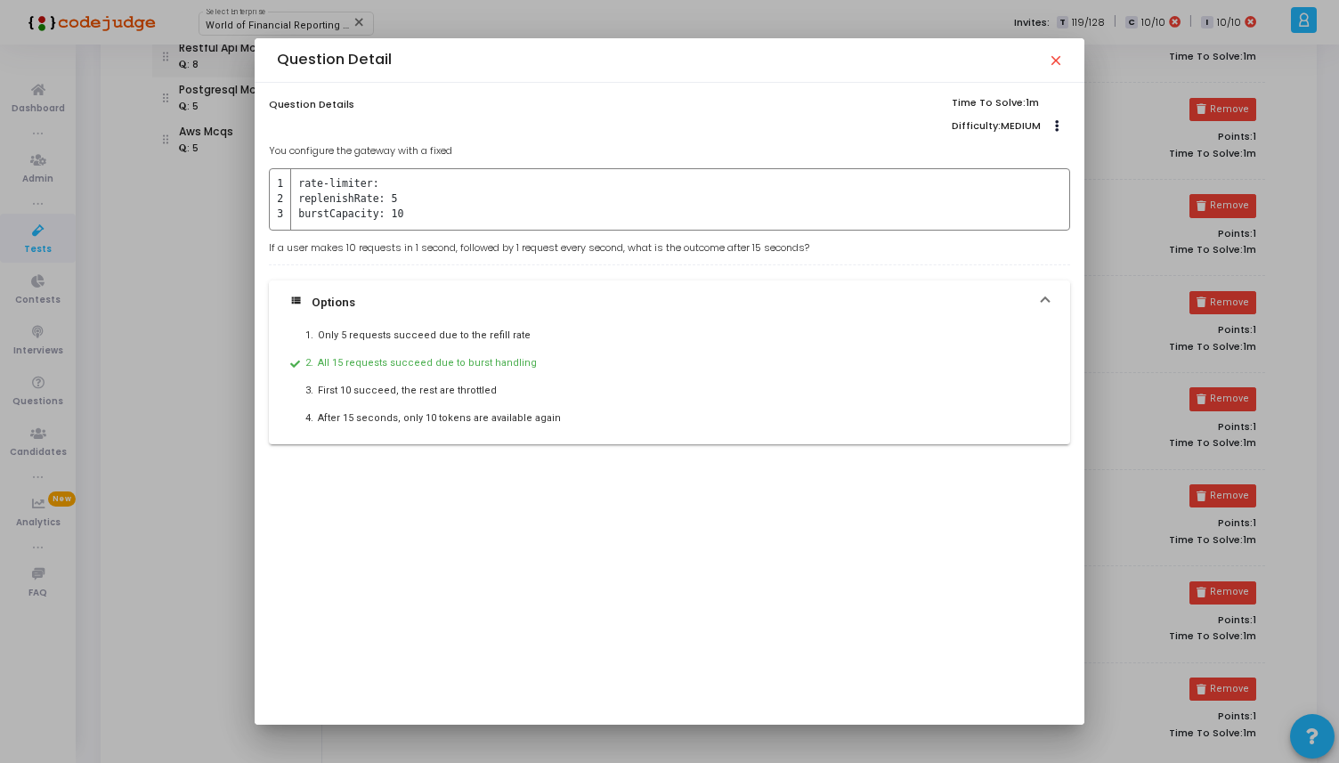
click at [1058, 63] on mat-icon "close" at bounding box center [1055, 60] width 14 height 14
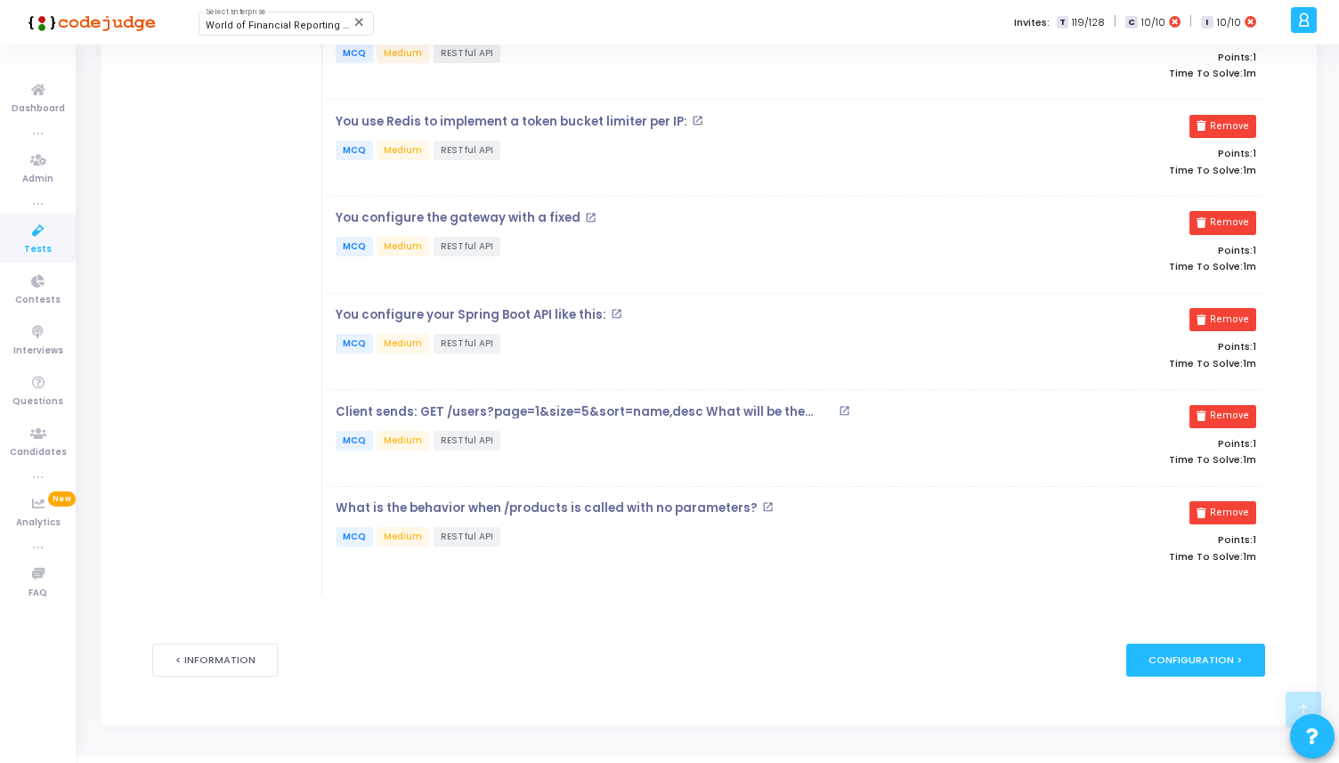
scroll to position [505, 0]
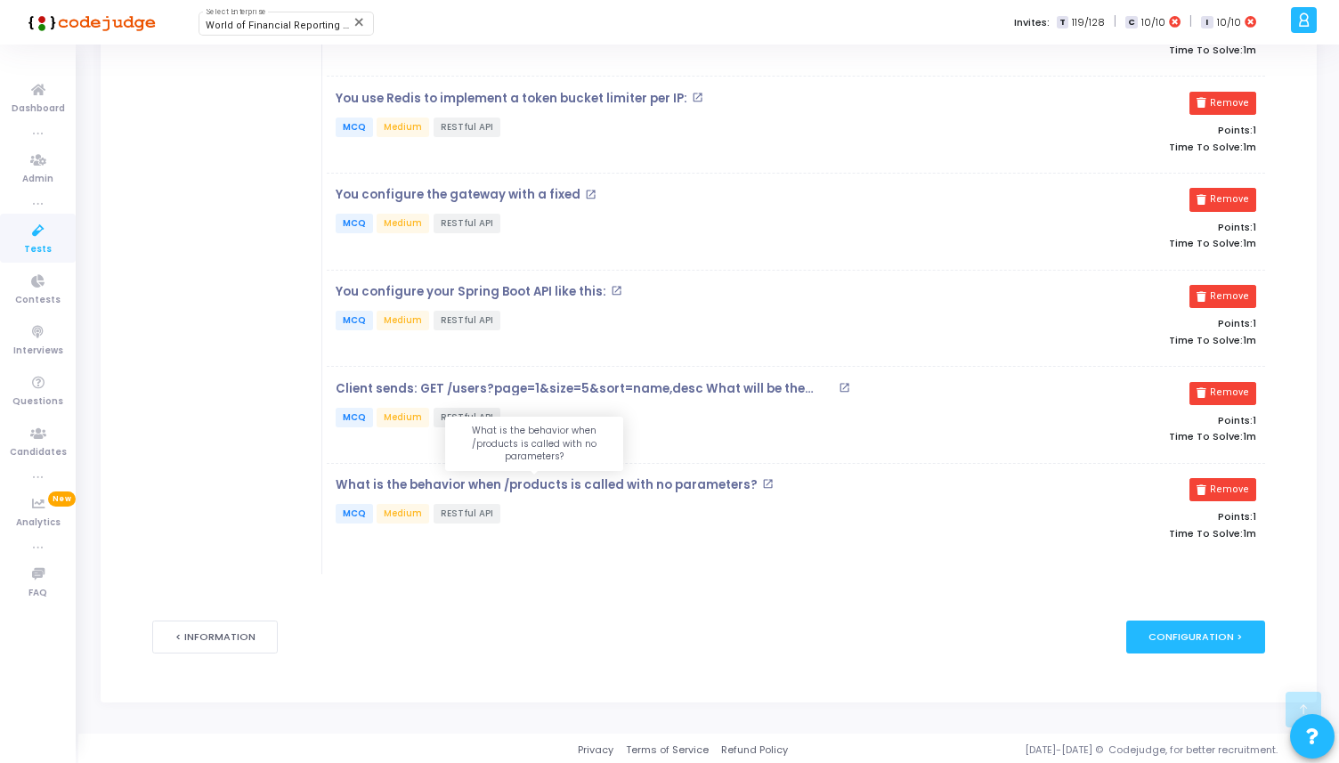
click at [554, 481] on p "What is the behavior when /products is called with no parameters?" at bounding box center [547, 485] width 422 height 14
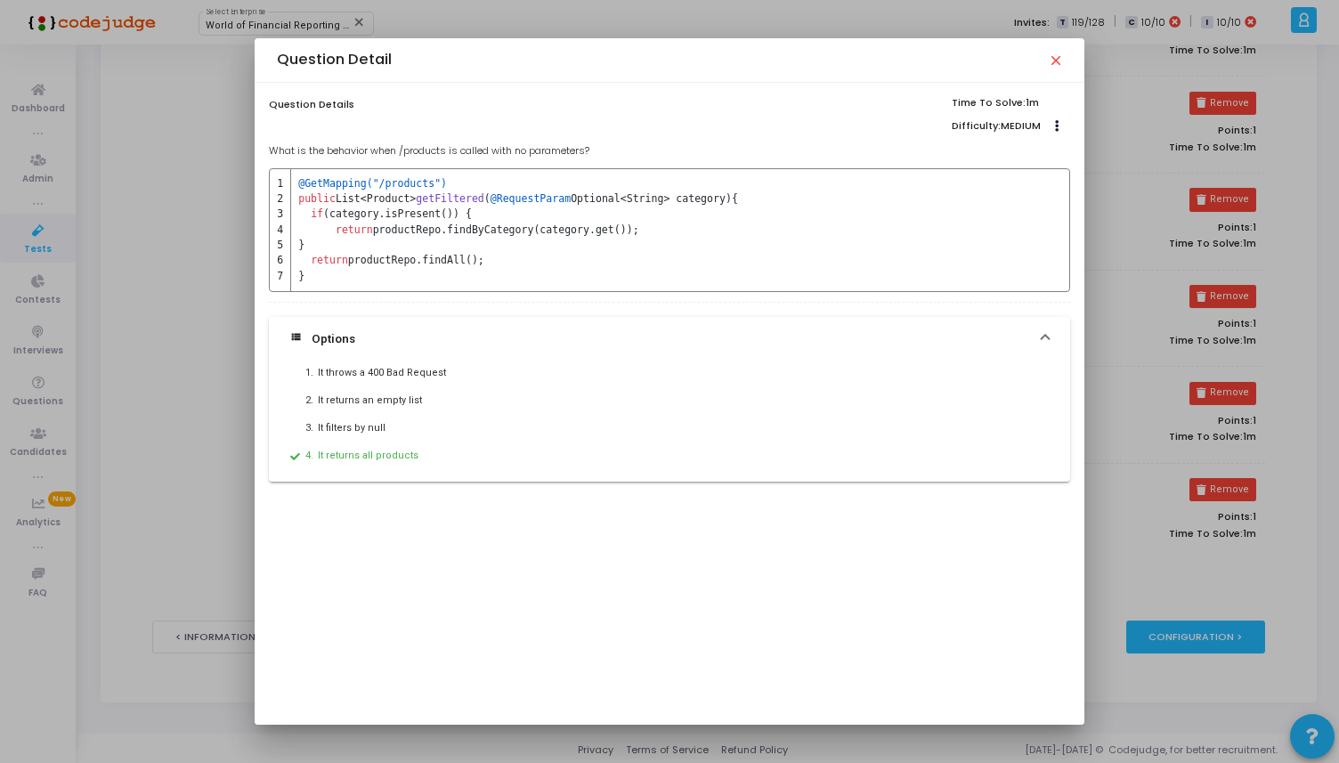
click at [1059, 61] on mat-icon "close" at bounding box center [1055, 60] width 14 height 14
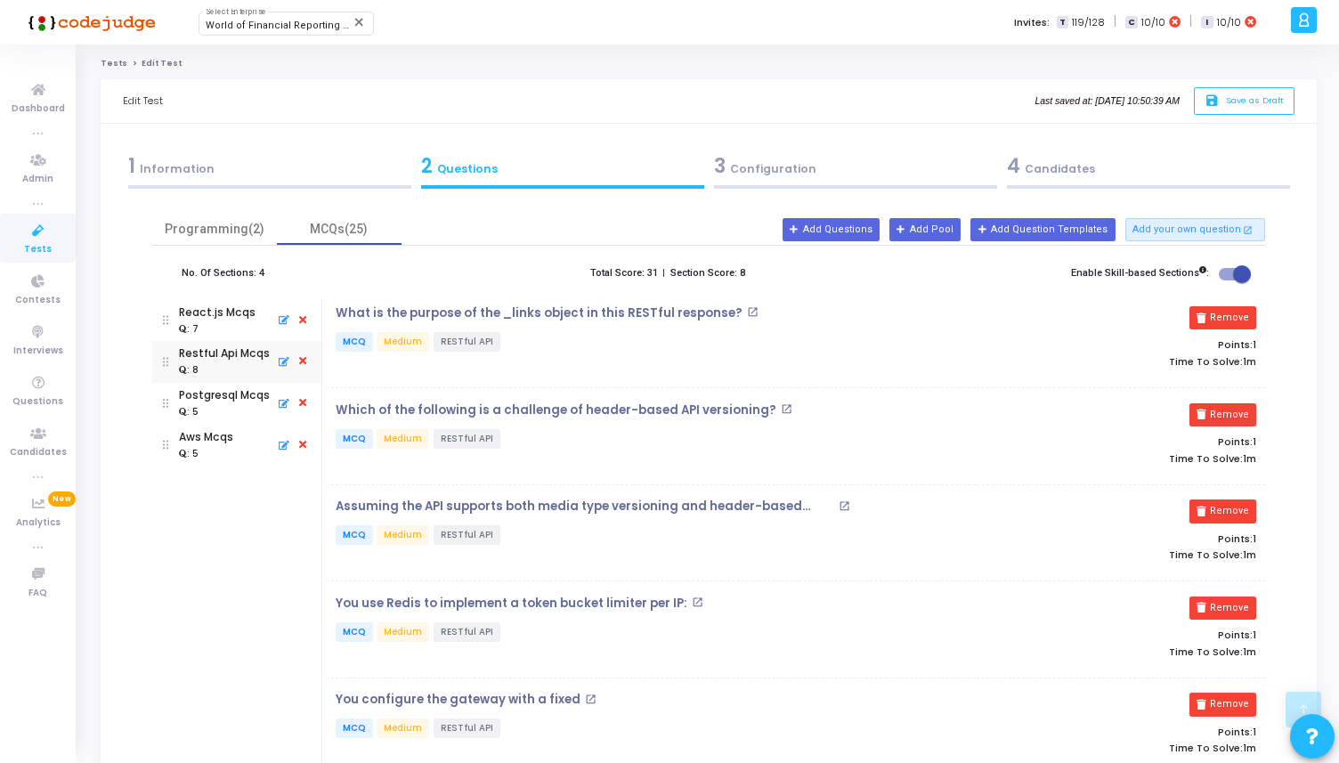
scroll to position [505, 0]
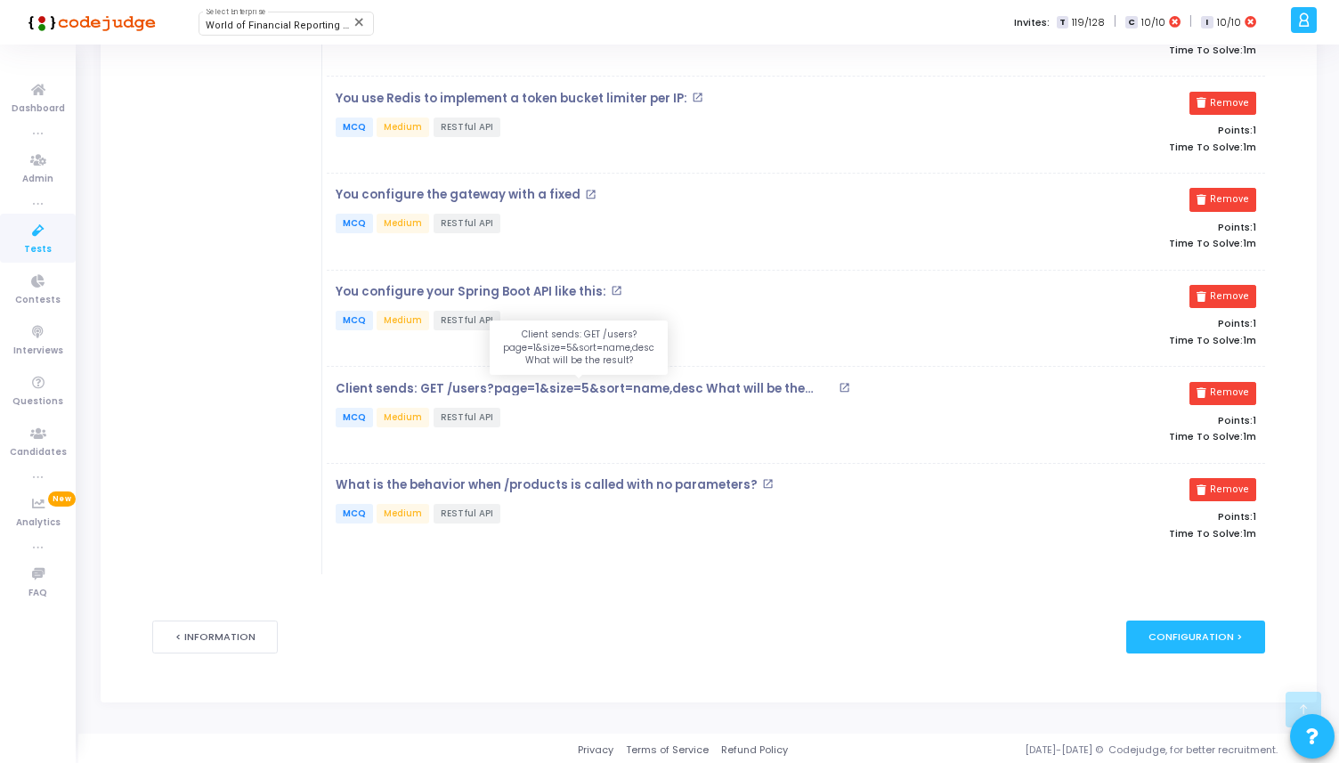
click at [595, 390] on p "Client sends: GET /users?page=1&size=5&sort=name,desc What will be the result?" at bounding box center [585, 389] width 499 height 14
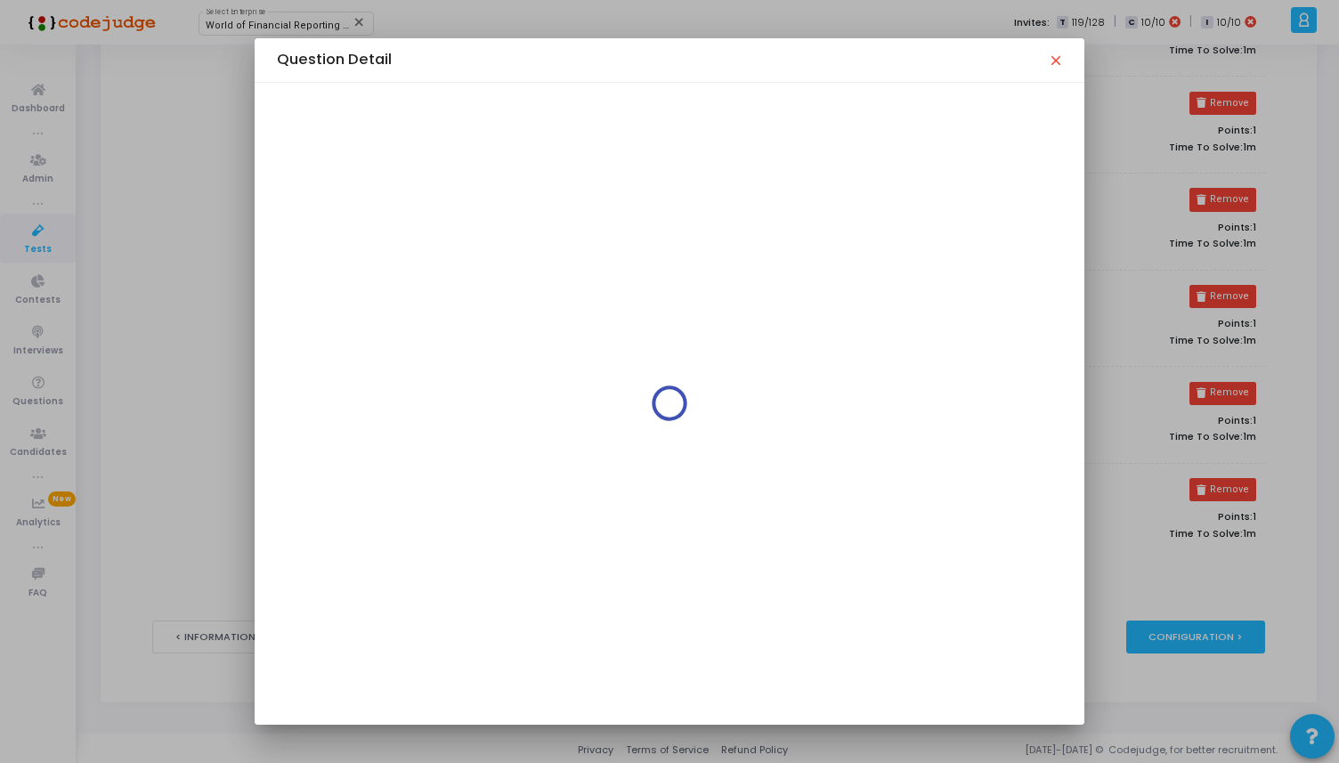
scroll to position [0, 0]
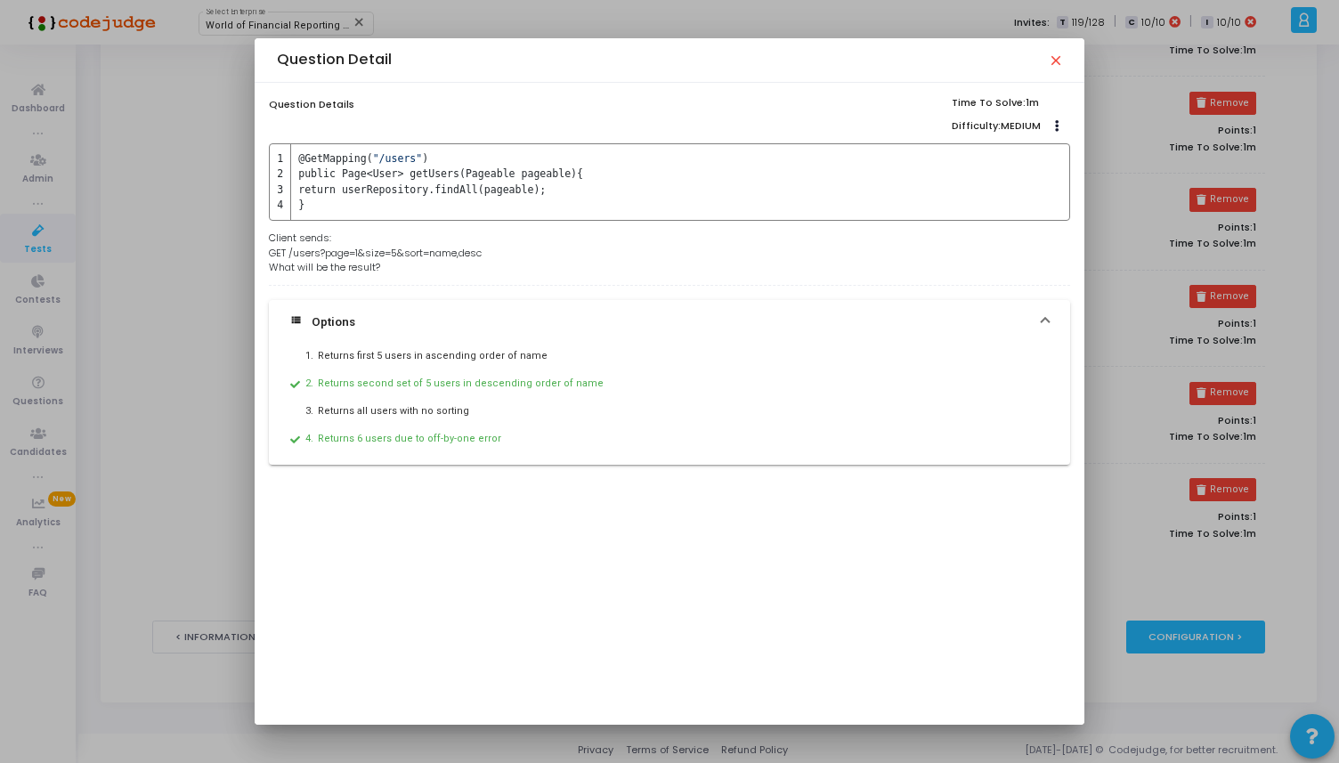
click at [1058, 63] on mat-icon "close" at bounding box center [1055, 60] width 14 height 14
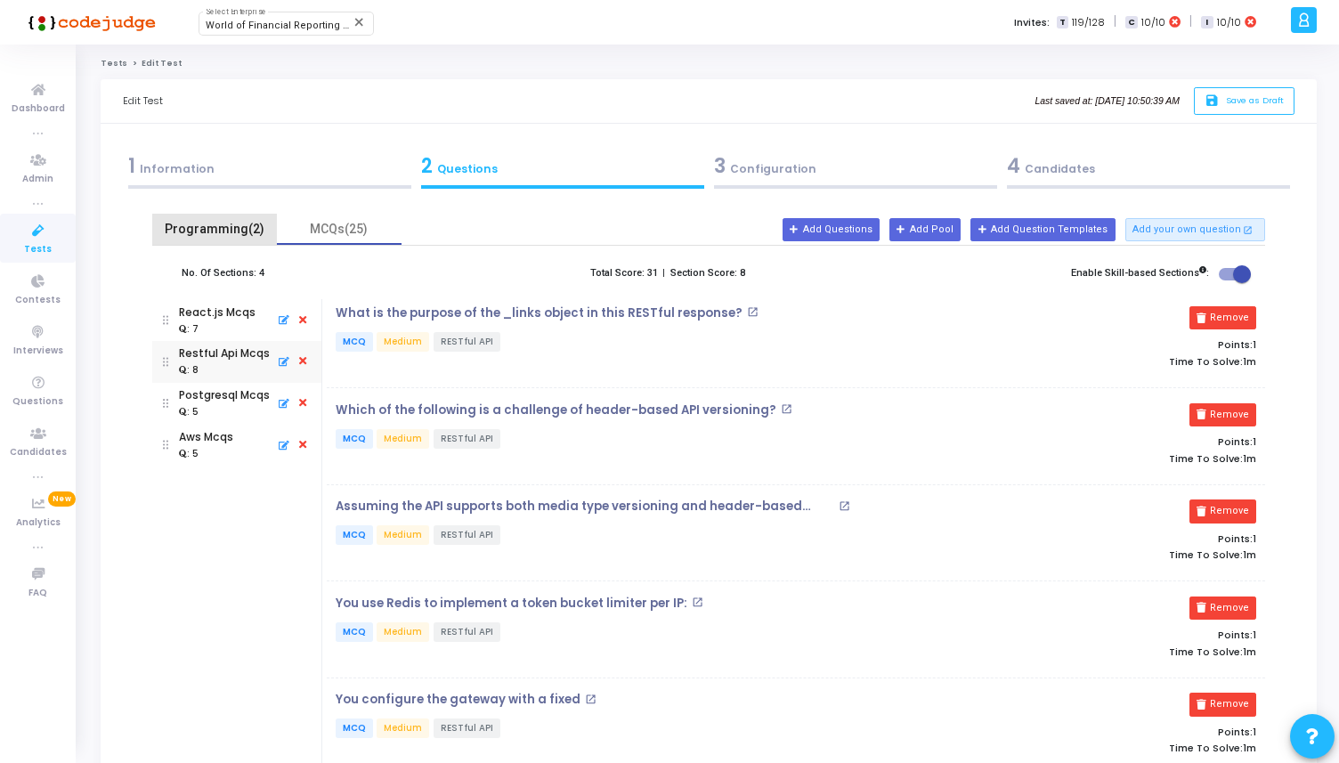
click at [207, 235] on div "Programming(2)" at bounding box center [214, 229] width 103 height 19
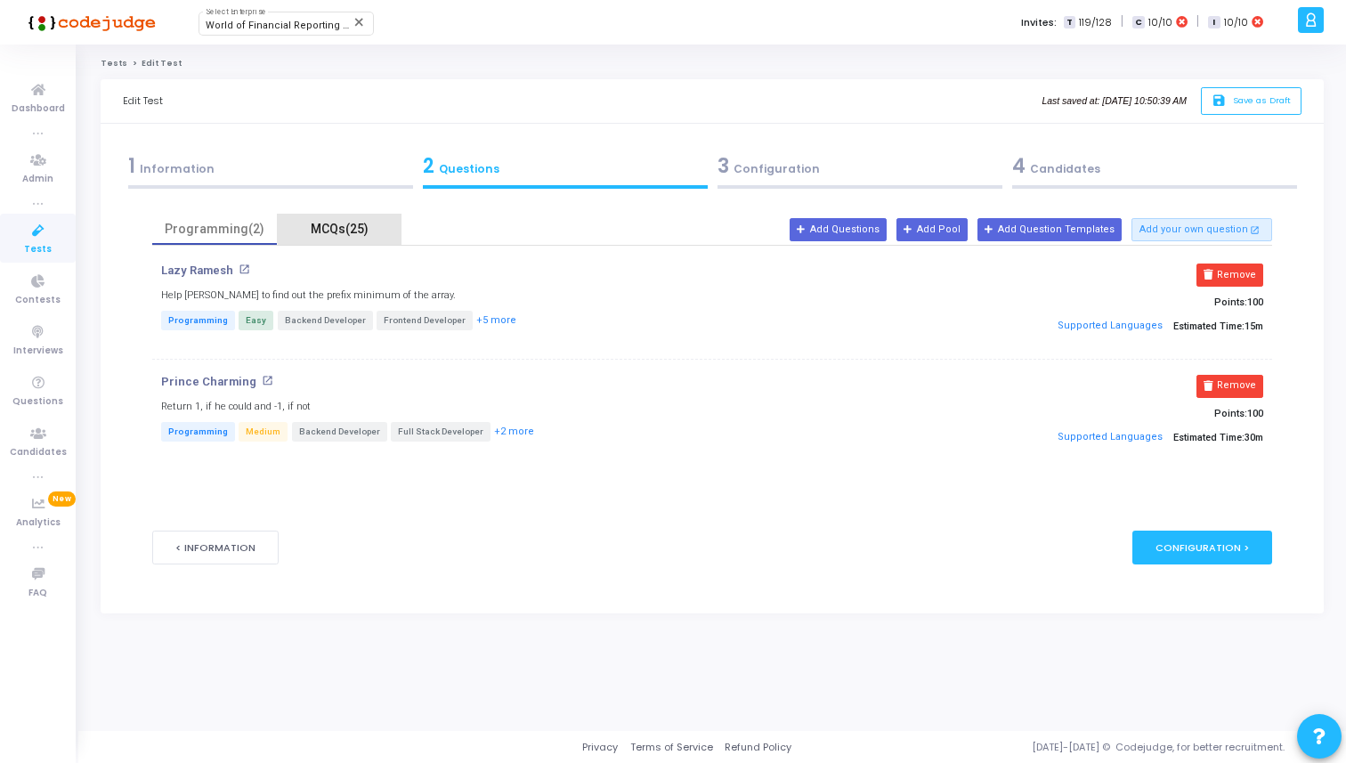
click at [344, 227] on div "MCQs(25)" at bounding box center [339, 229] width 103 height 19
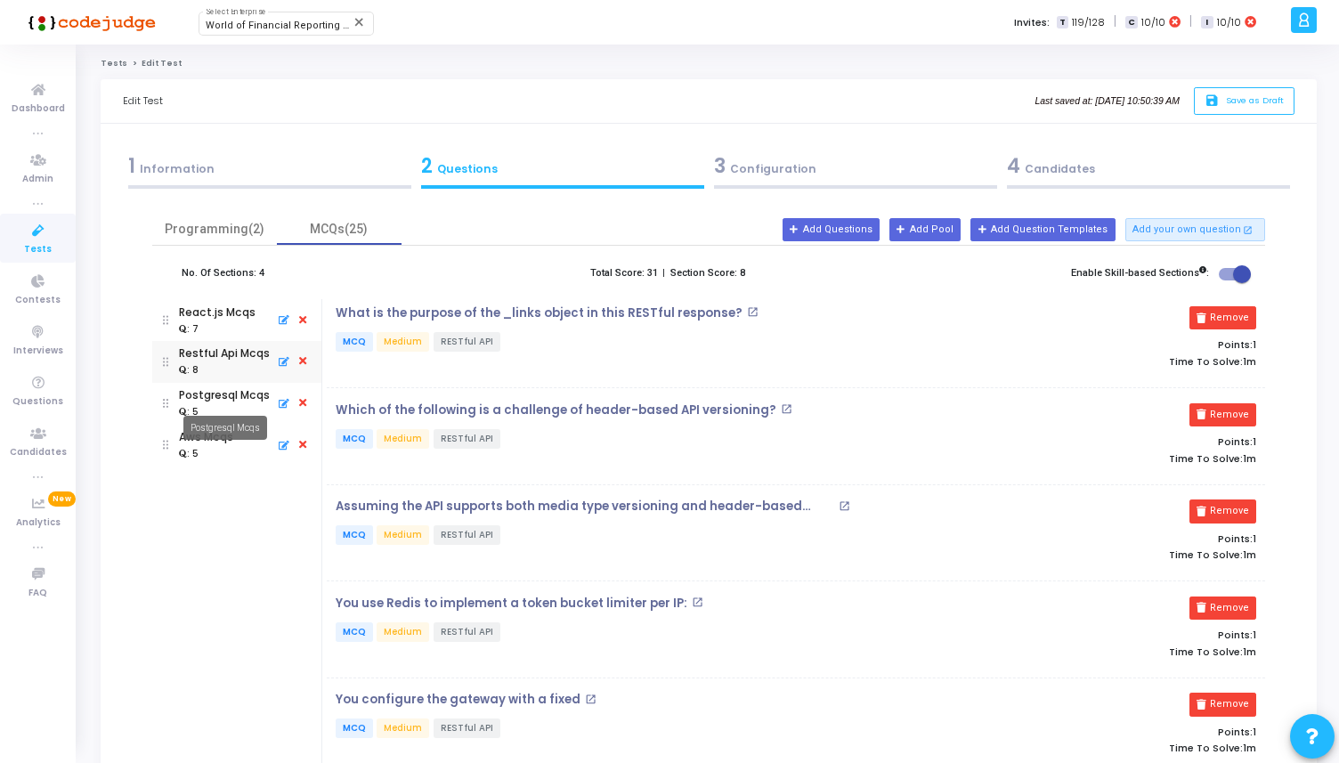
click at [229, 398] on div "Postgresql Mcqs" at bounding box center [224, 395] width 91 height 16
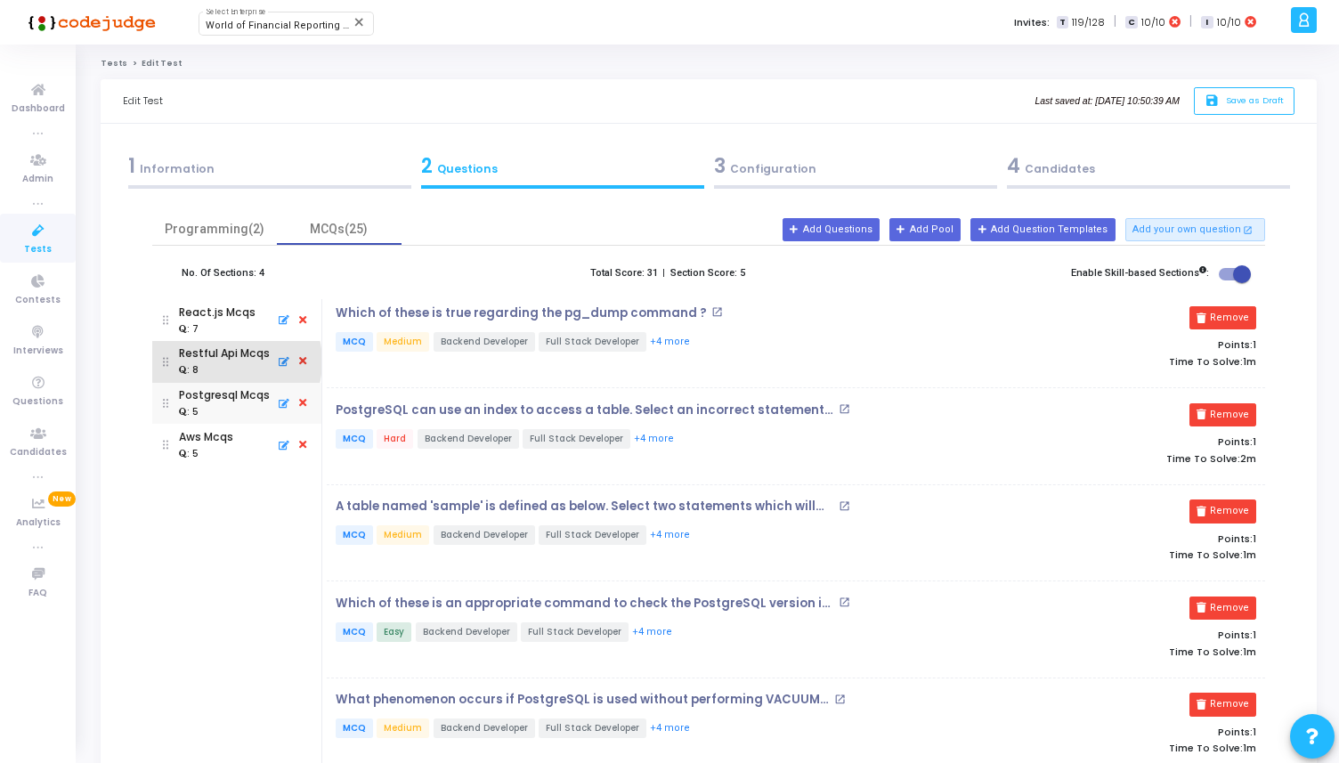
click at [227, 362] on div ": 8" at bounding box center [224, 370] width 91 height 16
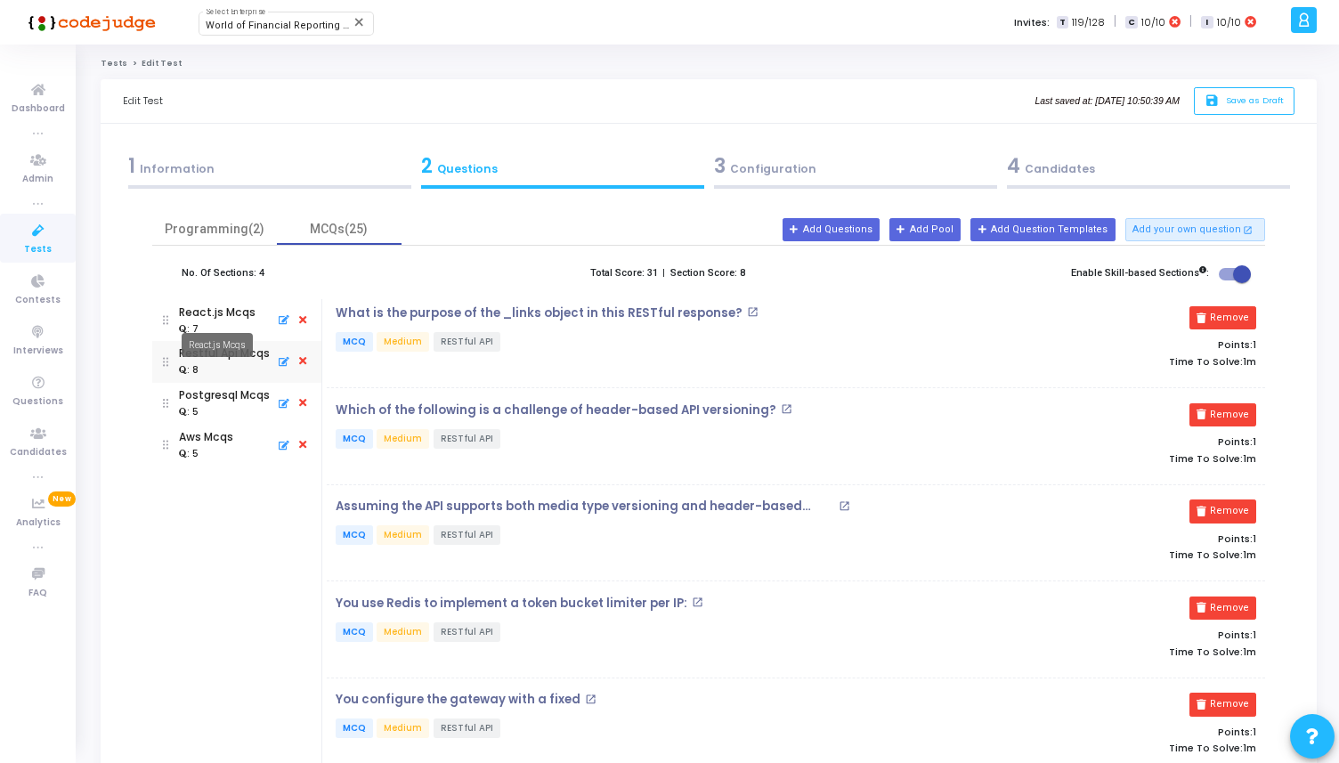
click at [225, 319] on div "React.js Mcqs" at bounding box center [217, 313] width 77 height 16
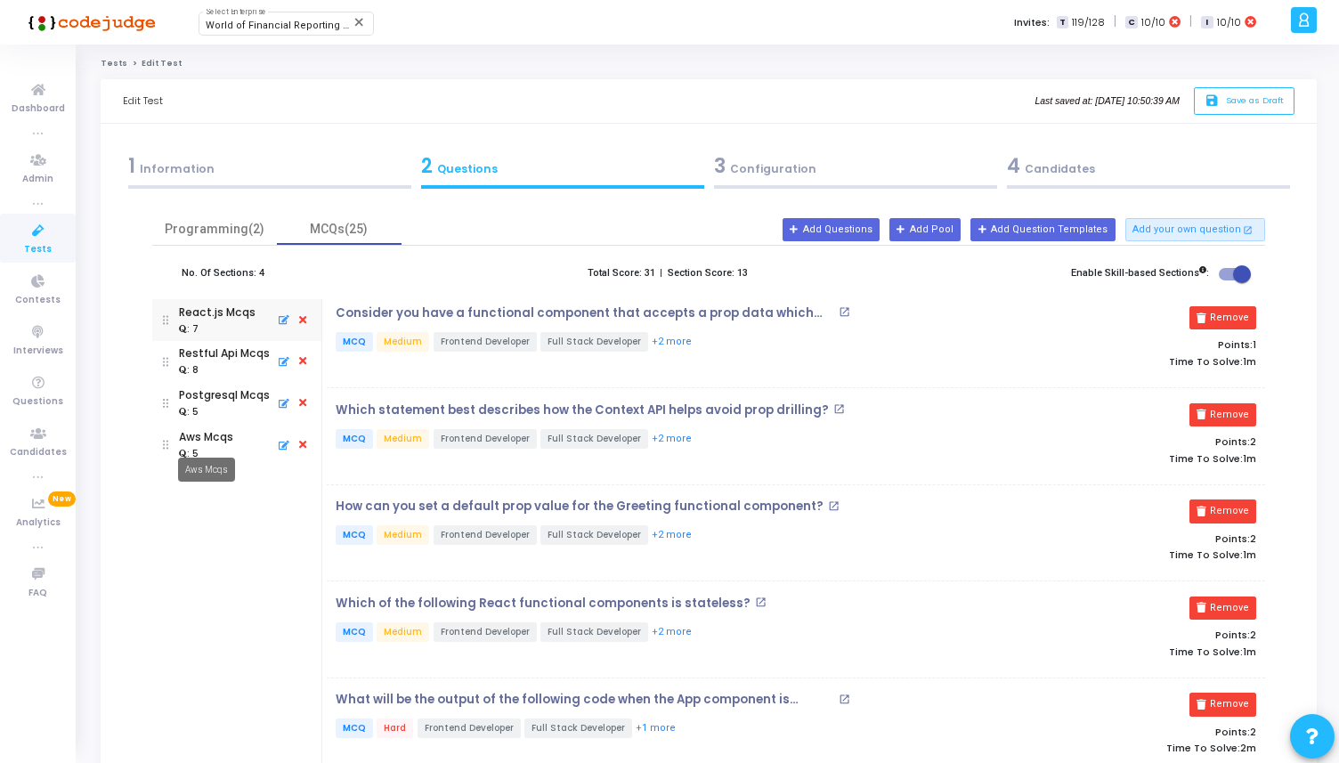
click at [222, 443] on div "Aws Mcqs" at bounding box center [206, 437] width 54 height 16
